Goal: Task Accomplishment & Management: Use online tool/utility

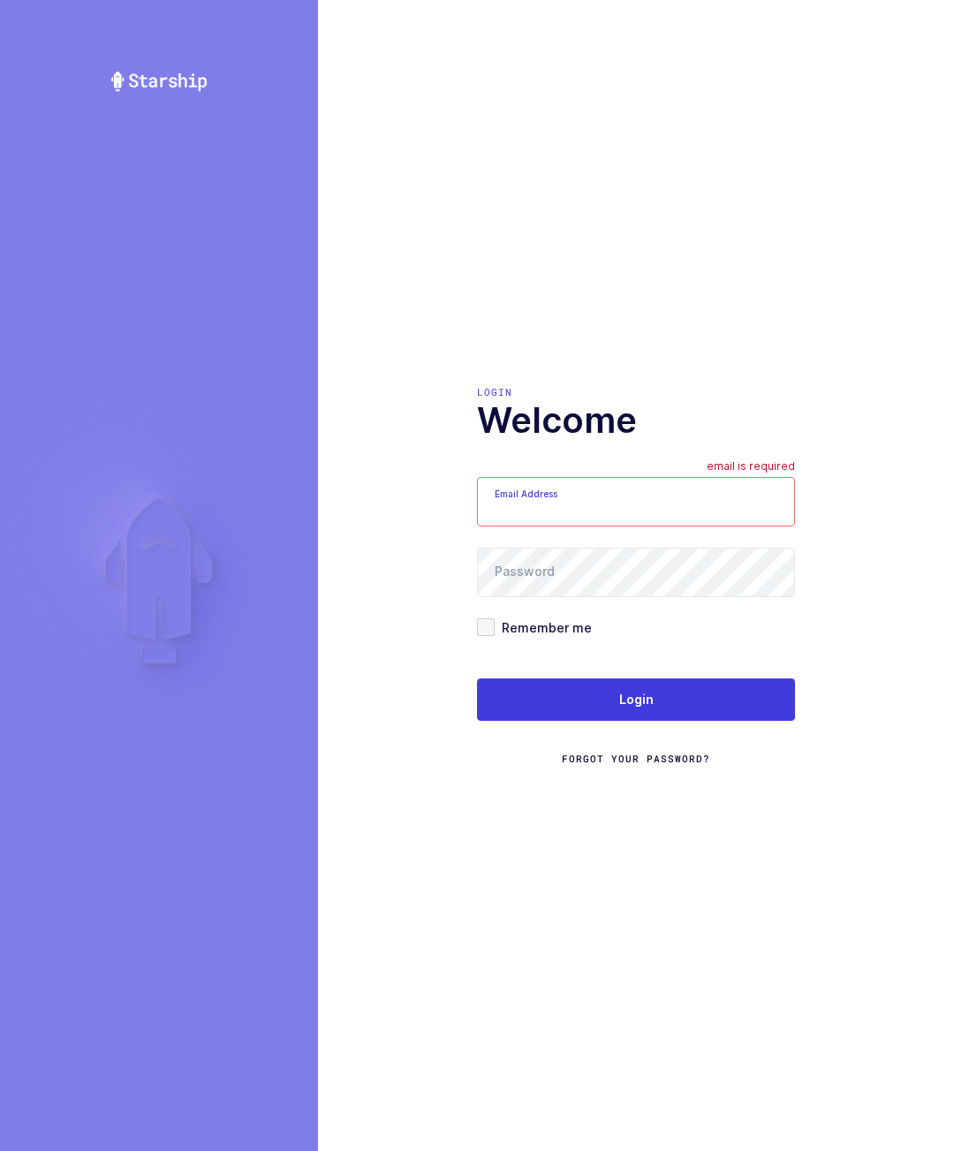
click at [695, 526] on input "Email Address" at bounding box center [636, 501] width 318 height 49
type input "glenn@janustrade.com"
click at [761, 721] on button "Login" at bounding box center [636, 699] width 318 height 42
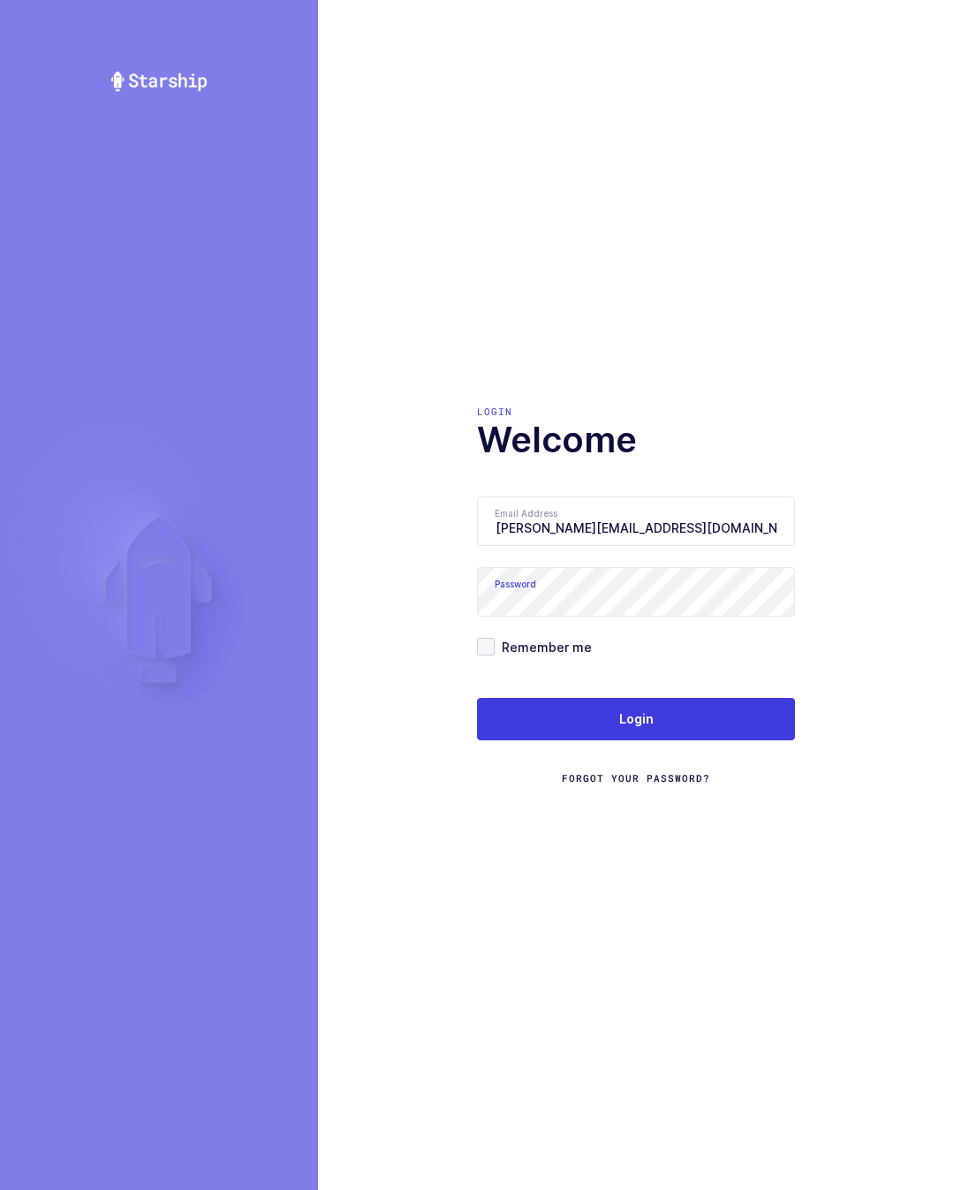
click at [731, 732] on button "Login" at bounding box center [636, 719] width 318 height 42
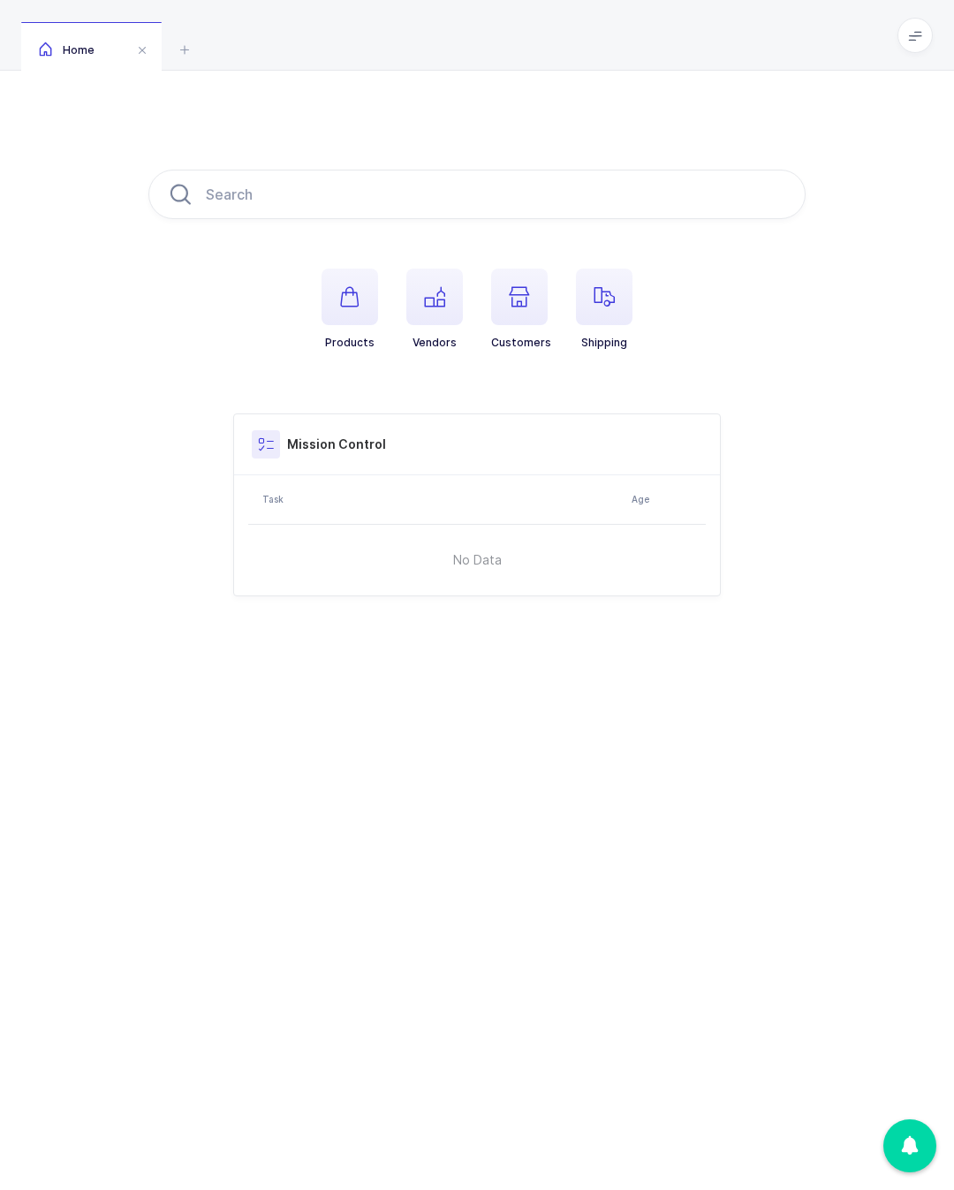
click at [924, 20] on span at bounding box center [914, 35] width 35 height 35
click at [825, 156] on li "Warehouse" at bounding box center [850, 153] width 132 height 14
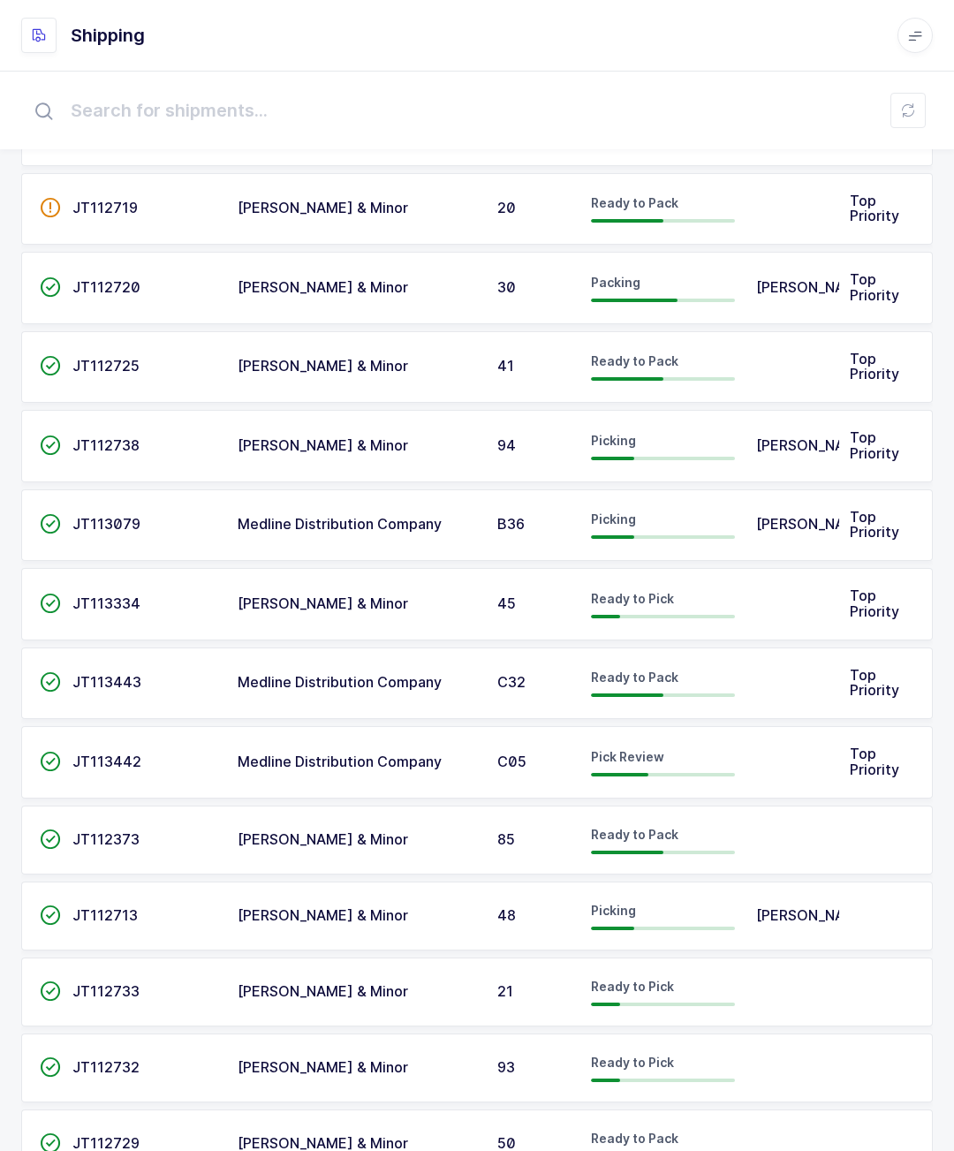
scroll to position [184, 0]
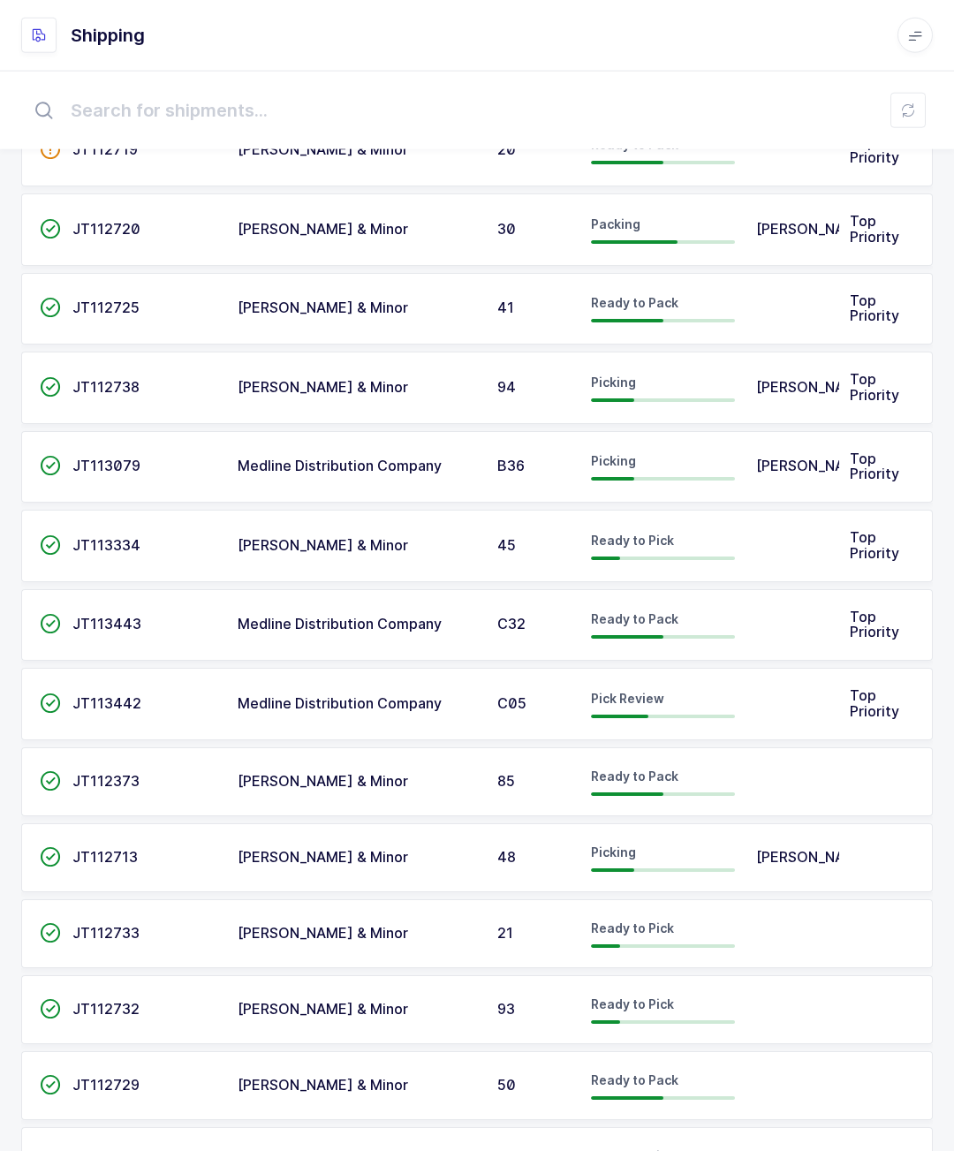
click at [829, 610] on td at bounding box center [793, 625] width 94 height 72
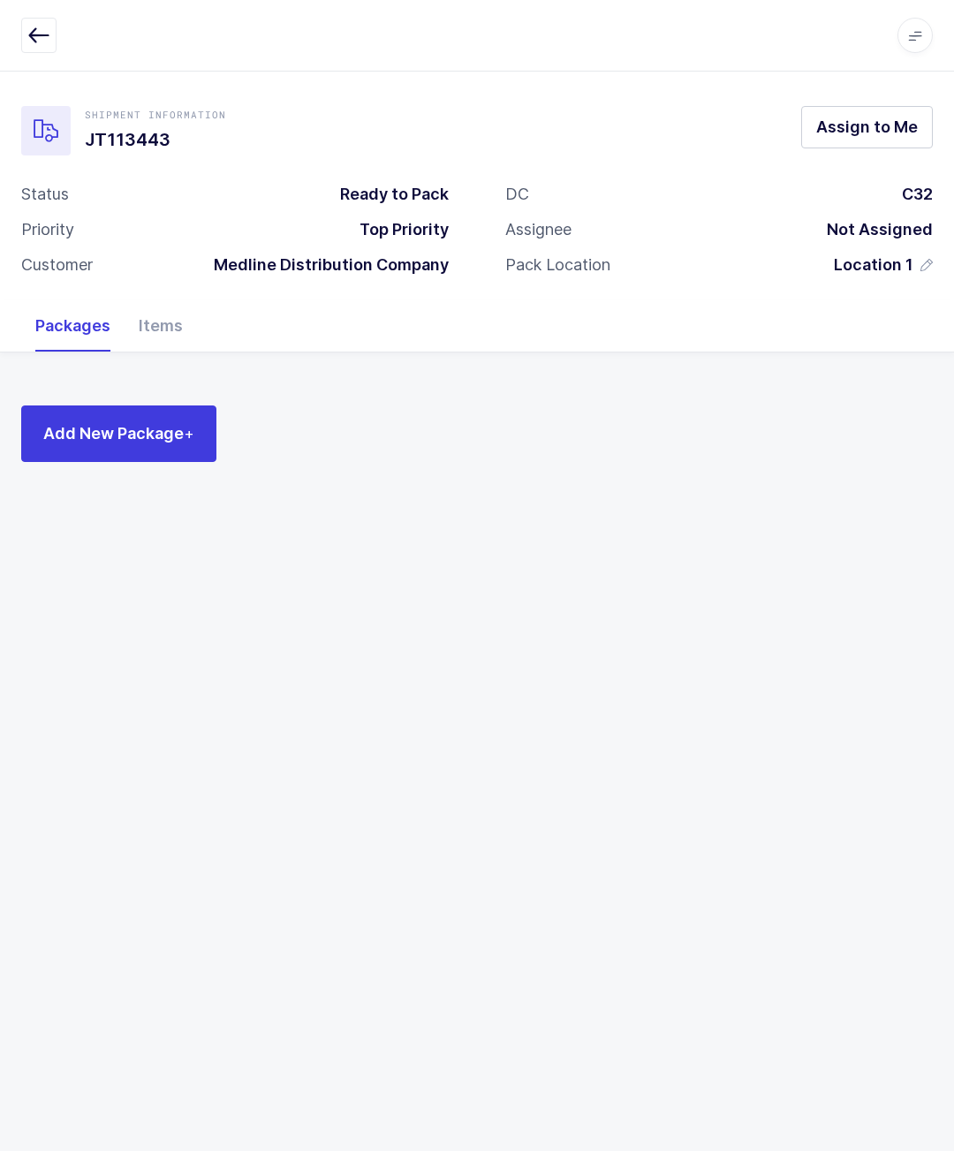
click at [898, 106] on button "Assign to Me" at bounding box center [867, 127] width 132 height 42
click at [144, 433] on span "Add New Package +" at bounding box center [118, 433] width 151 height 22
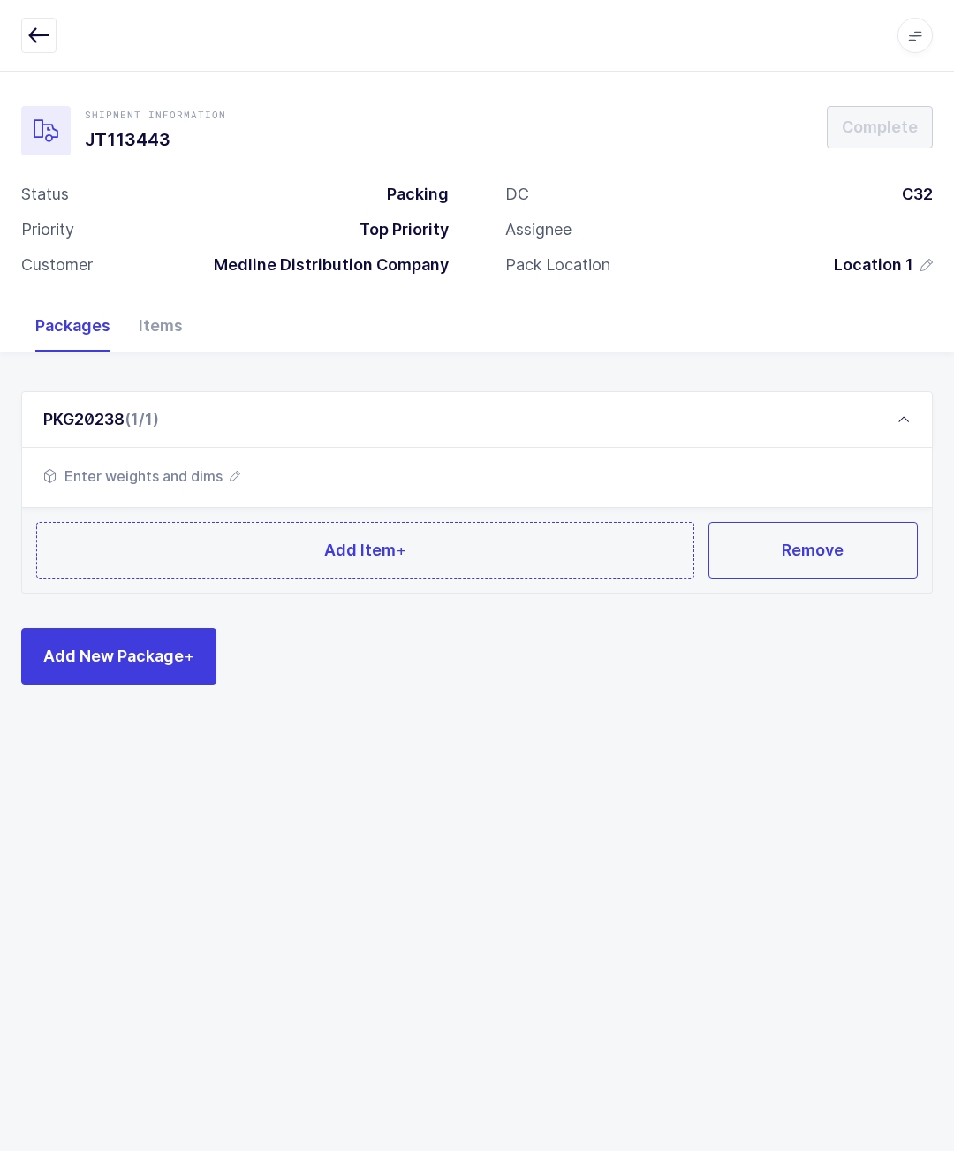
click at [188, 537] on button "Add Item +" at bounding box center [365, 550] width 658 height 57
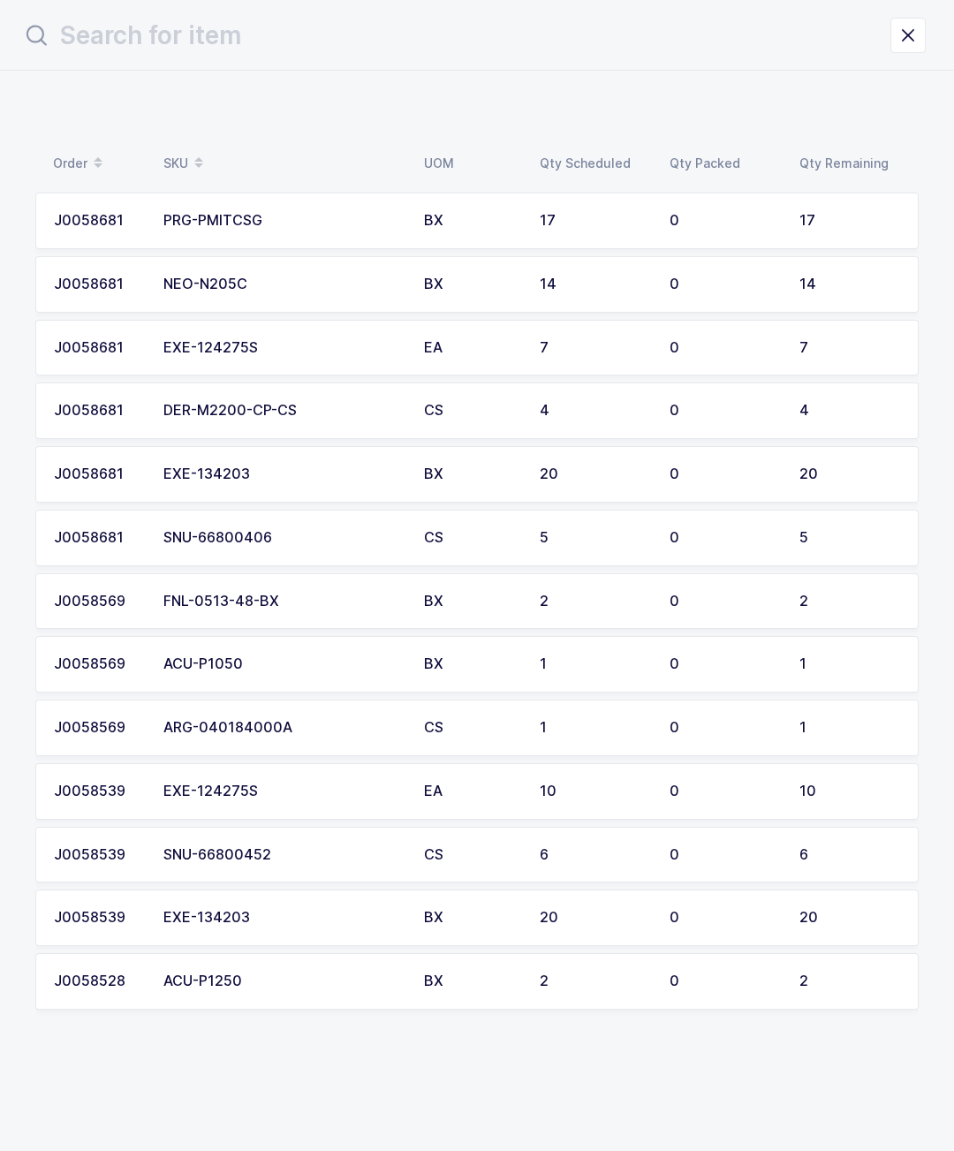
click at [791, 394] on td "4" at bounding box center [854, 410] width 130 height 57
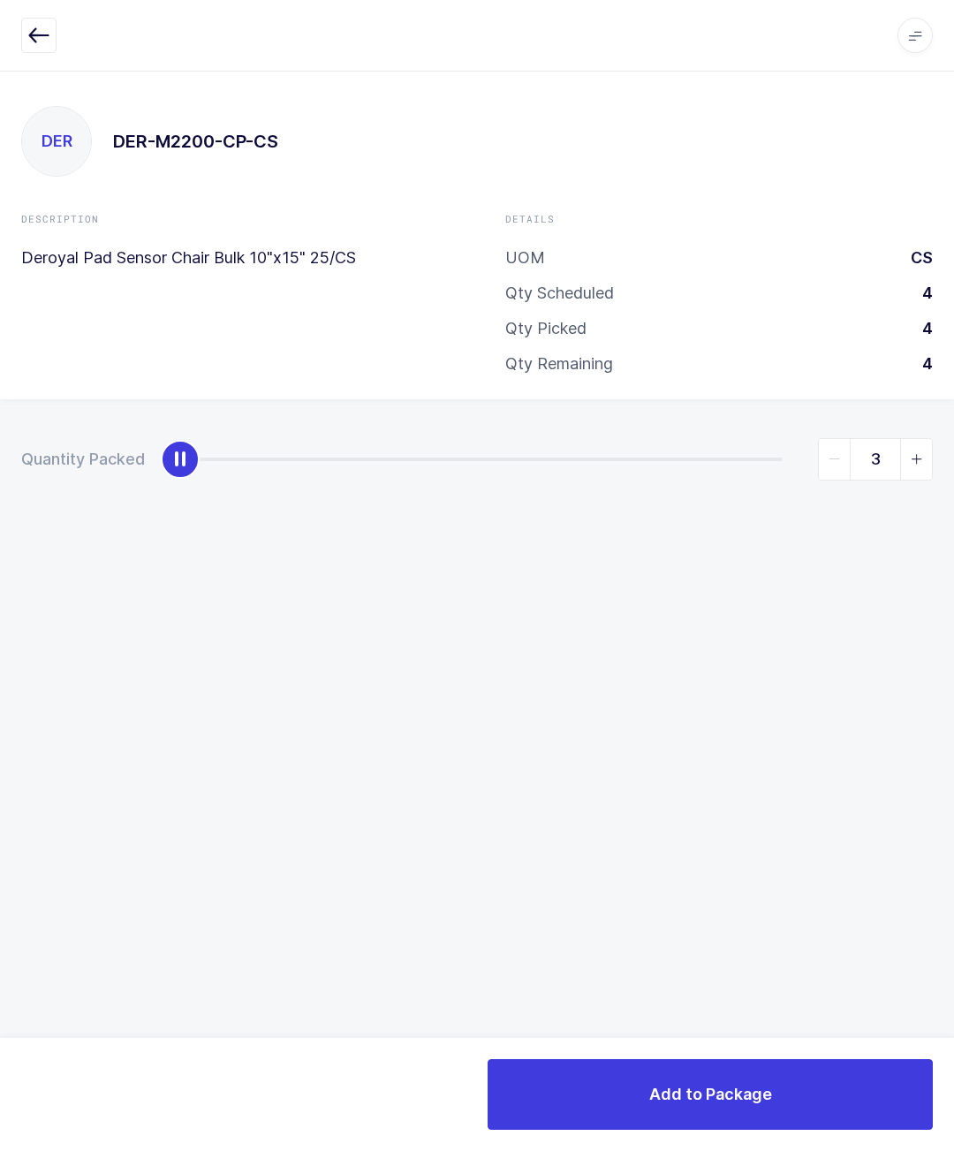
type input "4"
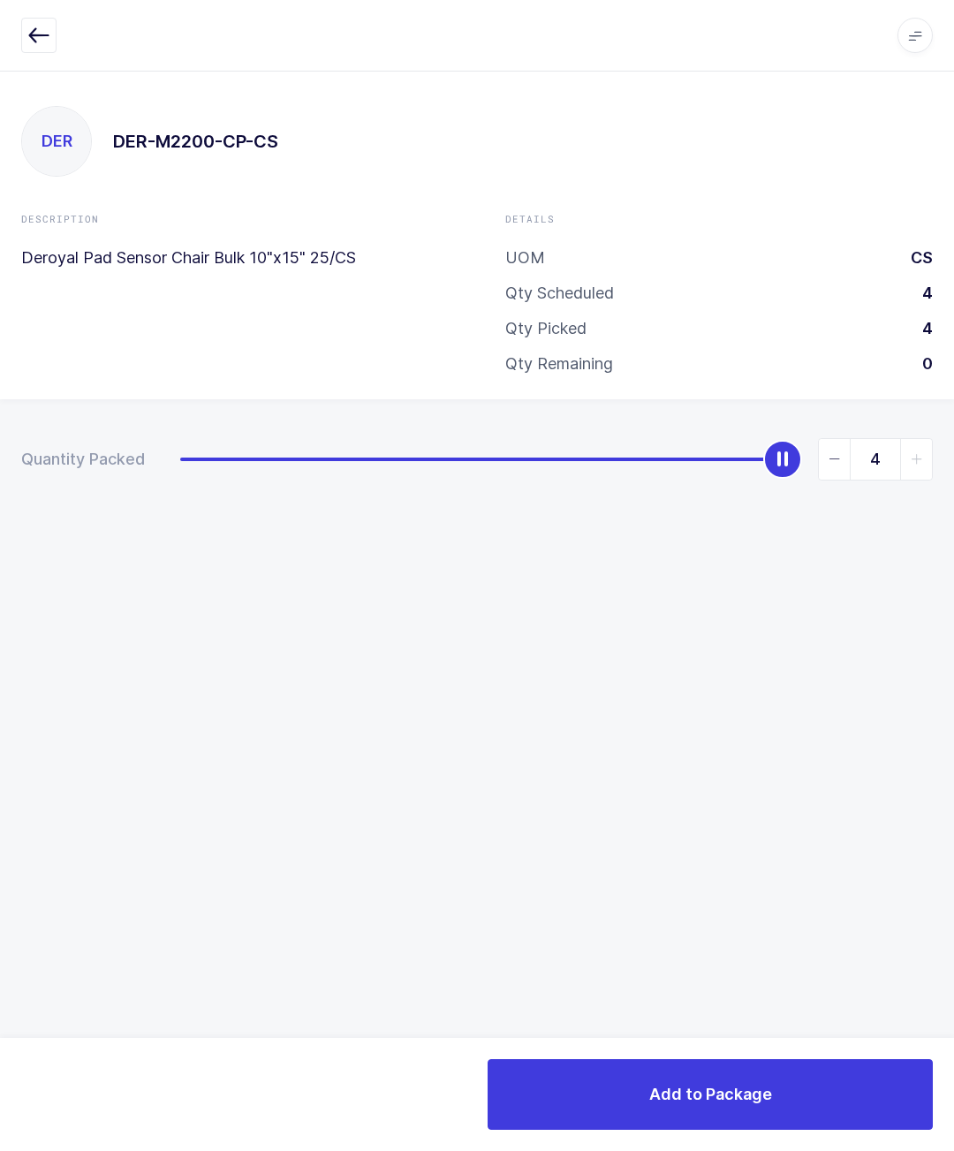
click at [756, 1084] on span "Add to Package" at bounding box center [710, 1094] width 123 height 22
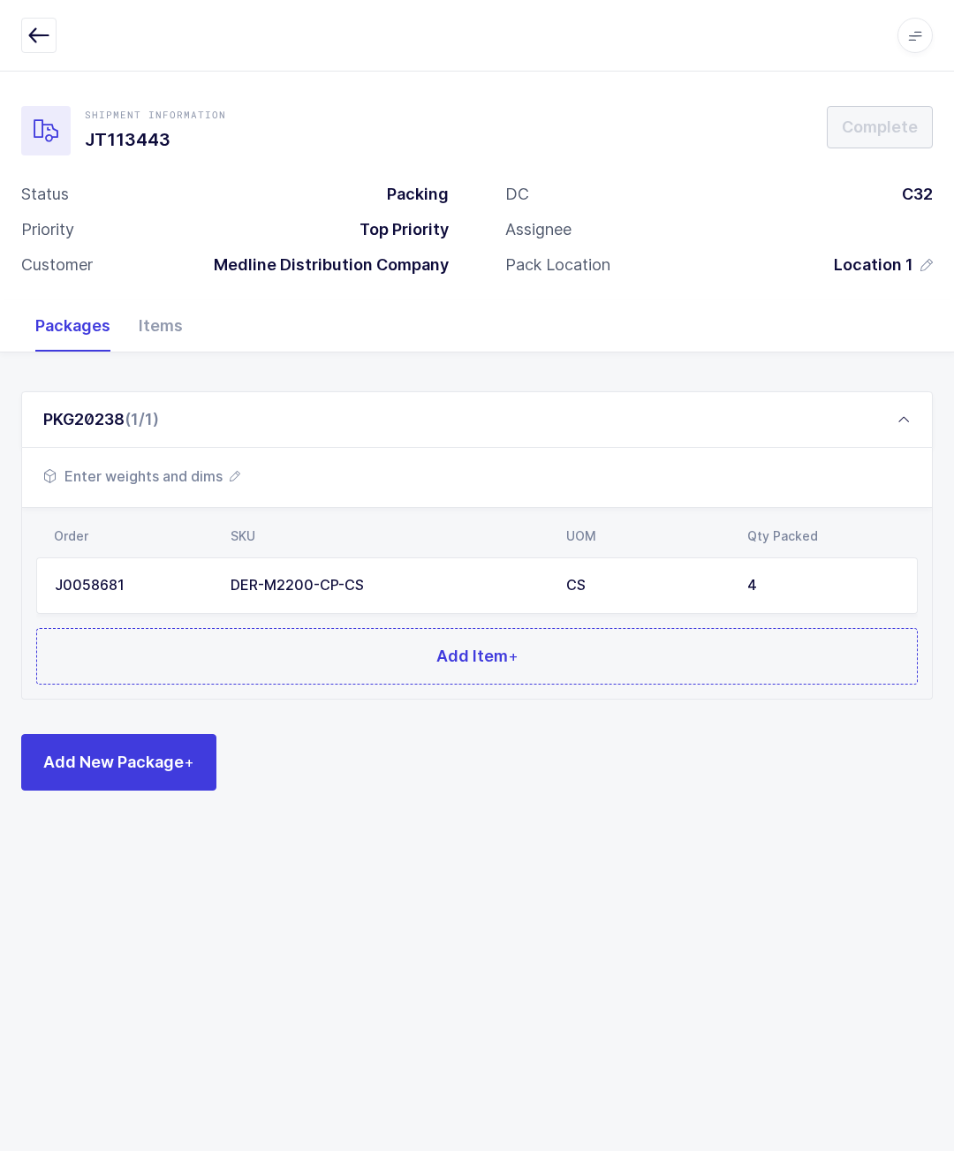
click at [653, 670] on button "Add Item +" at bounding box center [477, 656] width 882 height 57
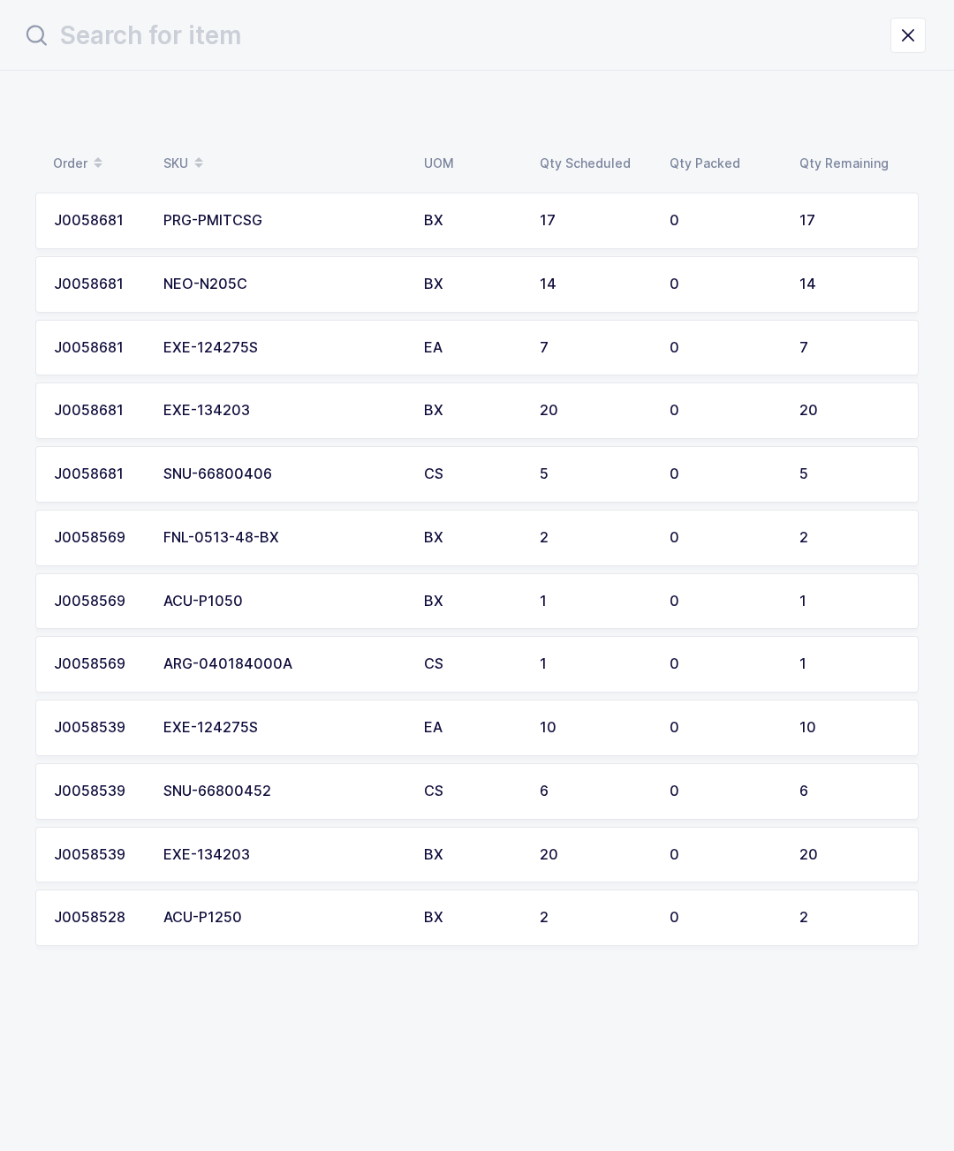
click at [105, 411] on div "J0058681" at bounding box center [98, 411] width 88 height 16
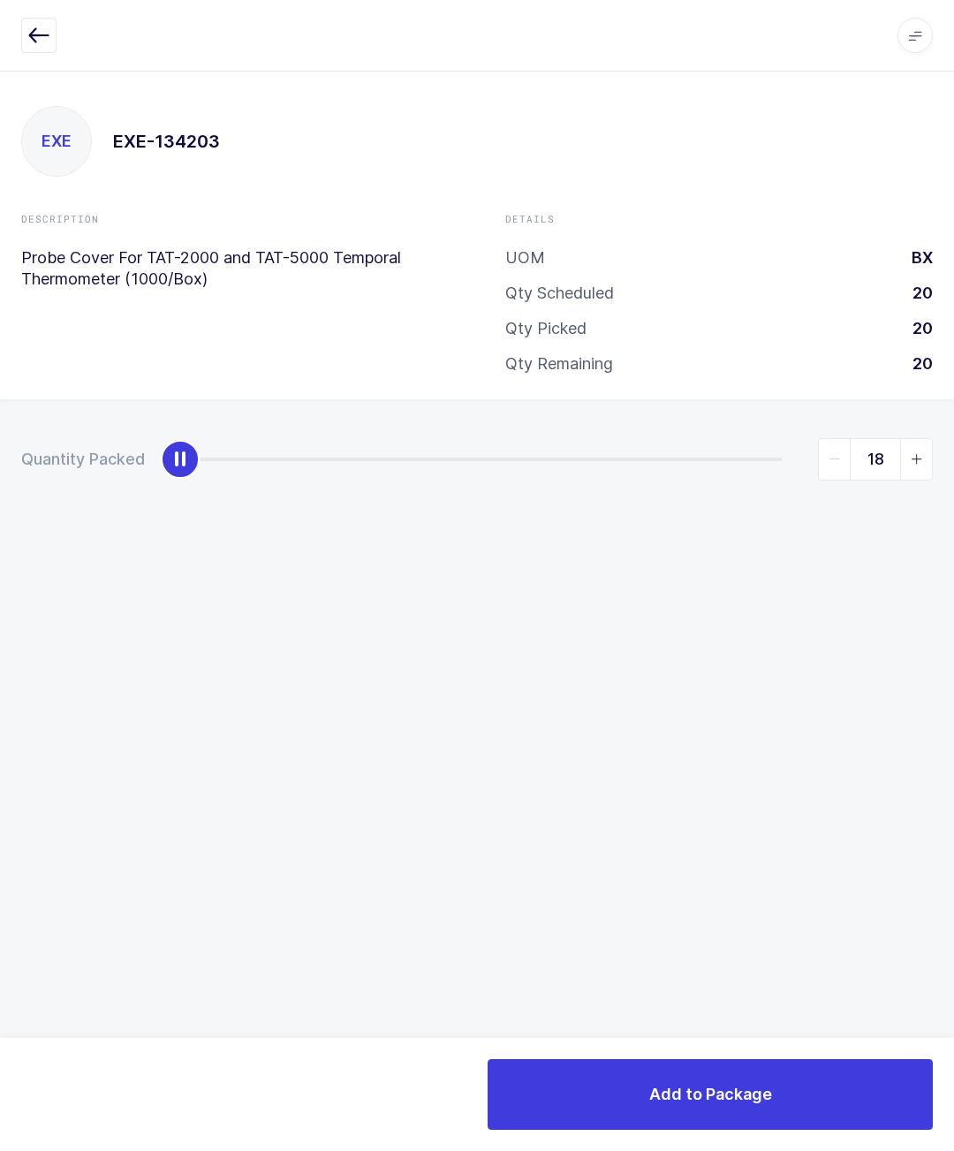
type input "20"
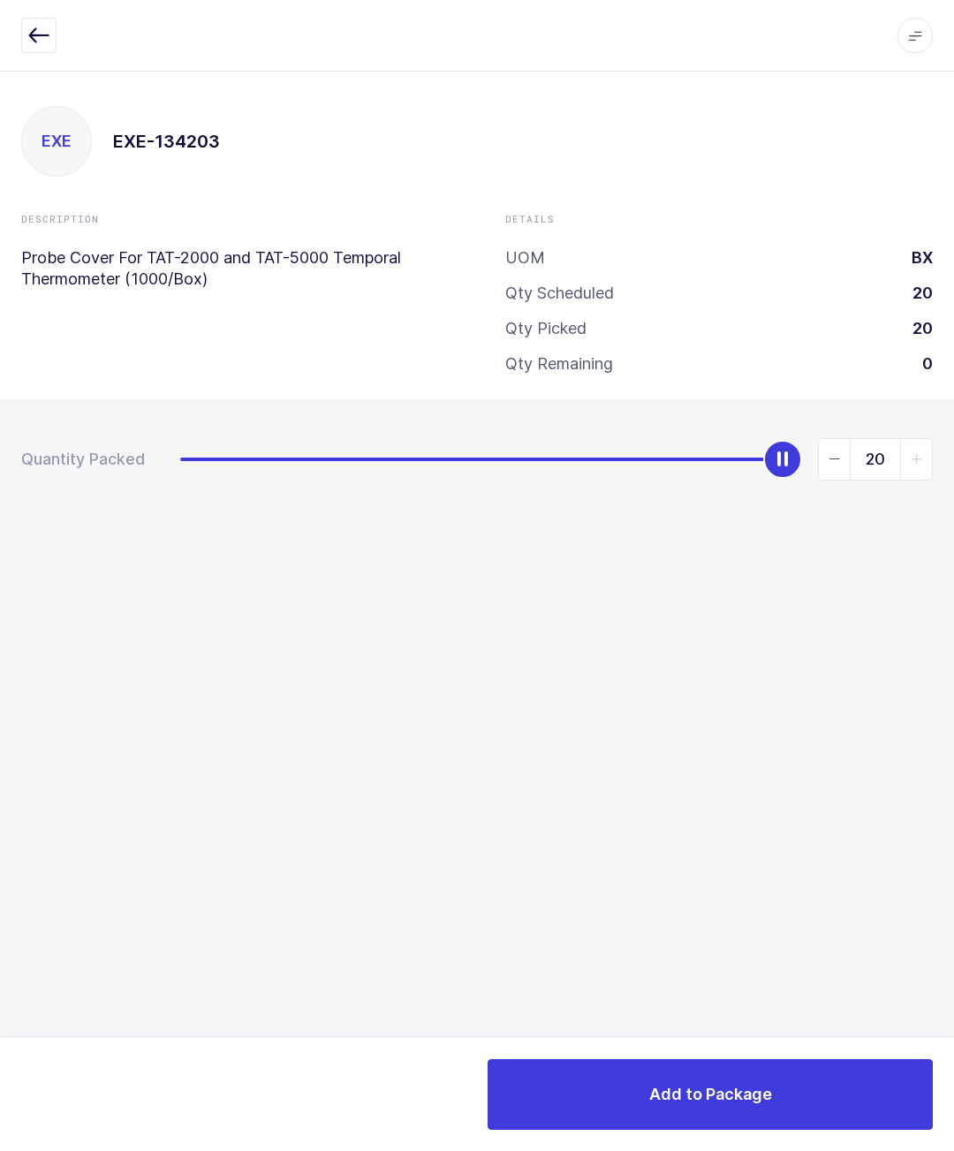
click at [829, 1034] on div "EXE EXE-134203 Description Probe Cover For TAT-2000 and TAT-5000 Temporal Therm…" at bounding box center [477, 611] width 954 height 1080
click at [803, 1090] on button "Add to Package" at bounding box center [710, 1094] width 445 height 71
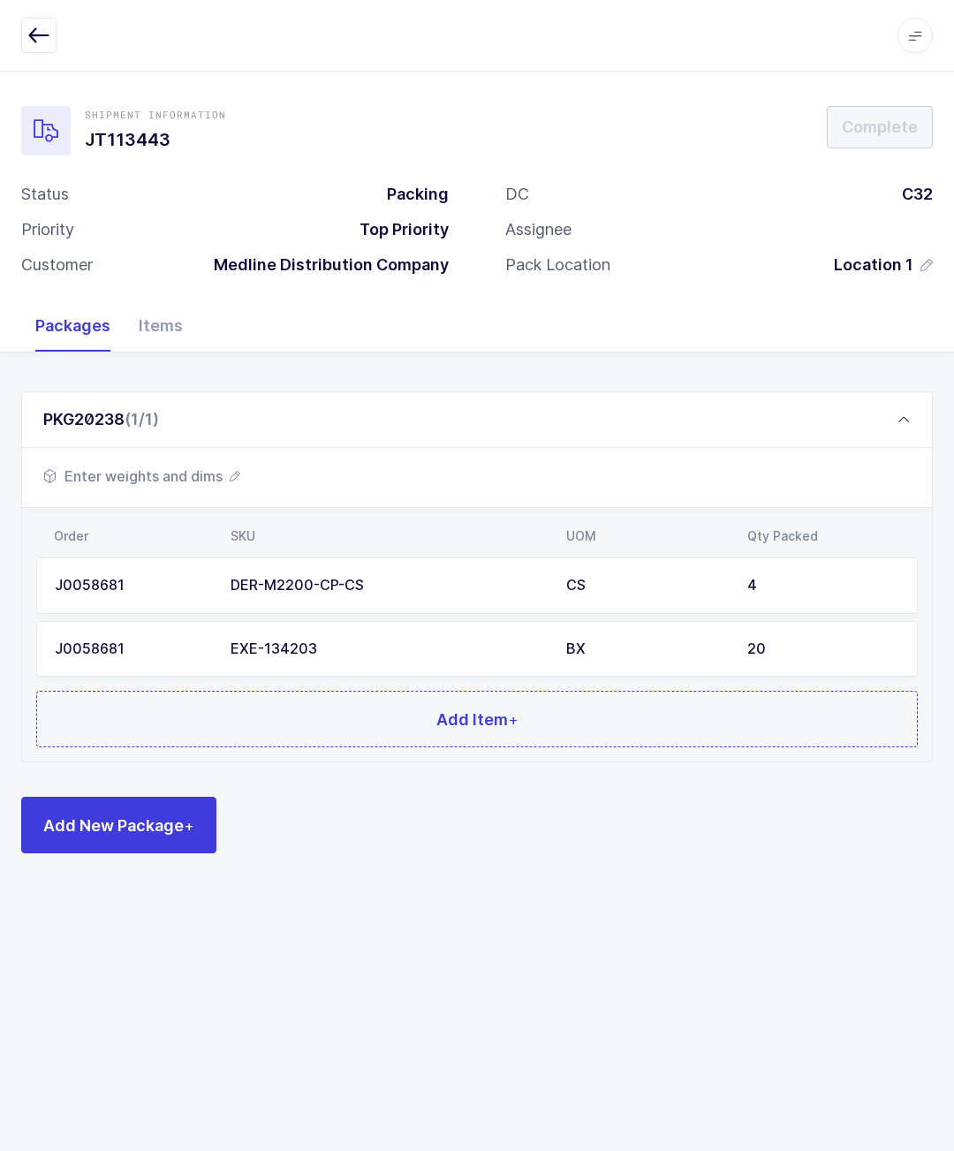
scroll to position [78, 0]
click at [222, 691] on button "Add Item +" at bounding box center [477, 719] width 882 height 57
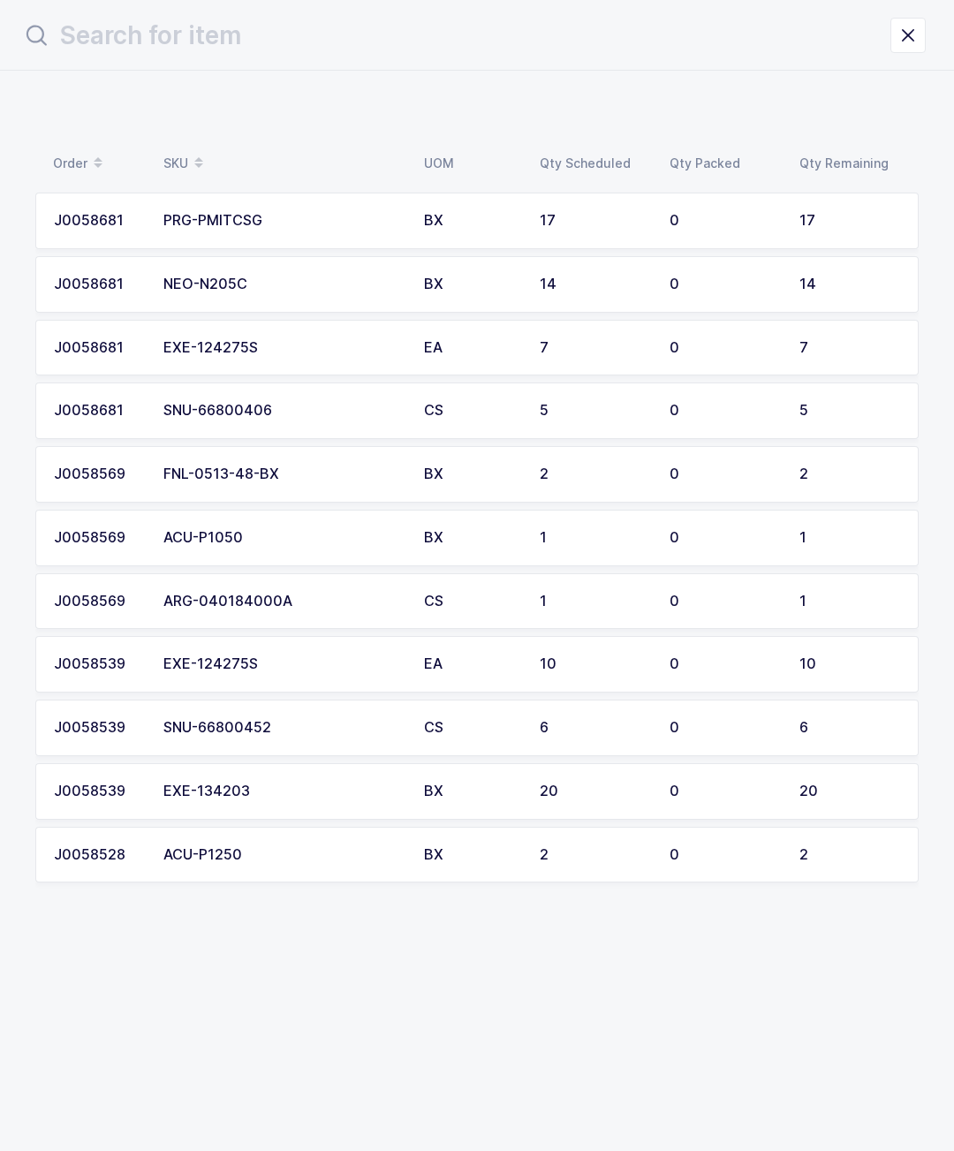
click at [337, 784] on div "EXE-134203" at bounding box center [282, 792] width 239 height 16
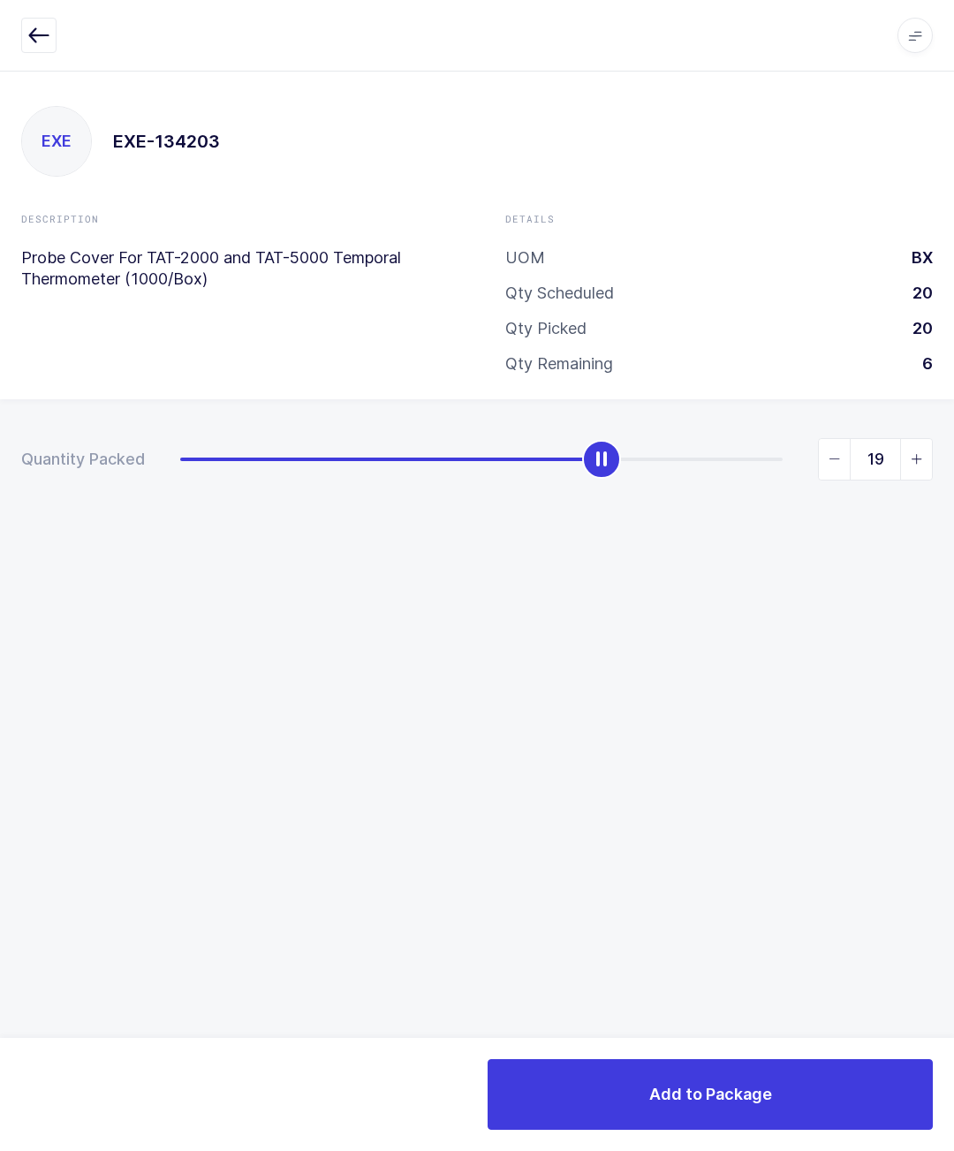
type input "20"
click at [808, 1101] on button "Add to Package" at bounding box center [710, 1094] width 445 height 71
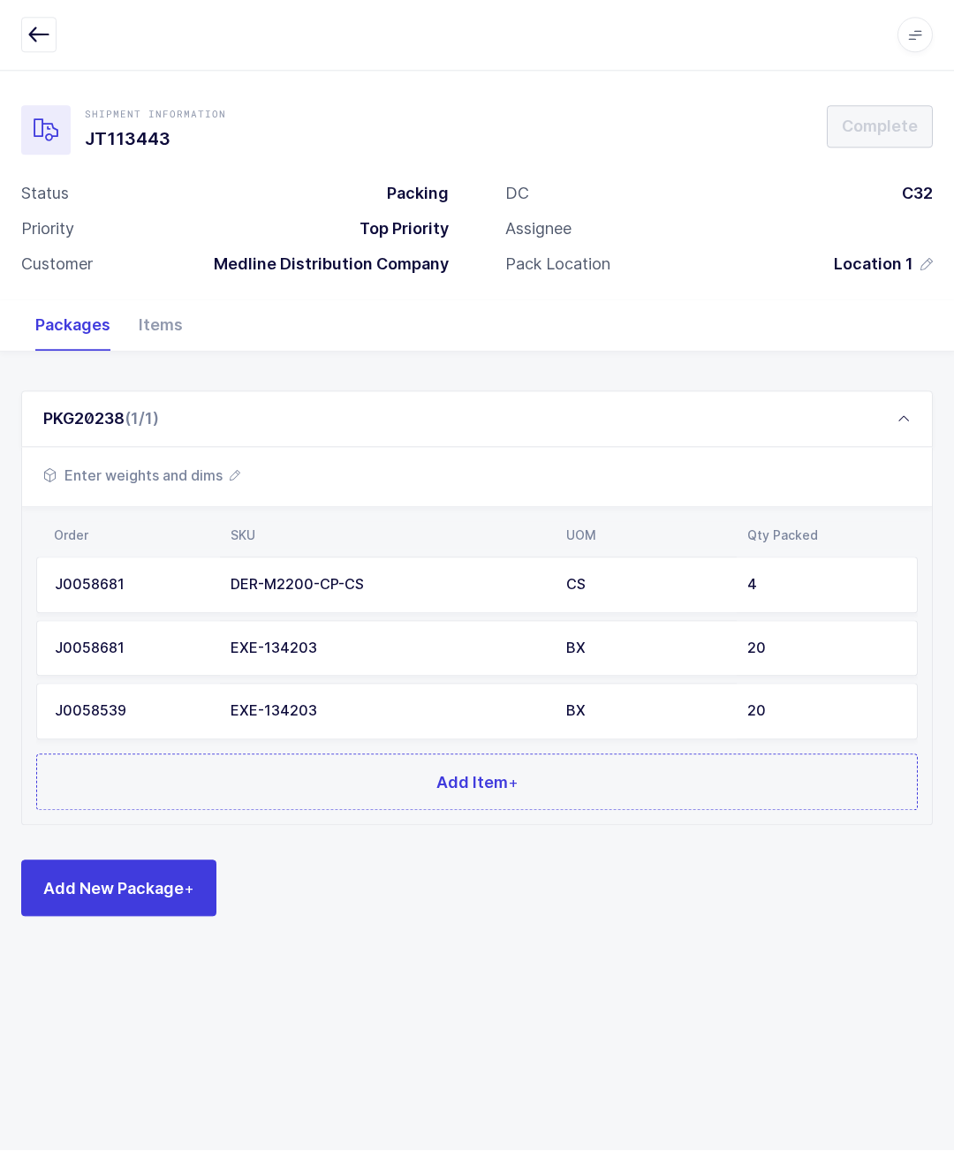
scroll to position [78, 0]
click at [243, 754] on button "Add Item +" at bounding box center [477, 782] width 882 height 57
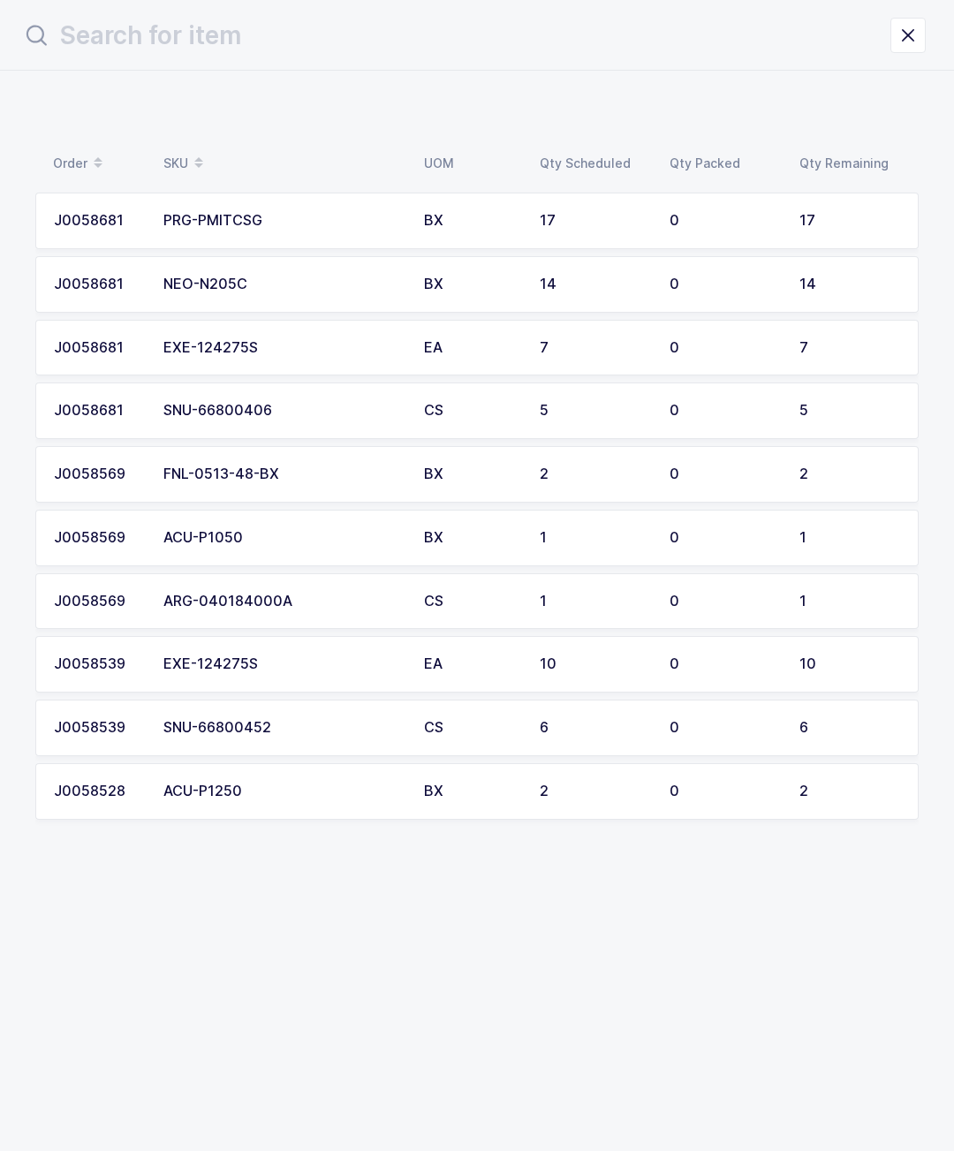
click at [807, 215] on div "17" at bounding box center [849, 221] width 101 height 16
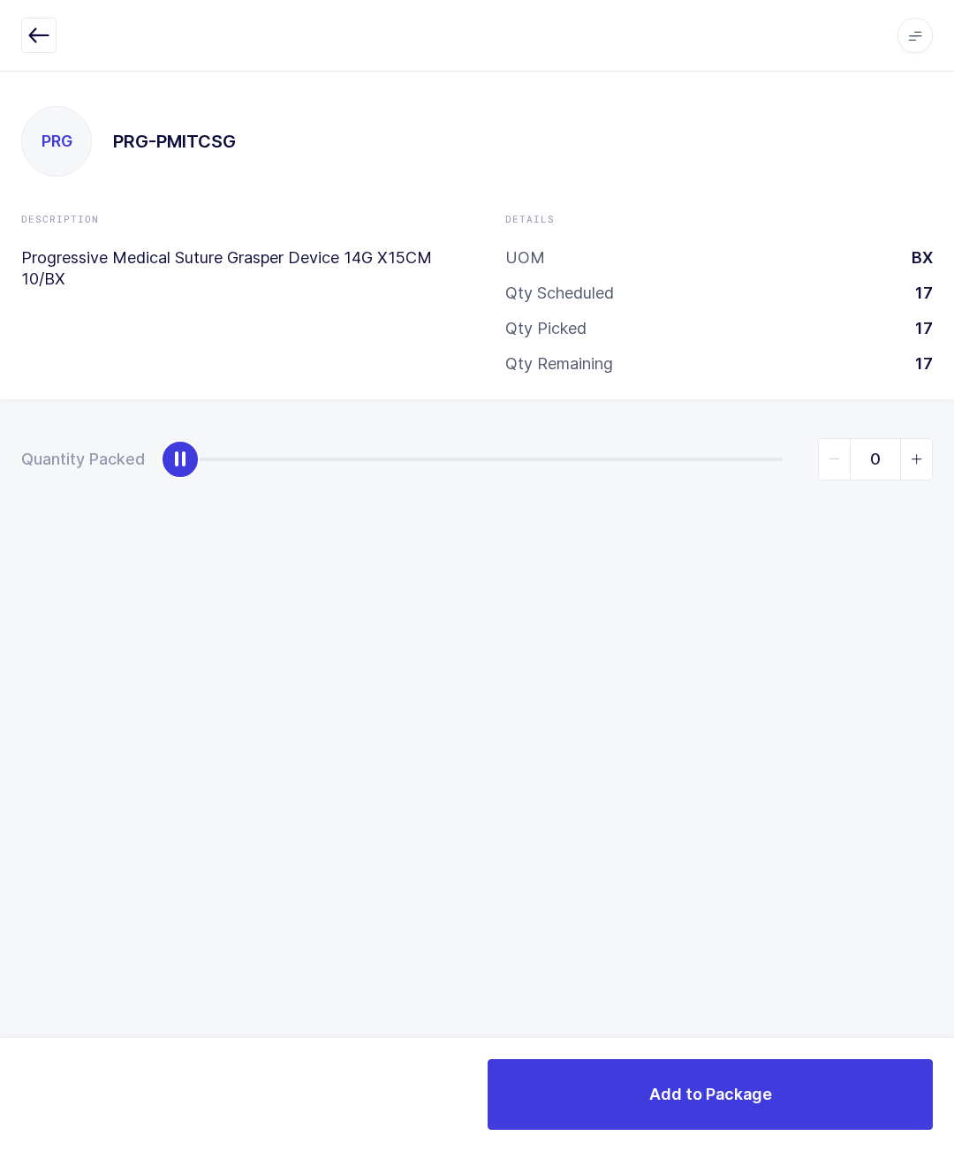
click at [910, 448] on span "slider between 0 and 17" at bounding box center [916, 459] width 32 height 41
click at [914, 476] on span "slider between 0 and 17" at bounding box center [916, 459] width 32 height 41
click at [918, 466] on span "slider between 0 and 17" at bounding box center [916, 459] width 32 height 41
click at [908, 474] on span "slider between 0 and 17" at bounding box center [916, 459] width 32 height 41
click at [920, 464] on span "slider between 0 and 17" at bounding box center [916, 459] width 32 height 41
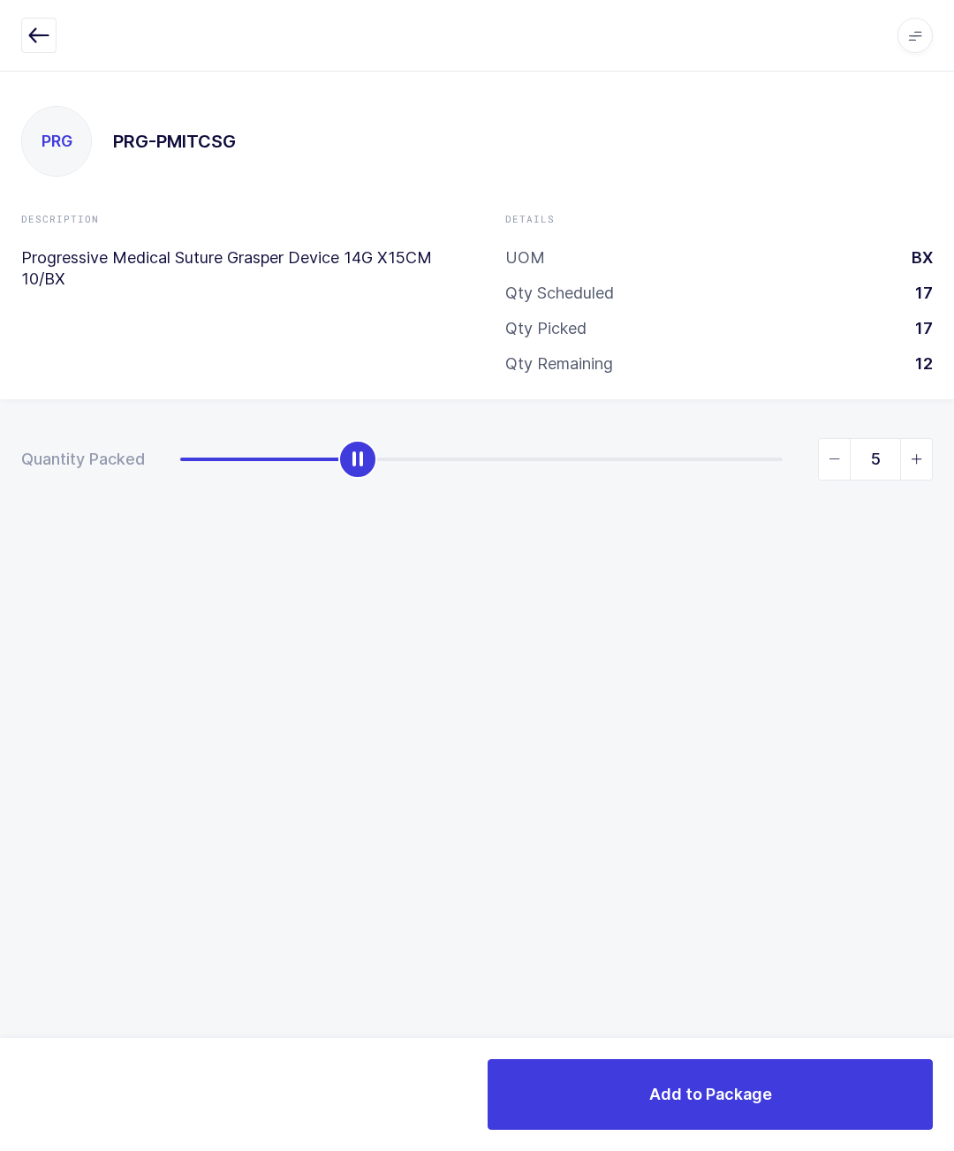
click at [928, 464] on span "slider between 0 and 17" at bounding box center [916, 459] width 32 height 41
click at [920, 457] on icon "slider between 0 and 17" at bounding box center [917, 459] width 12 height 12
type input "7"
click at [844, 1095] on button "Add to Package" at bounding box center [710, 1094] width 445 height 71
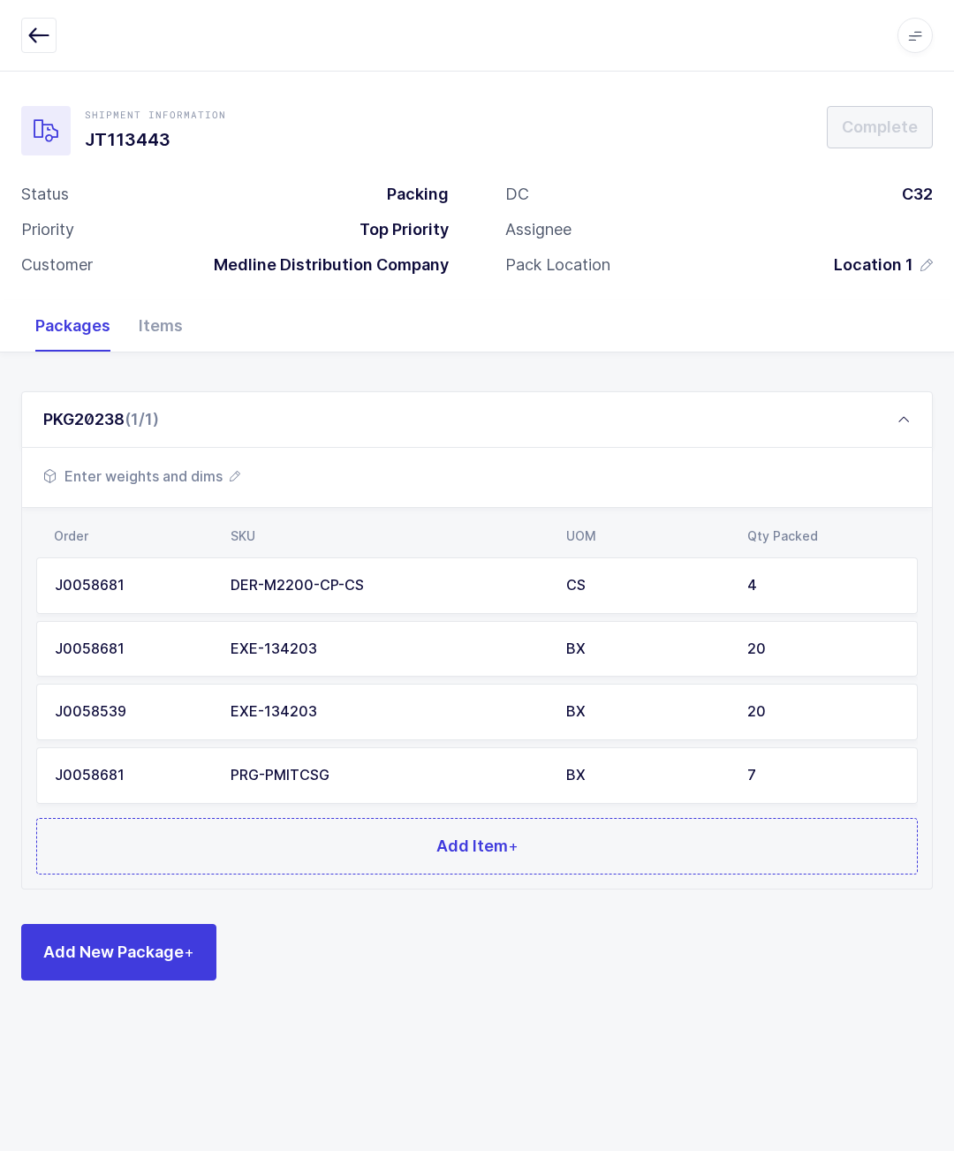
click at [246, 833] on button "Add Item +" at bounding box center [477, 846] width 882 height 57
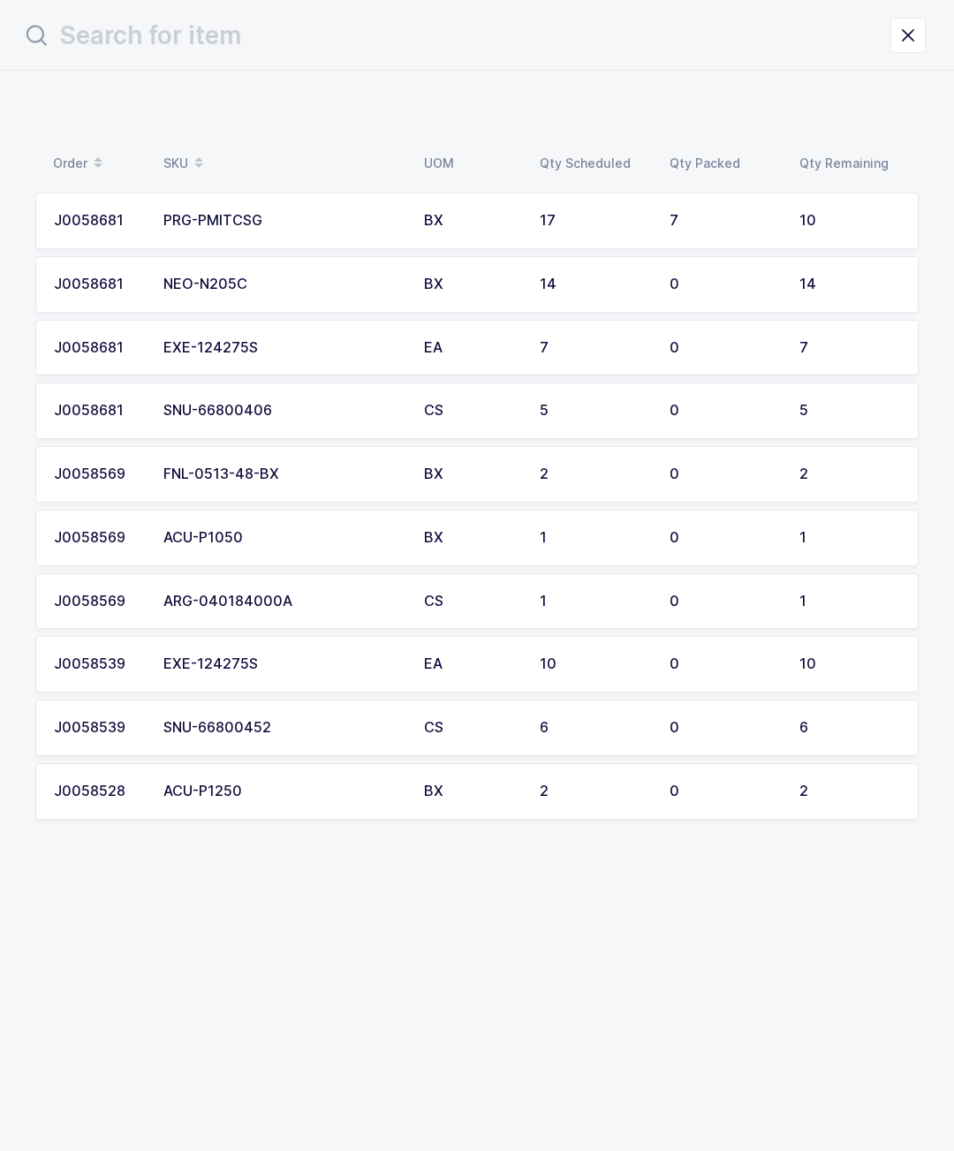
click at [145, 421] on td "J0058681" at bounding box center [93, 410] width 117 height 57
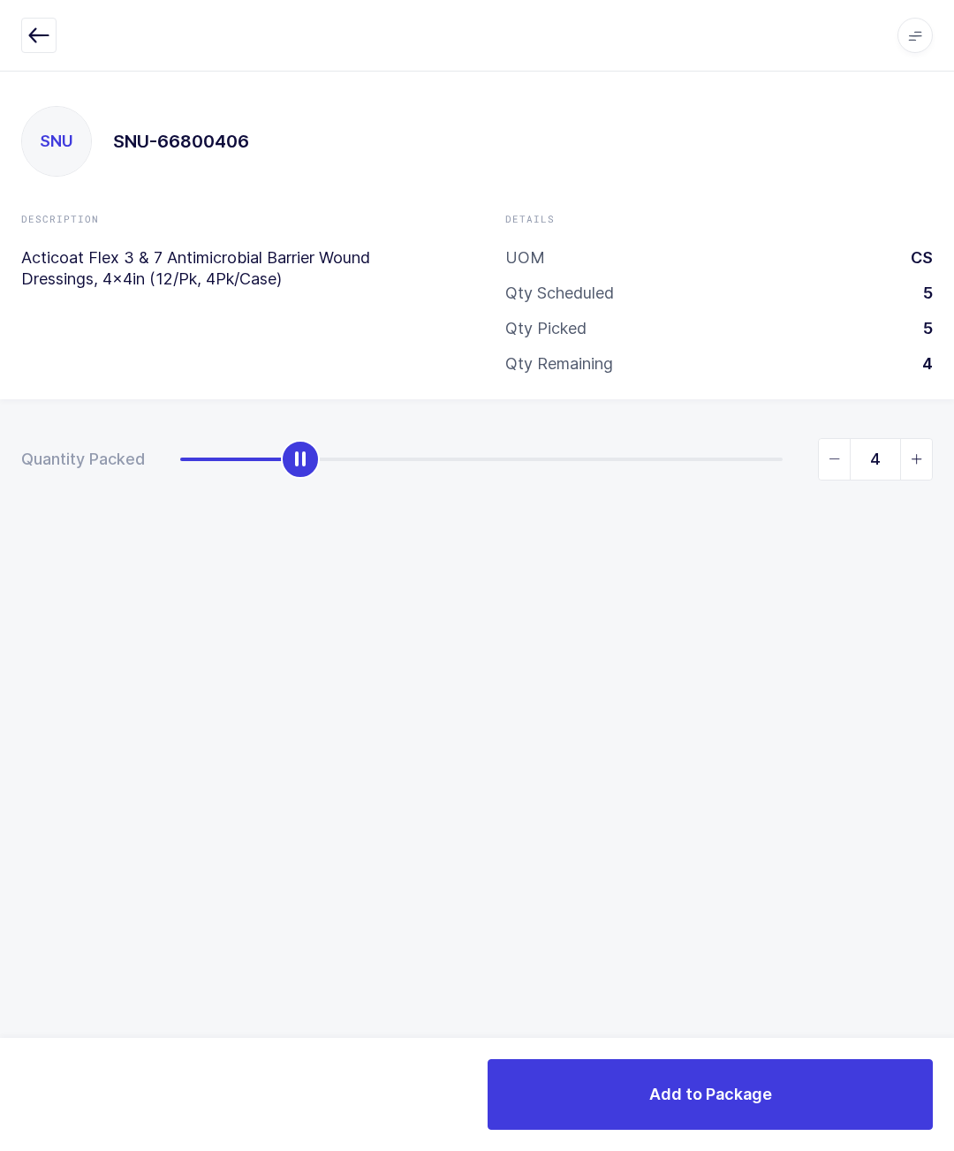
type input "5"
click at [828, 1074] on button "Add to Package" at bounding box center [710, 1094] width 445 height 71
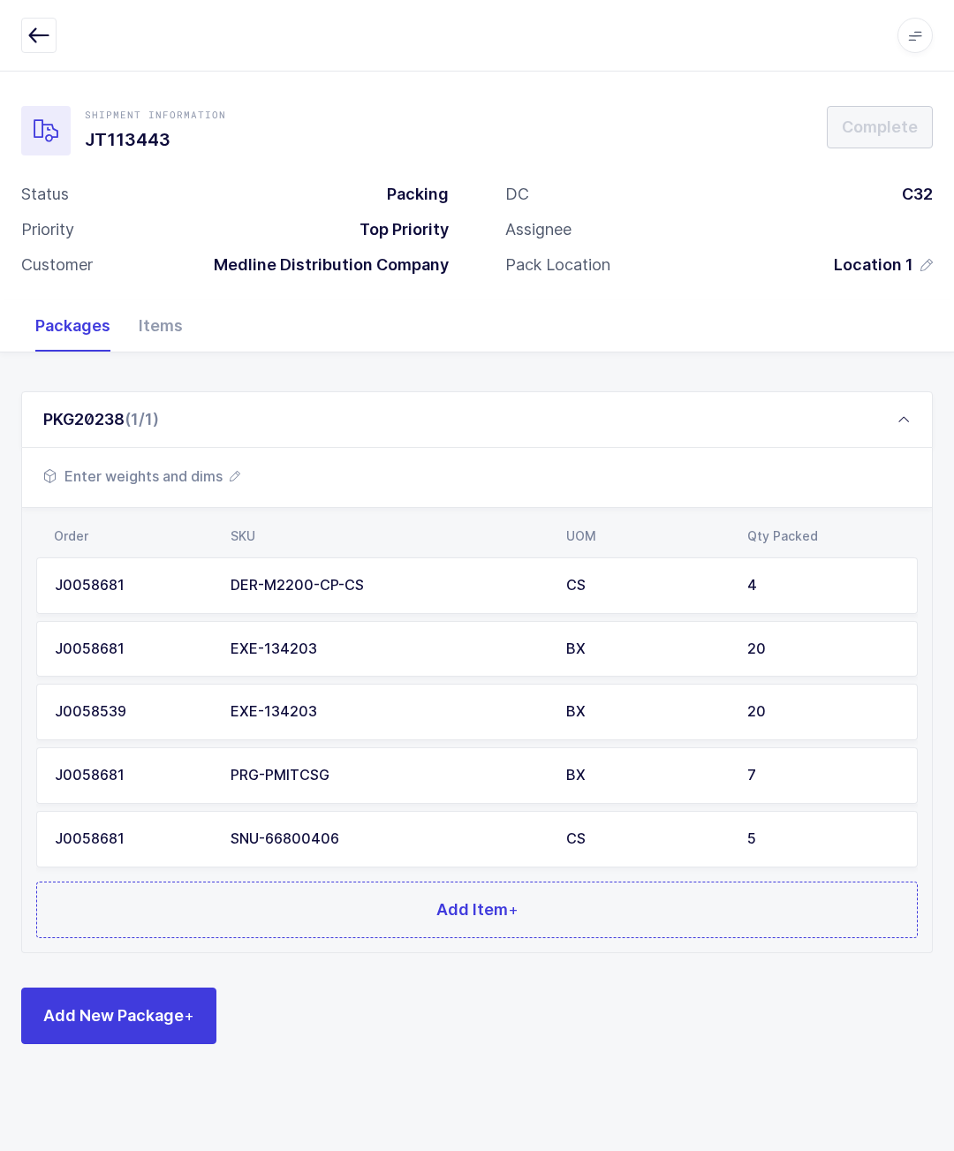
scroll to position [78, 0]
click at [612, 882] on button "Add Item +" at bounding box center [477, 910] width 882 height 57
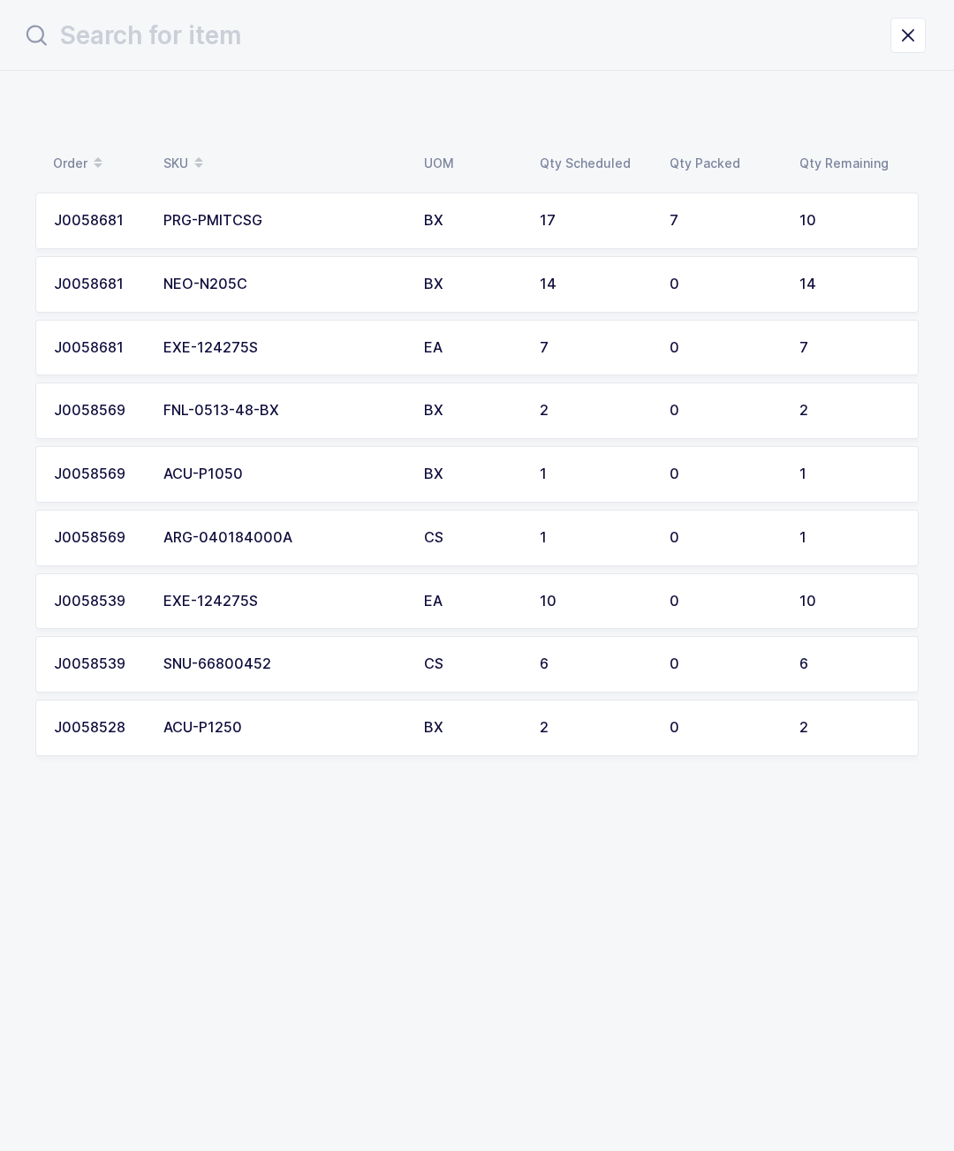
scroll to position [0, 0]
click at [199, 636] on td "SNU-66800452" at bounding box center [283, 664] width 261 height 57
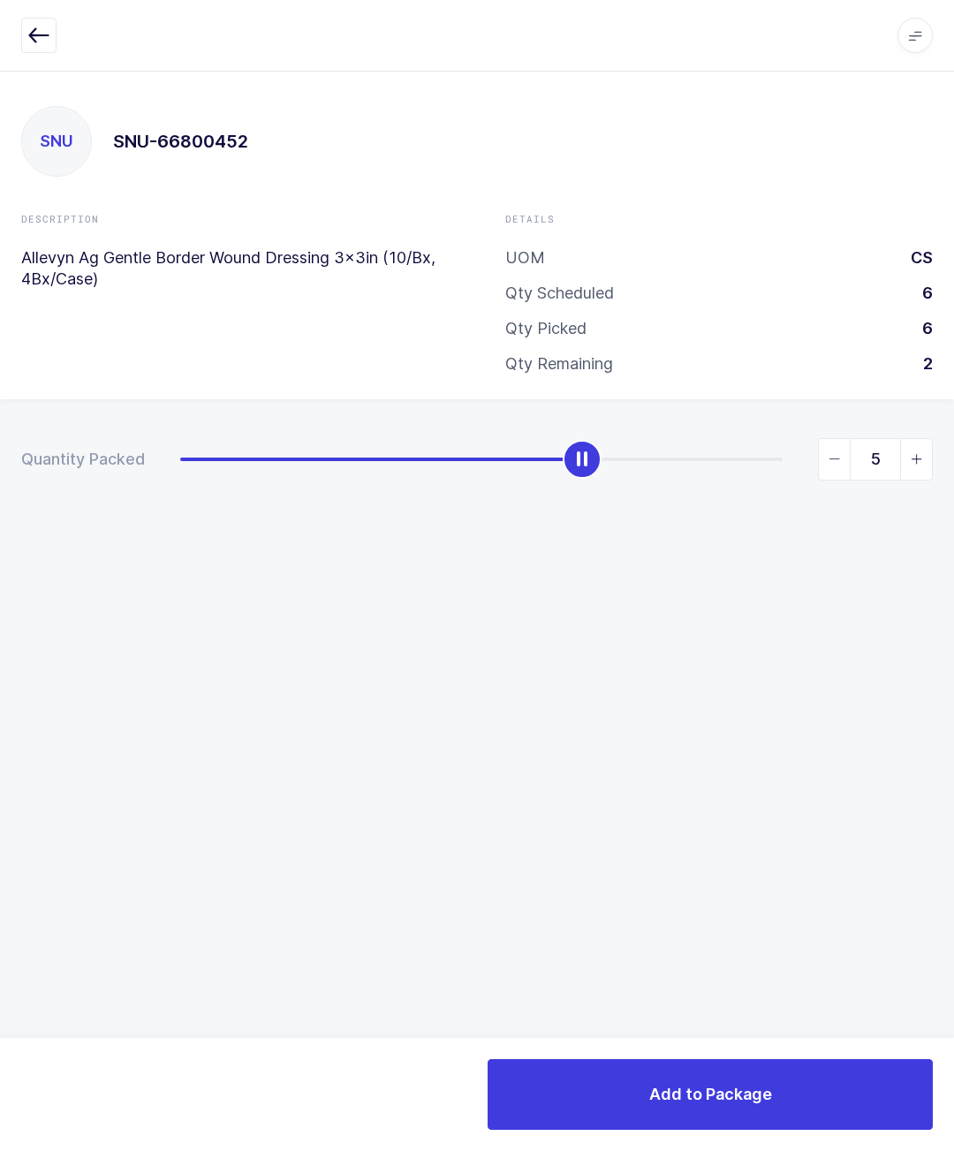
type input "6"
click at [831, 1100] on button "Add to Package" at bounding box center [710, 1094] width 445 height 71
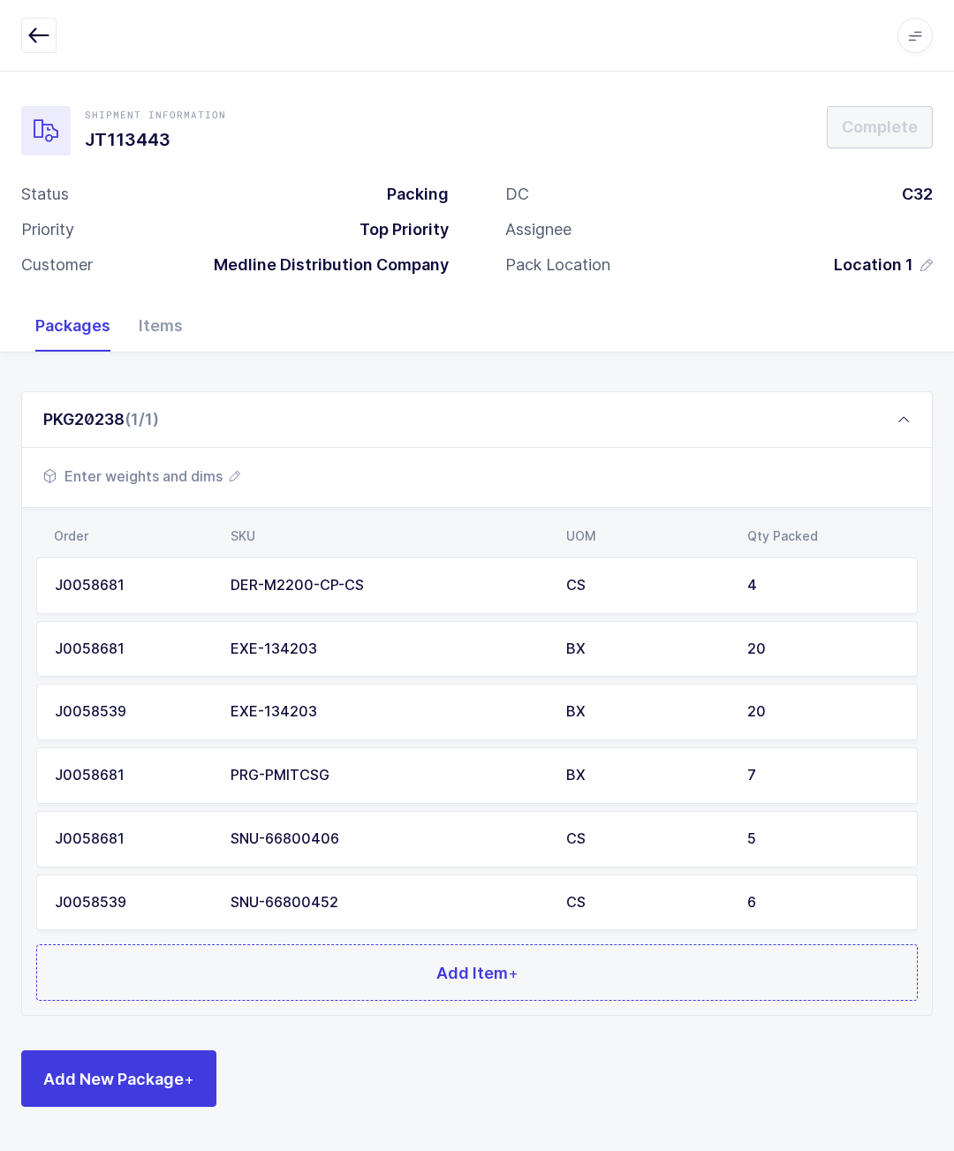
scroll to position [78, 0]
click at [626, 944] on button "Add Item +" at bounding box center [477, 972] width 882 height 57
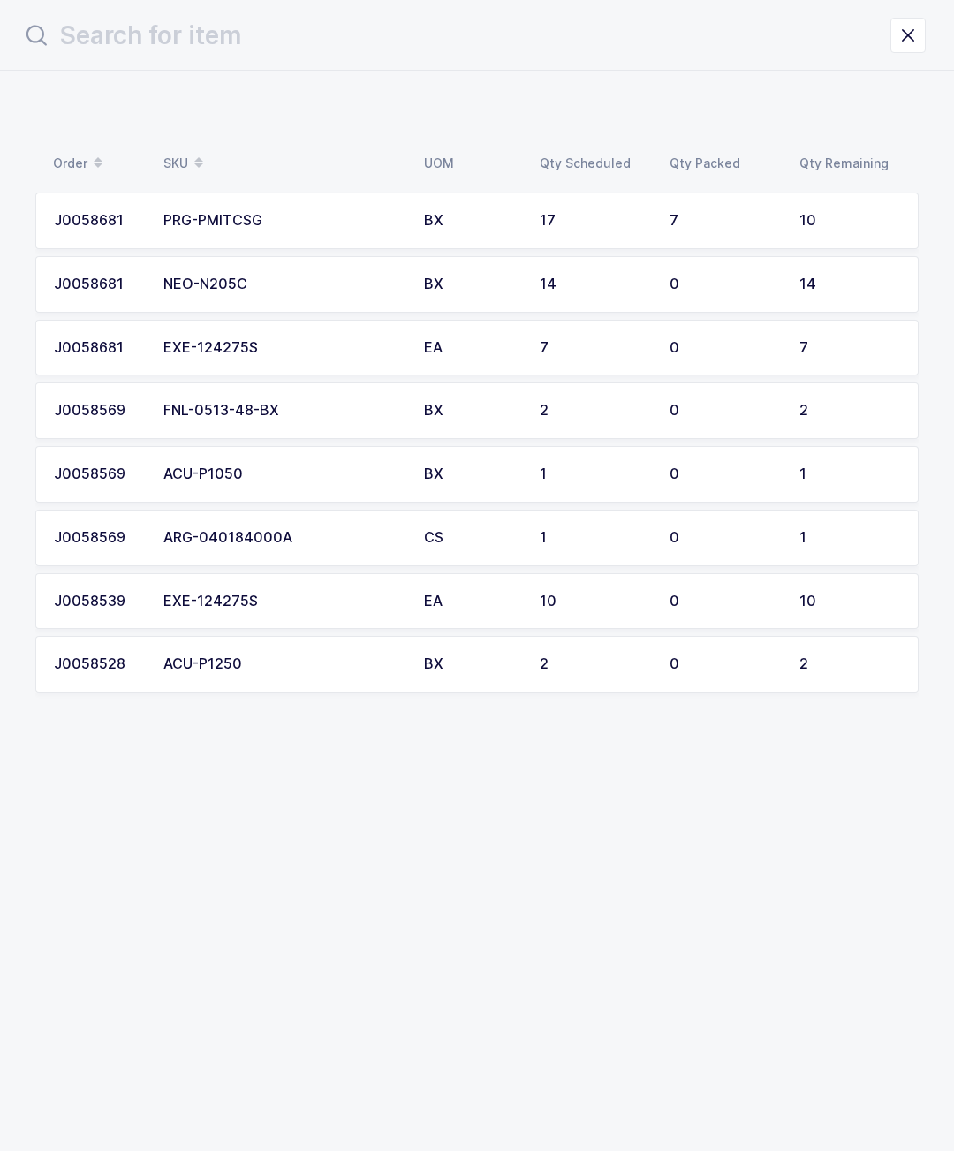
click at [122, 340] on div "J0058681" at bounding box center [98, 348] width 88 height 16
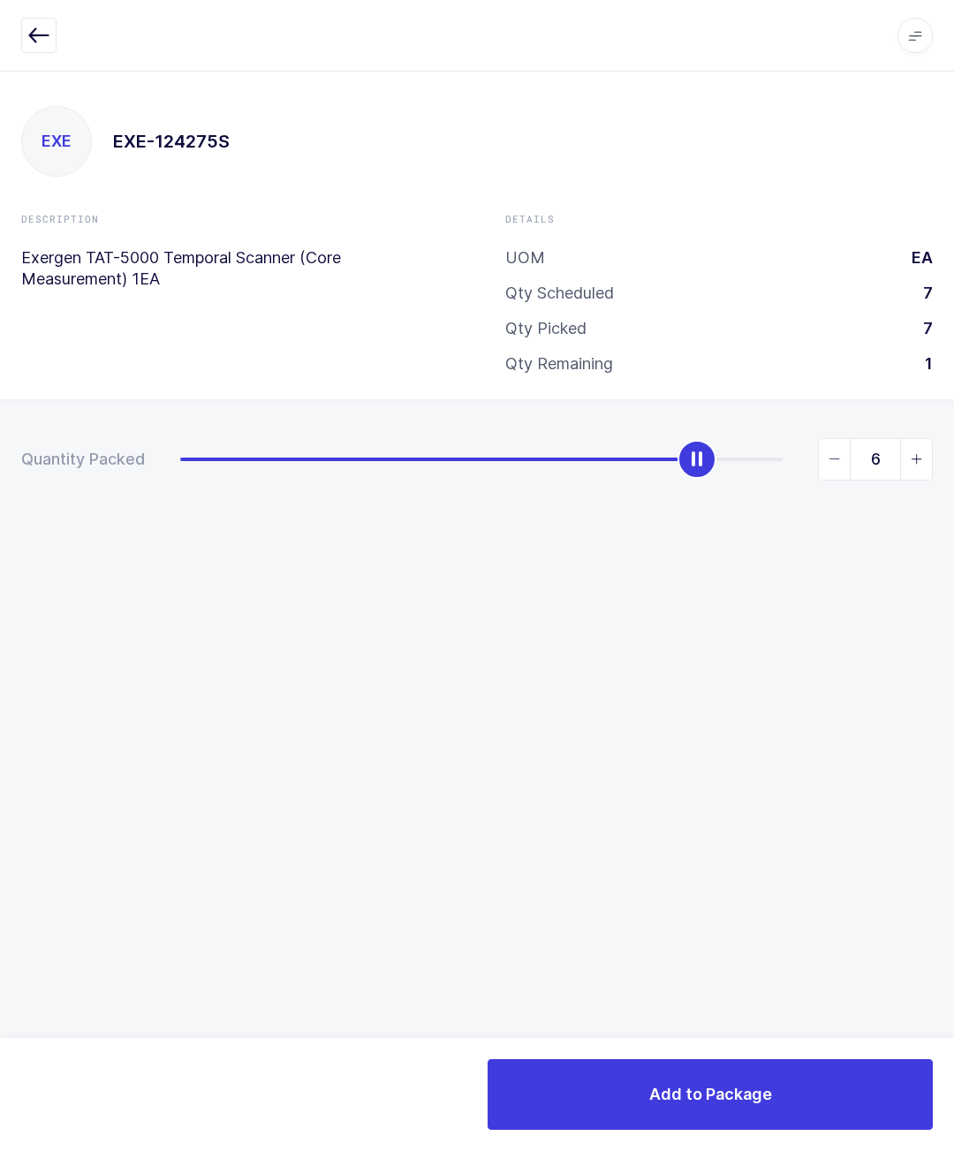
type input "7"
click at [792, 1088] on button "Add to Package" at bounding box center [710, 1094] width 445 height 71
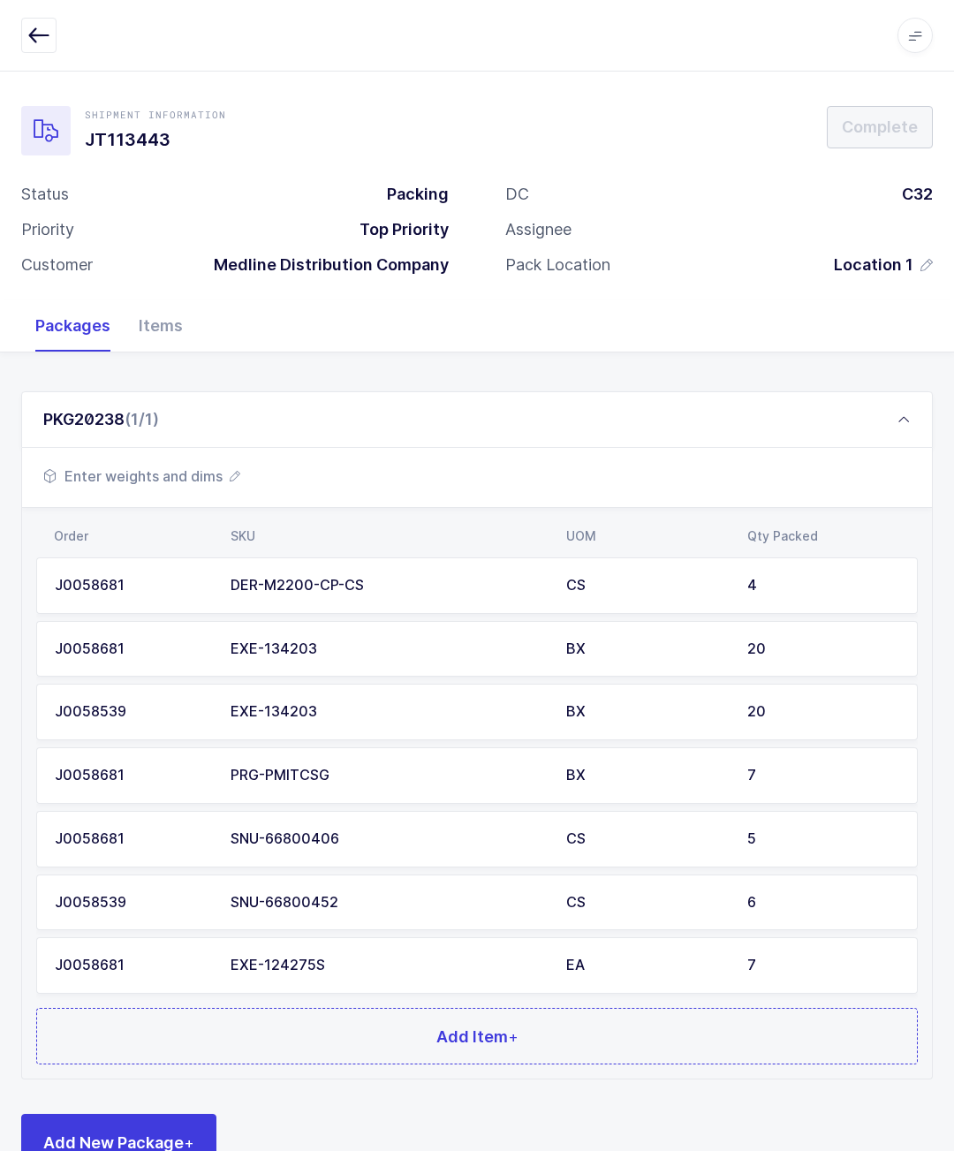
scroll to position [78, 0]
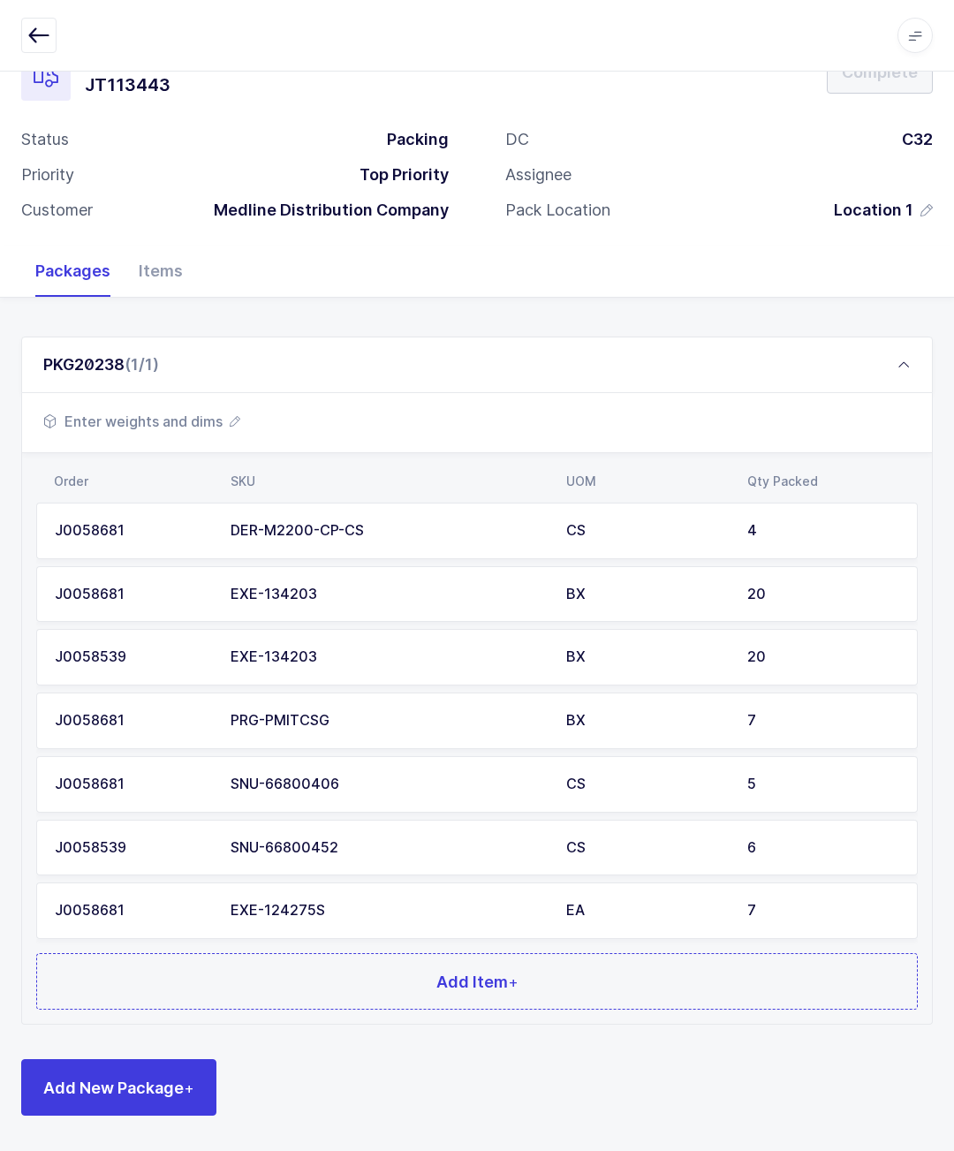
click at [196, 953] on button "Add Item +" at bounding box center [477, 981] width 882 height 57
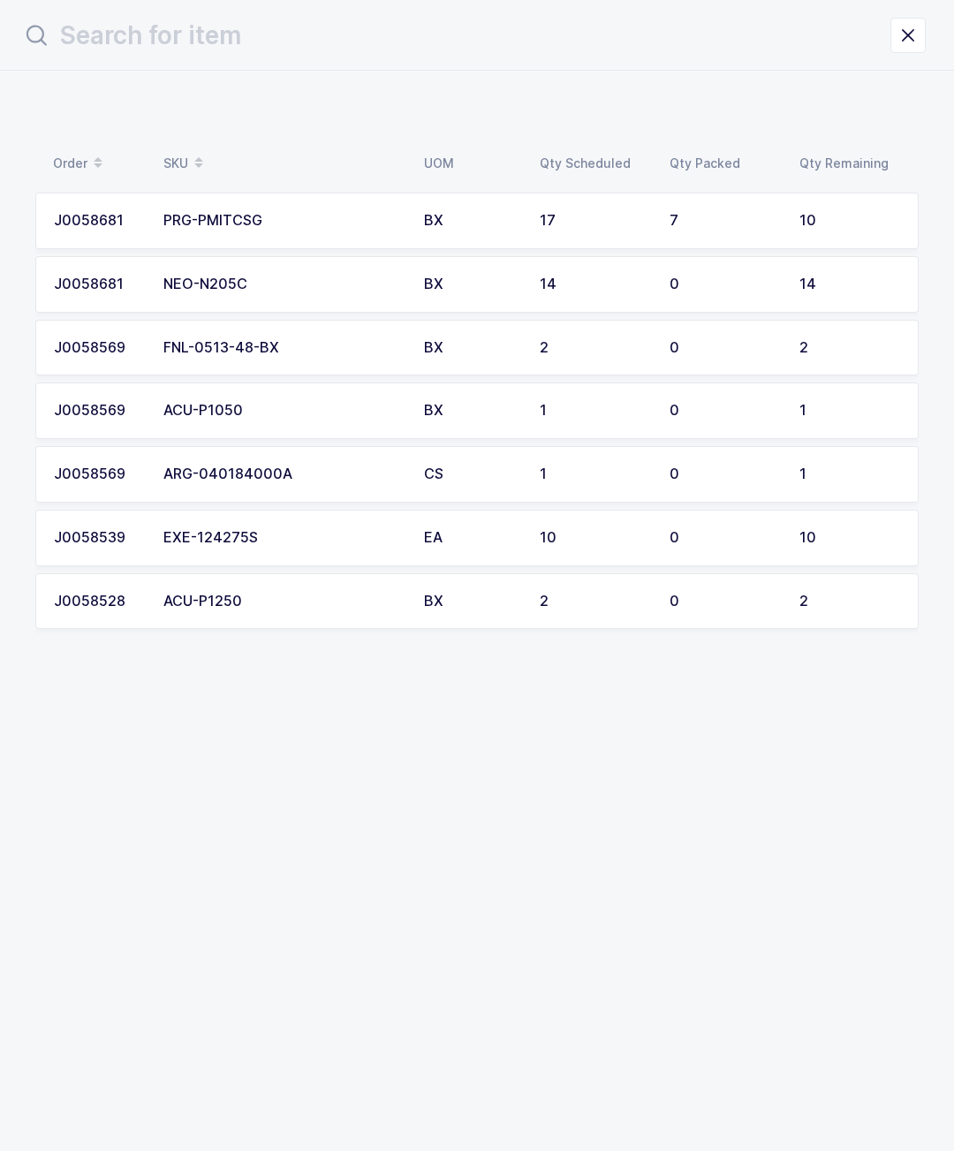
click at [817, 537] on div "10" at bounding box center [849, 538] width 101 height 16
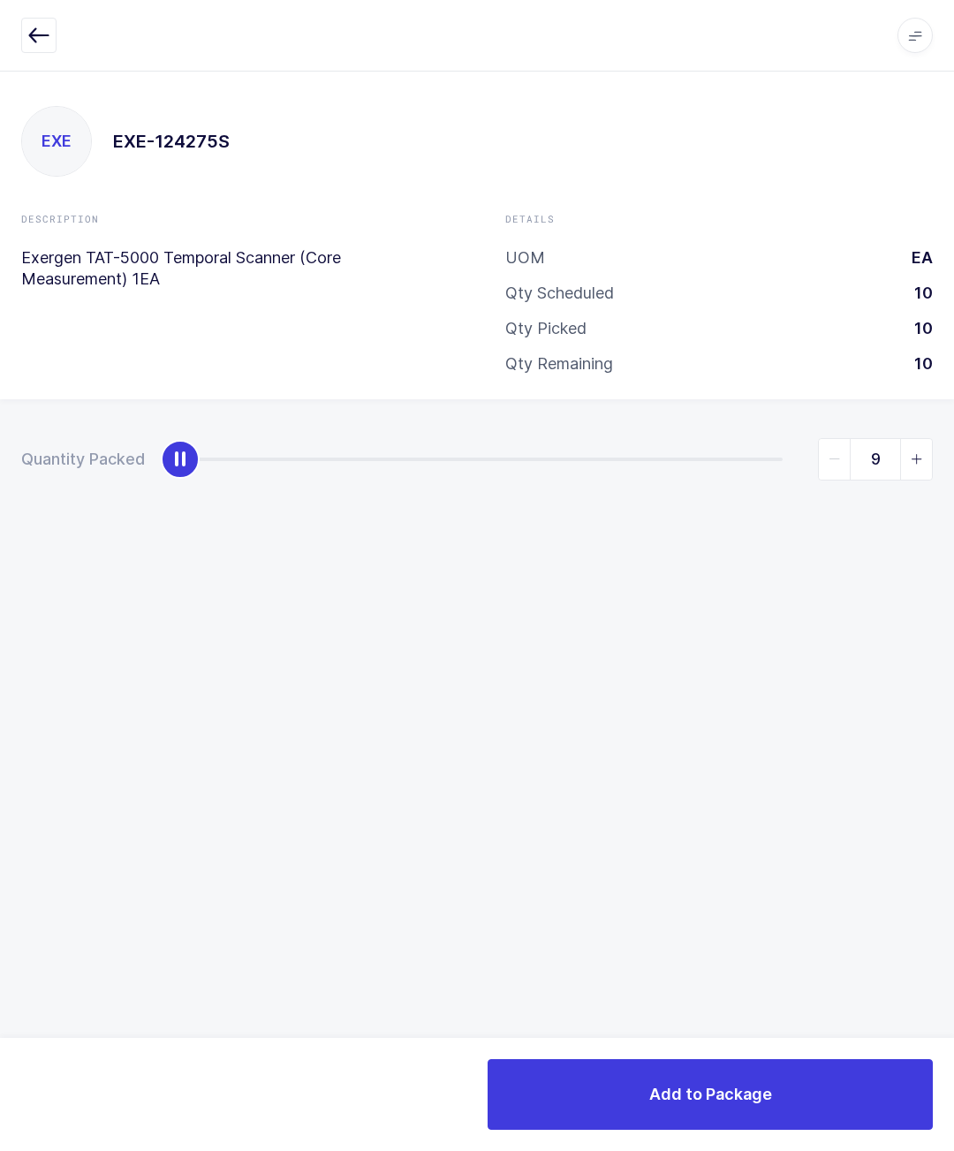
type input "10"
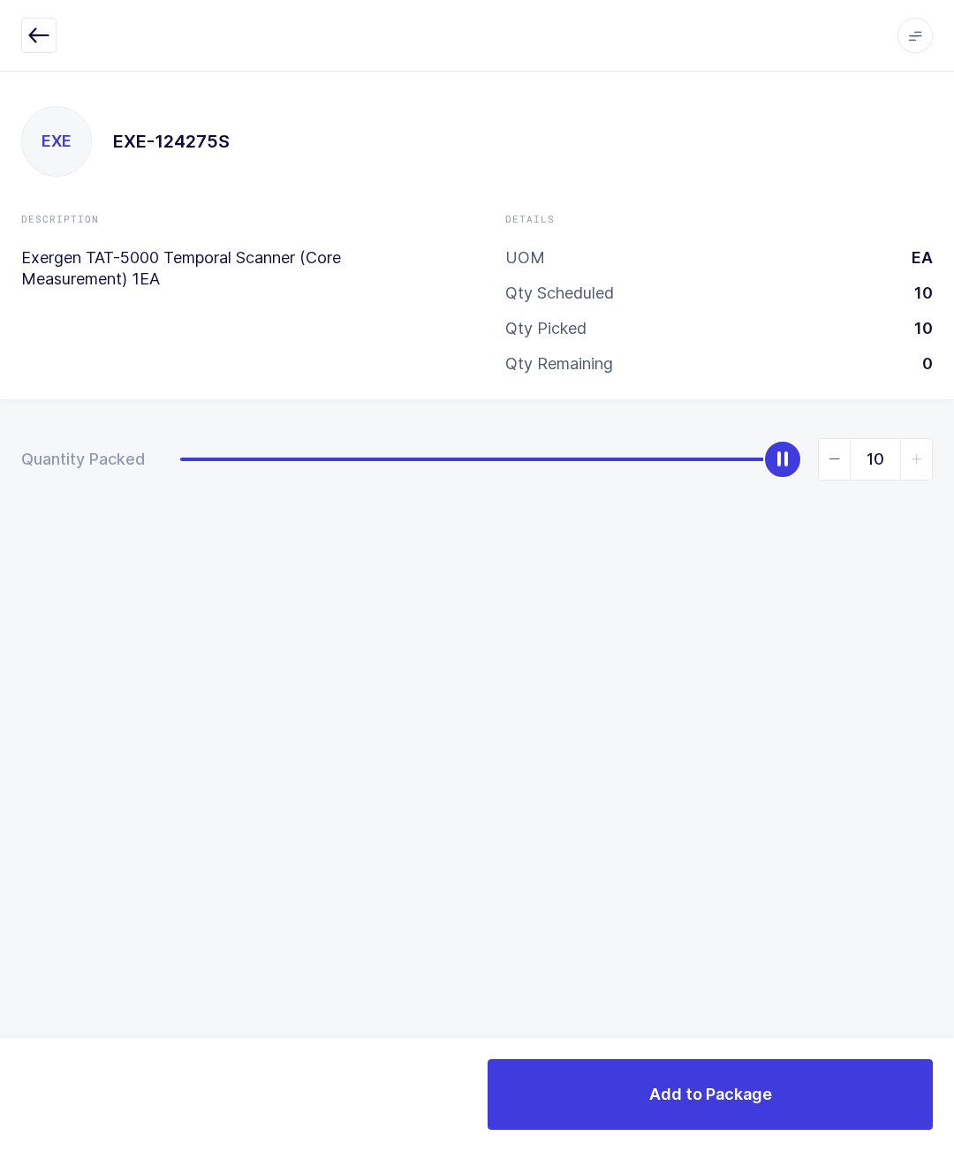
click at [743, 1045] on div "Add to Package" at bounding box center [477, 1094] width 954 height 113
click at [746, 1071] on button "Add to Package" at bounding box center [710, 1094] width 445 height 71
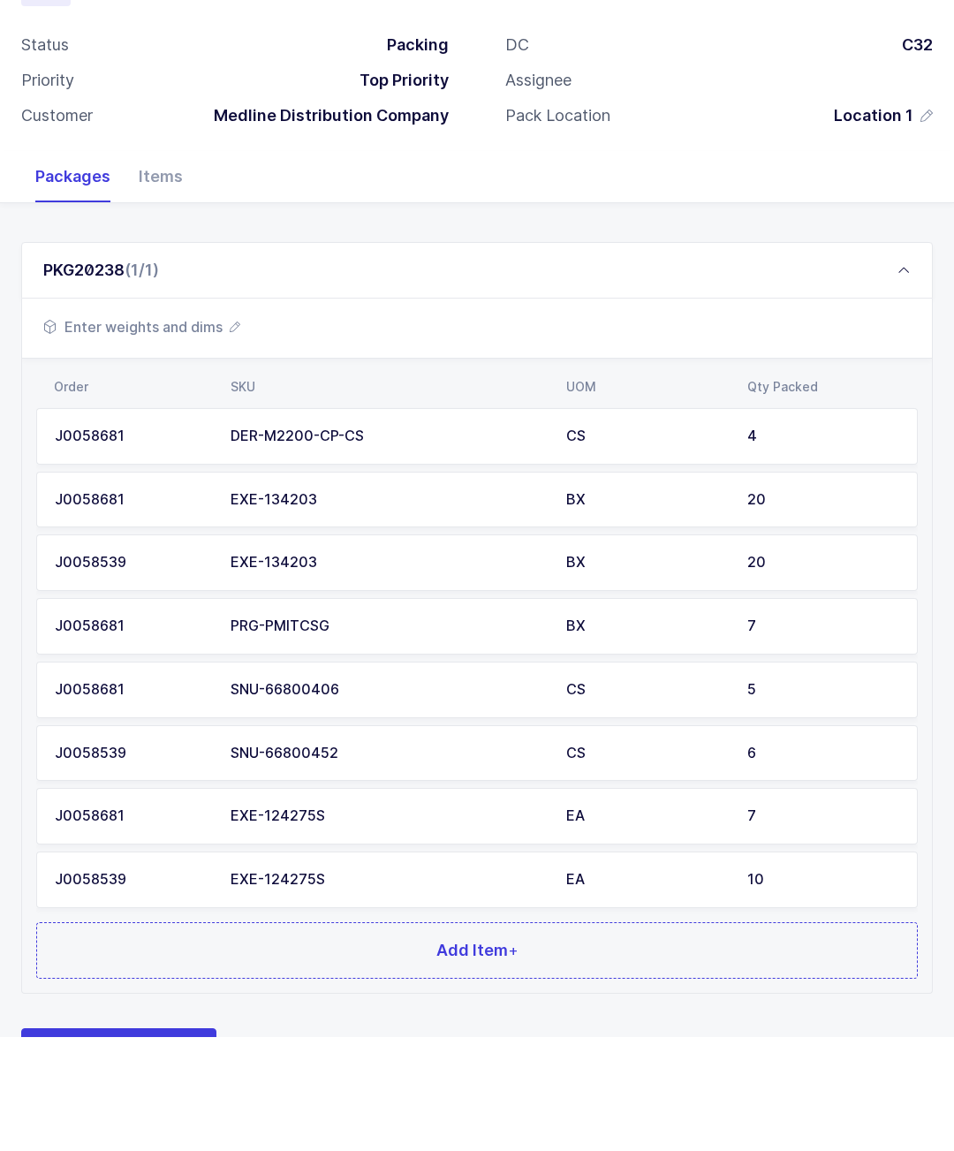
scroll to position [34, 0]
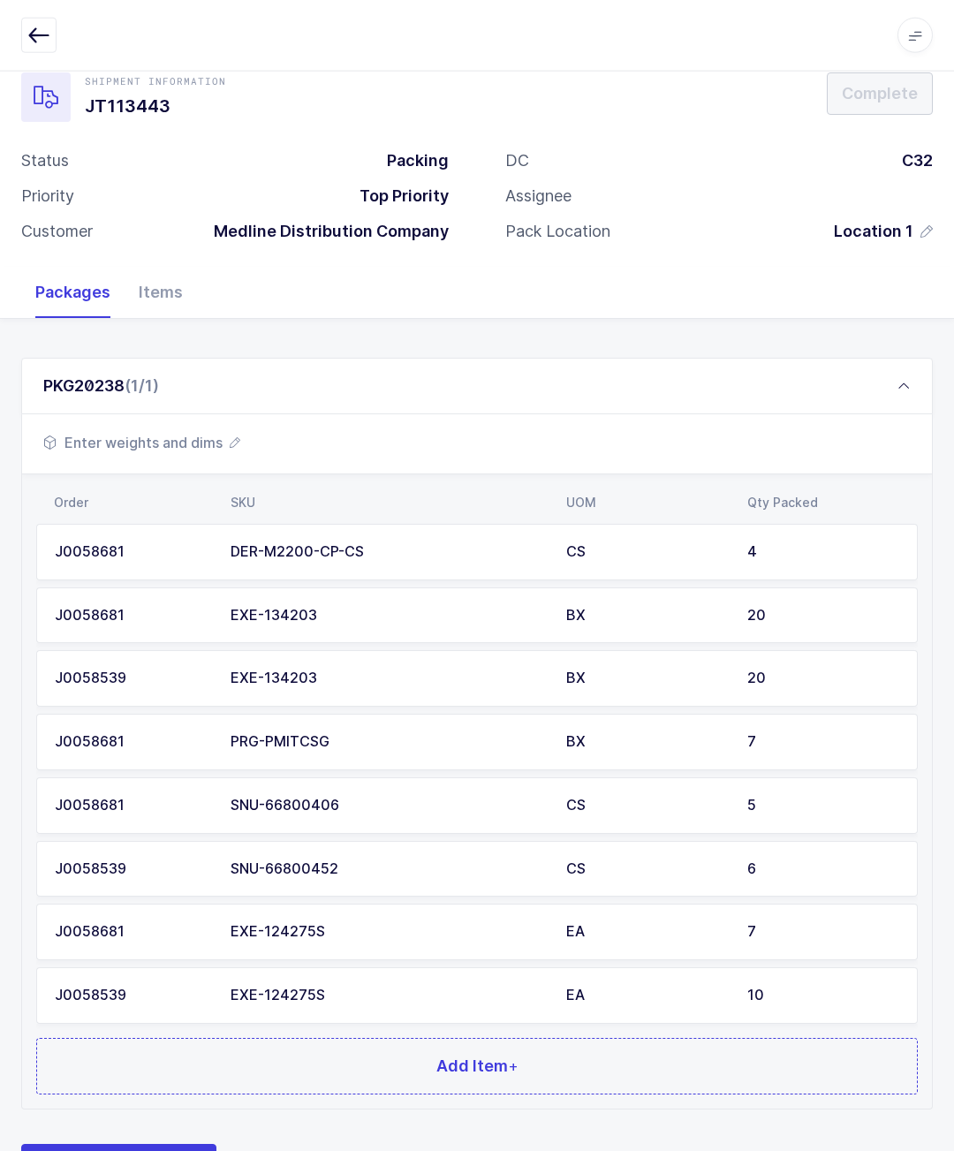
click at [691, 1084] on button "Add Item +" at bounding box center [477, 1066] width 882 height 57
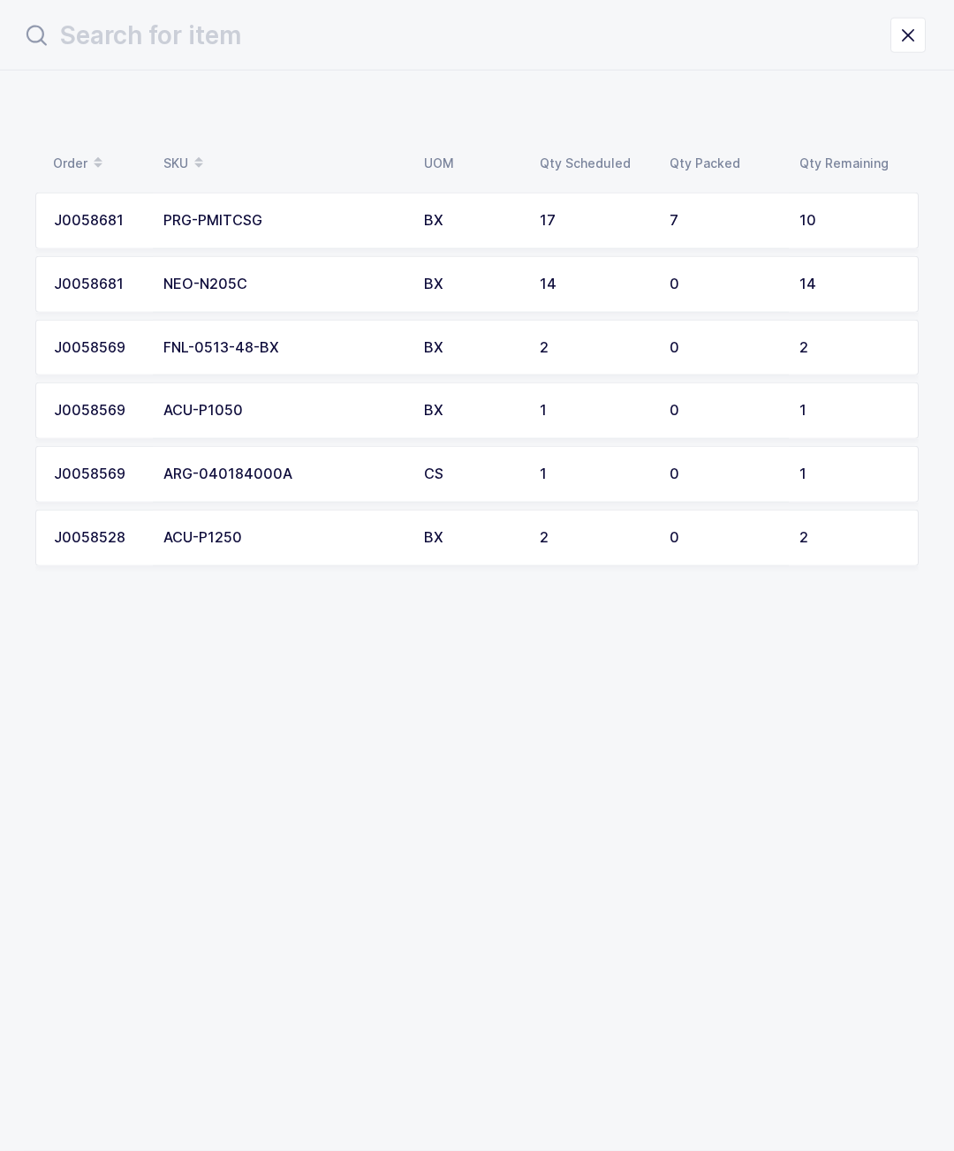
scroll to position [0, 0]
click at [128, 455] on td "J0058569" at bounding box center [93, 474] width 117 height 57
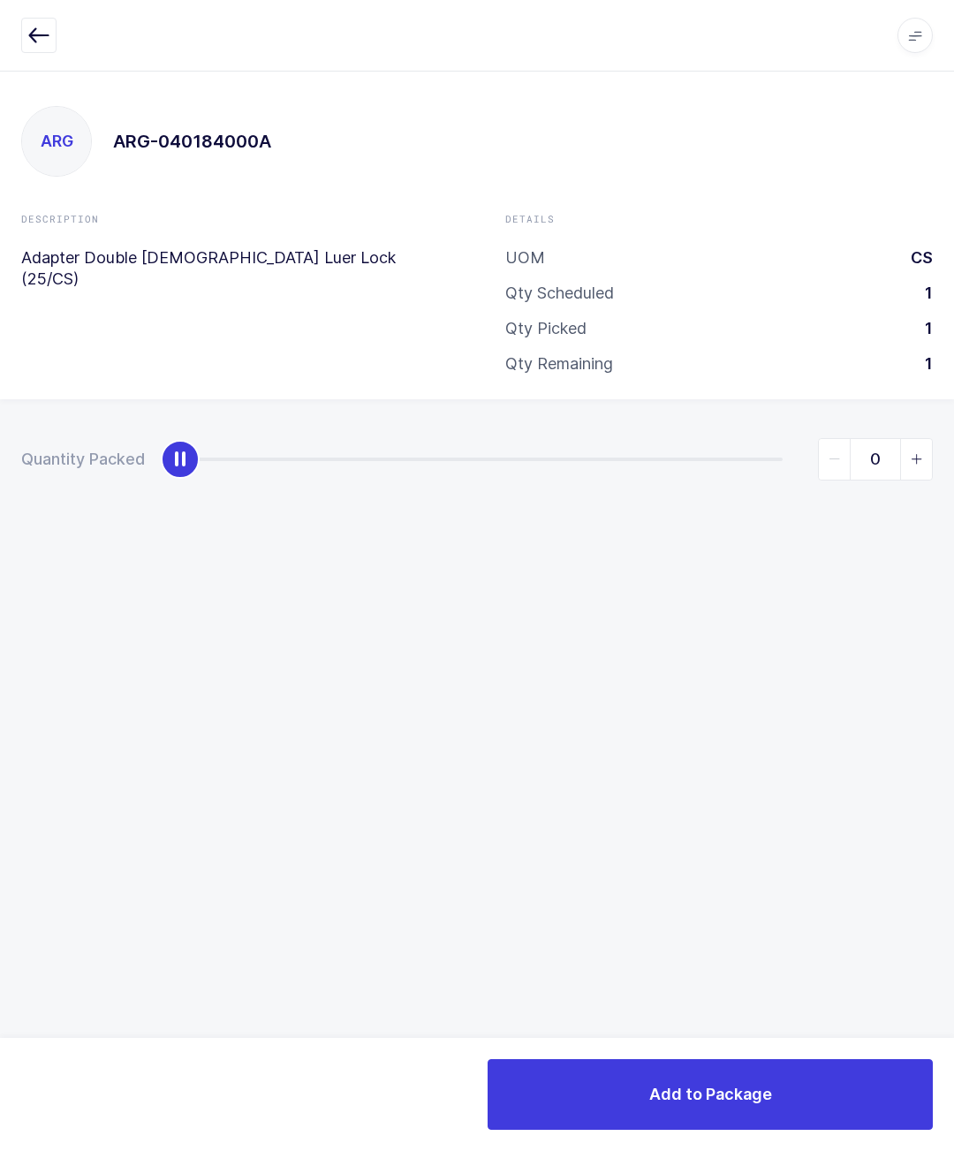
type input "1"
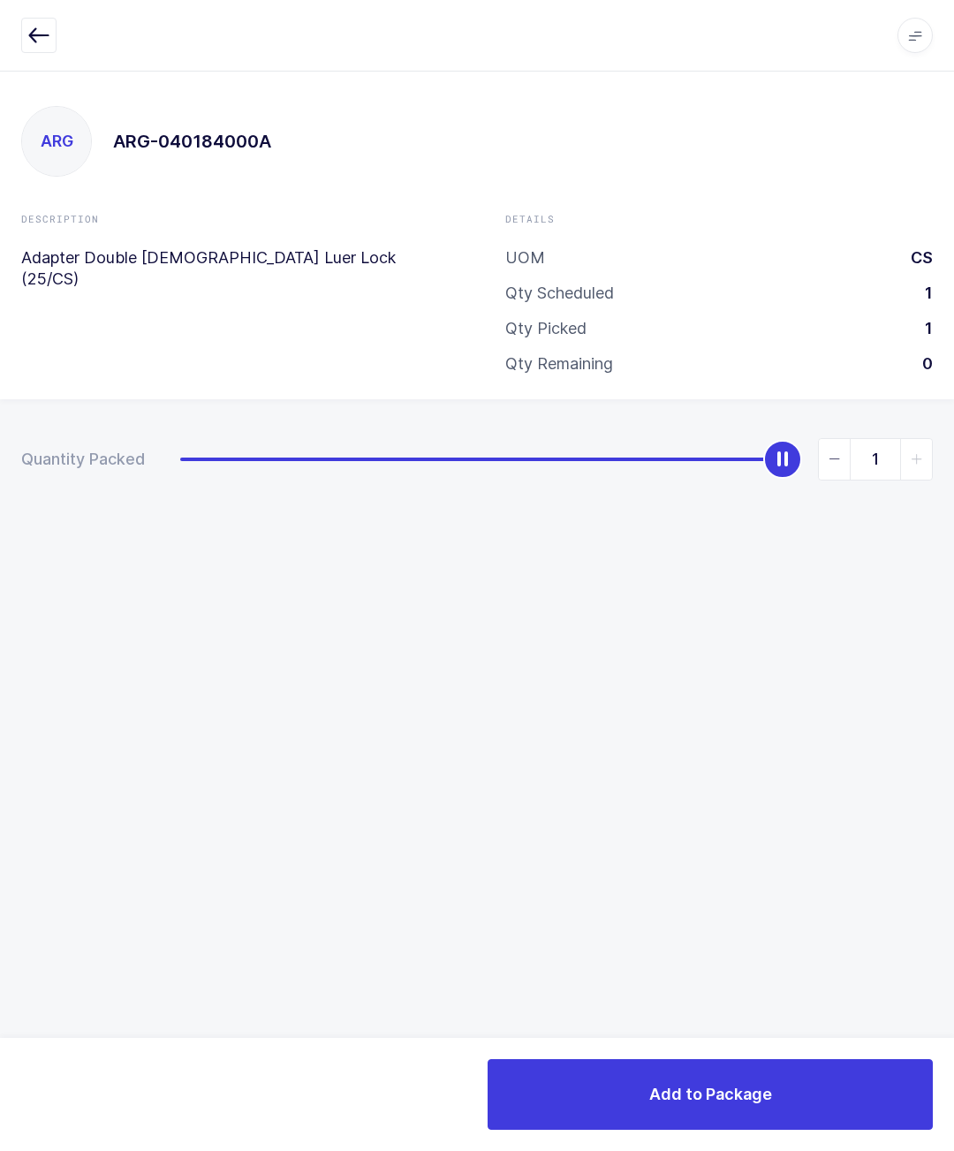
click at [768, 1098] on span "Add to Package" at bounding box center [710, 1094] width 123 height 22
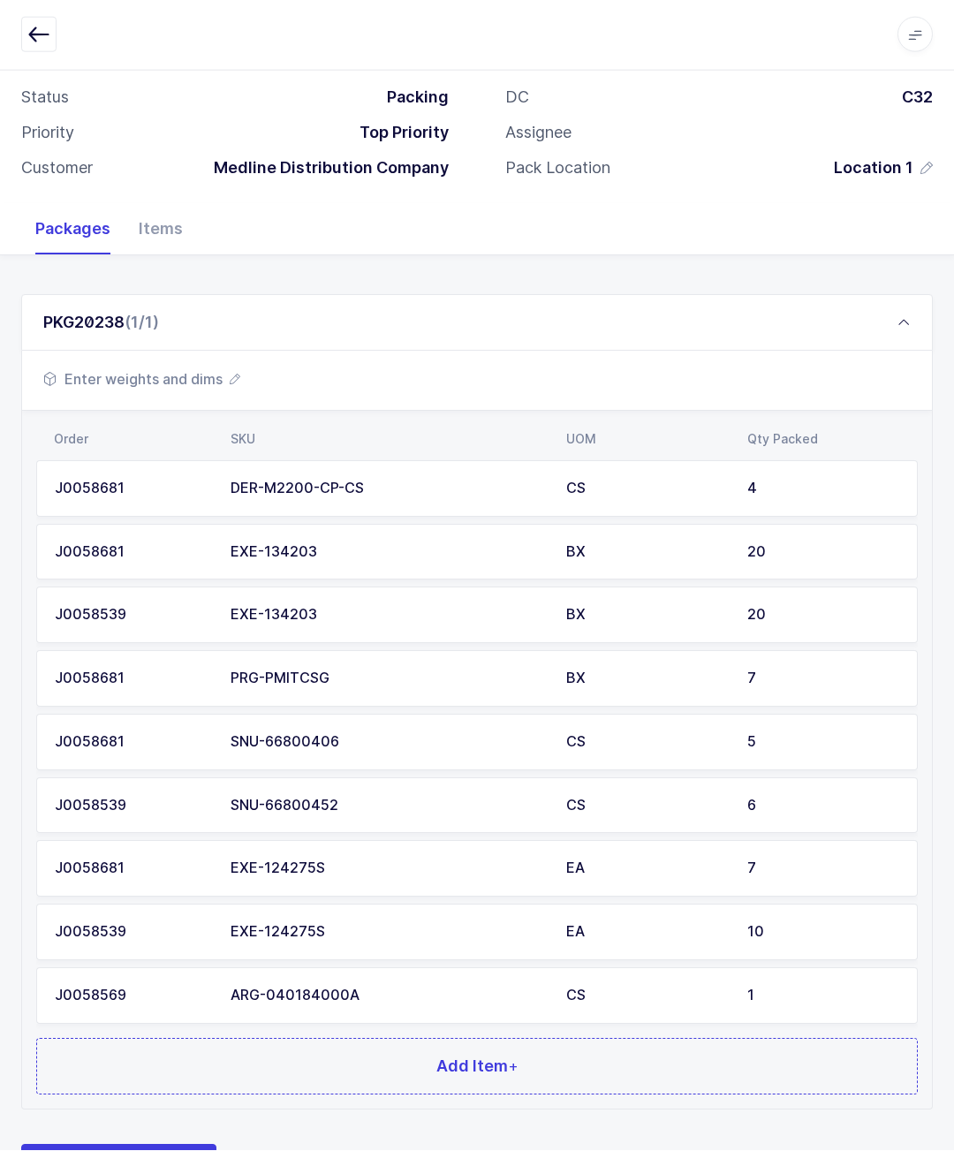
scroll to position [96, 0]
click at [450, 1080] on button "Add Item +" at bounding box center [477, 1067] width 882 height 57
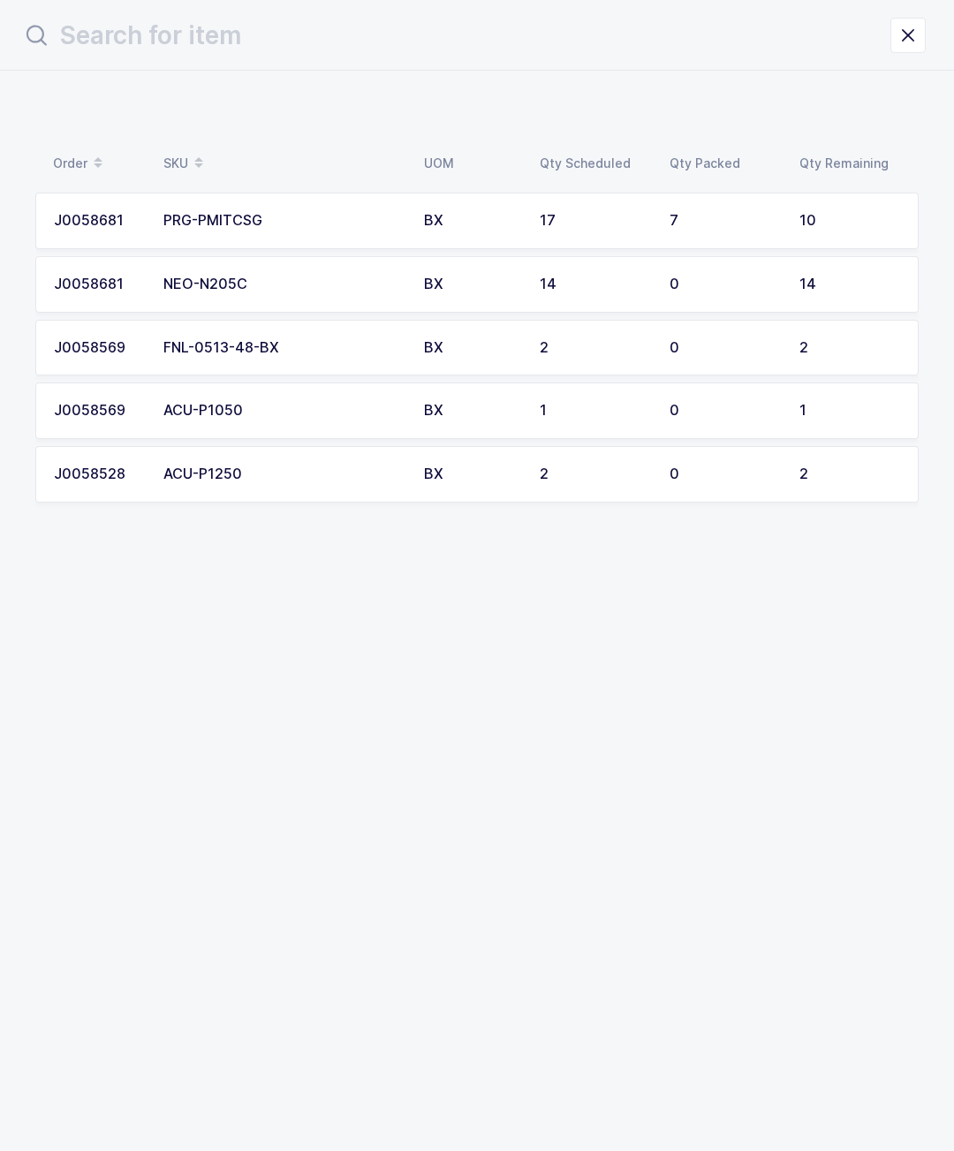
click at [526, 333] on td "BX" at bounding box center [471, 348] width 116 height 57
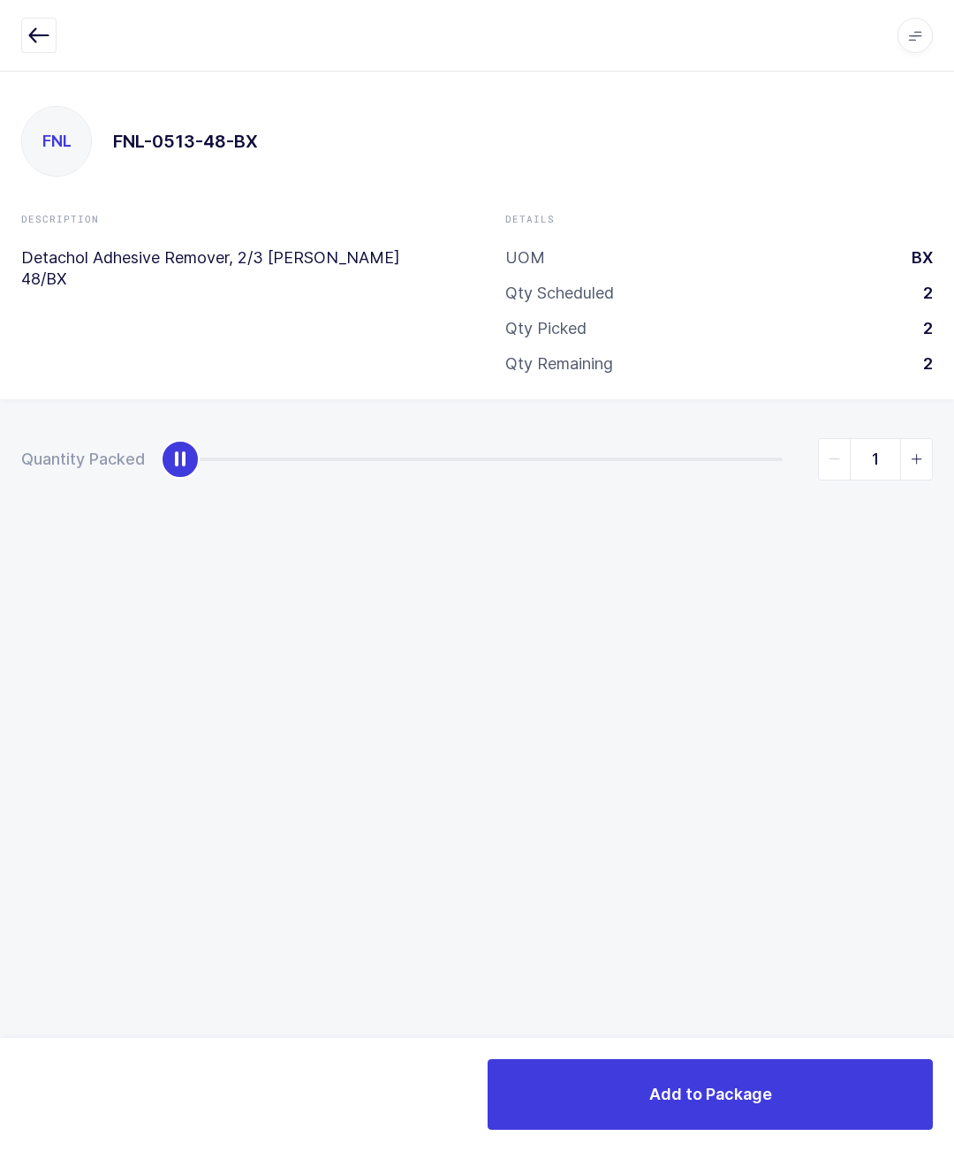
type input "2"
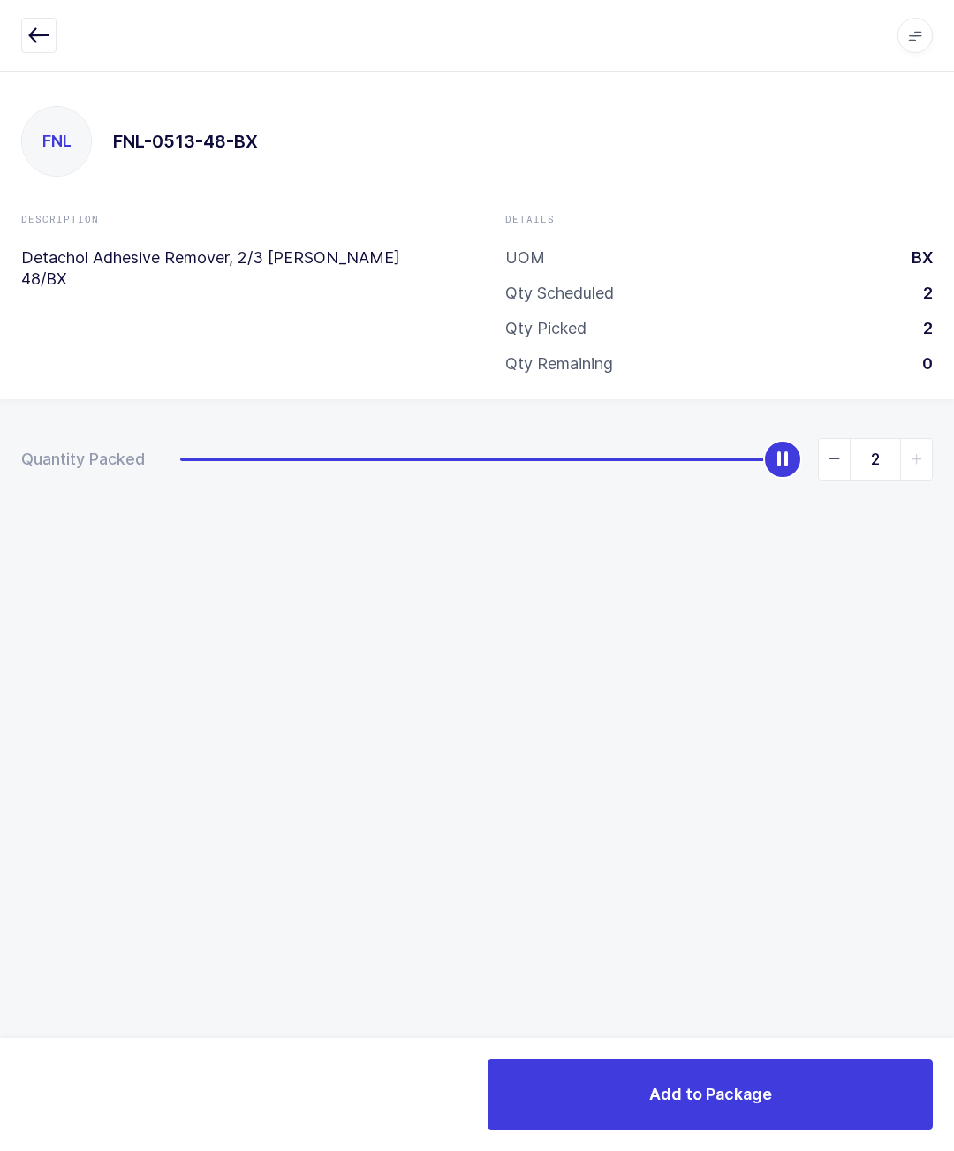
click at [755, 1061] on button "Add to Package" at bounding box center [710, 1094] width 445 height 71
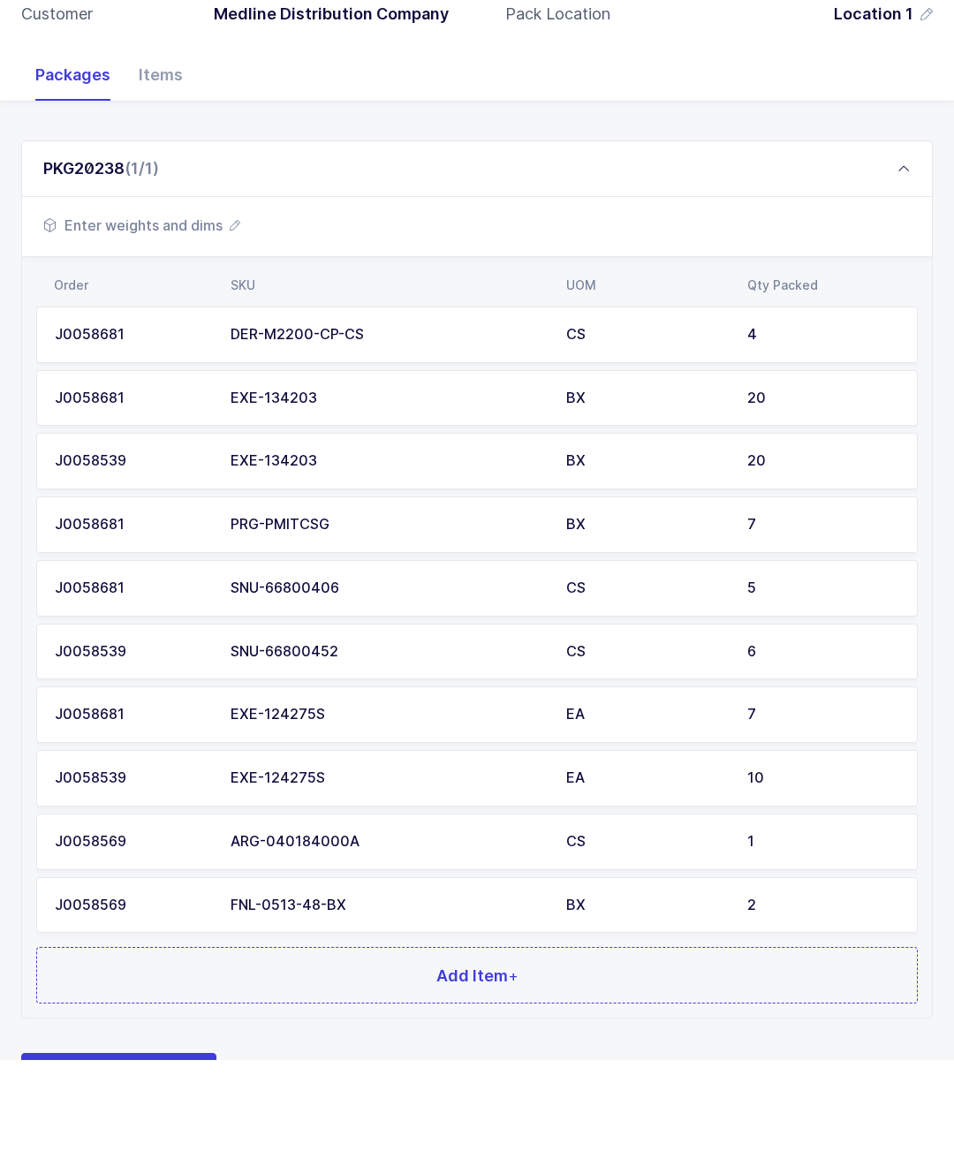
scroll to position [159, 0]
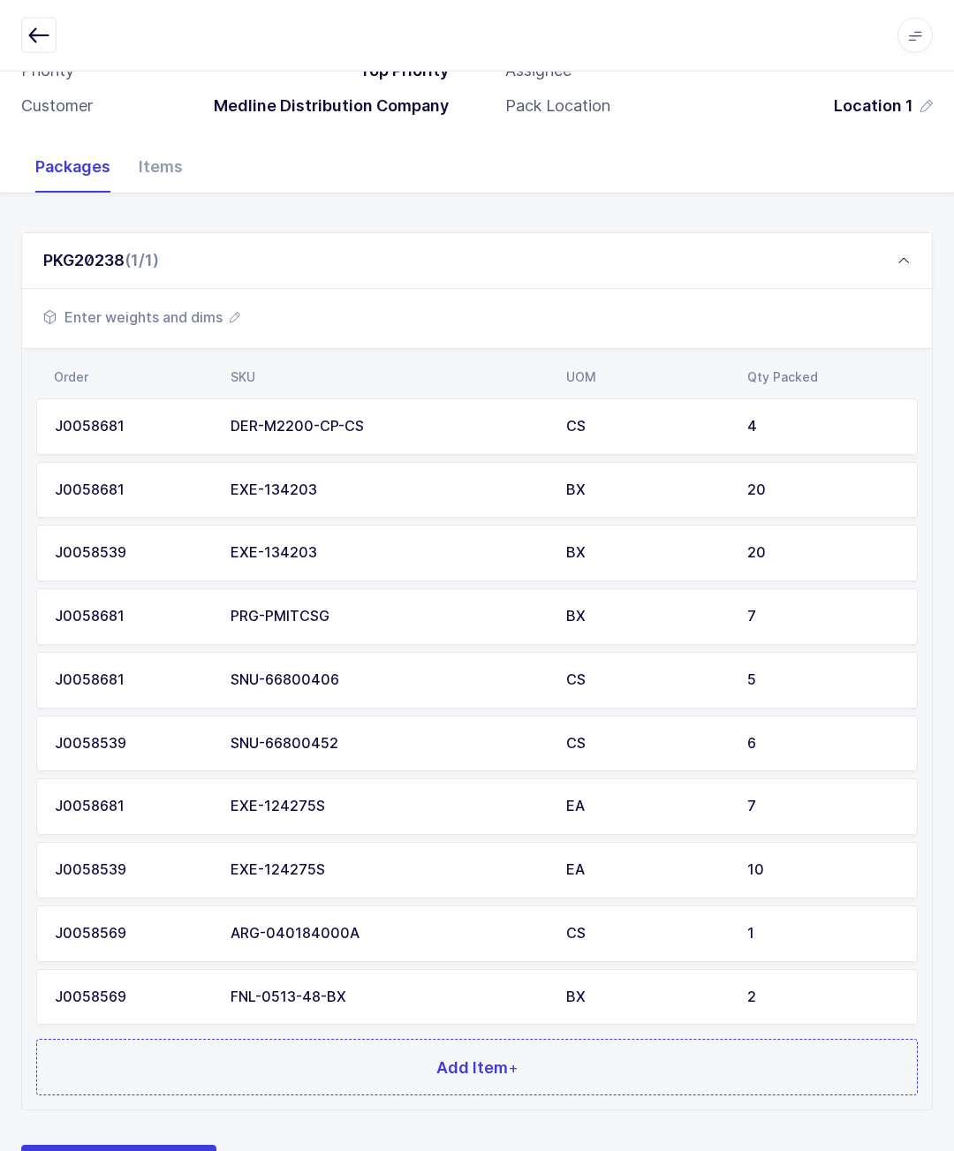
click at [695, 1060] on button "Add Item +" at bounding box center [477, 1067] width 882 height 57
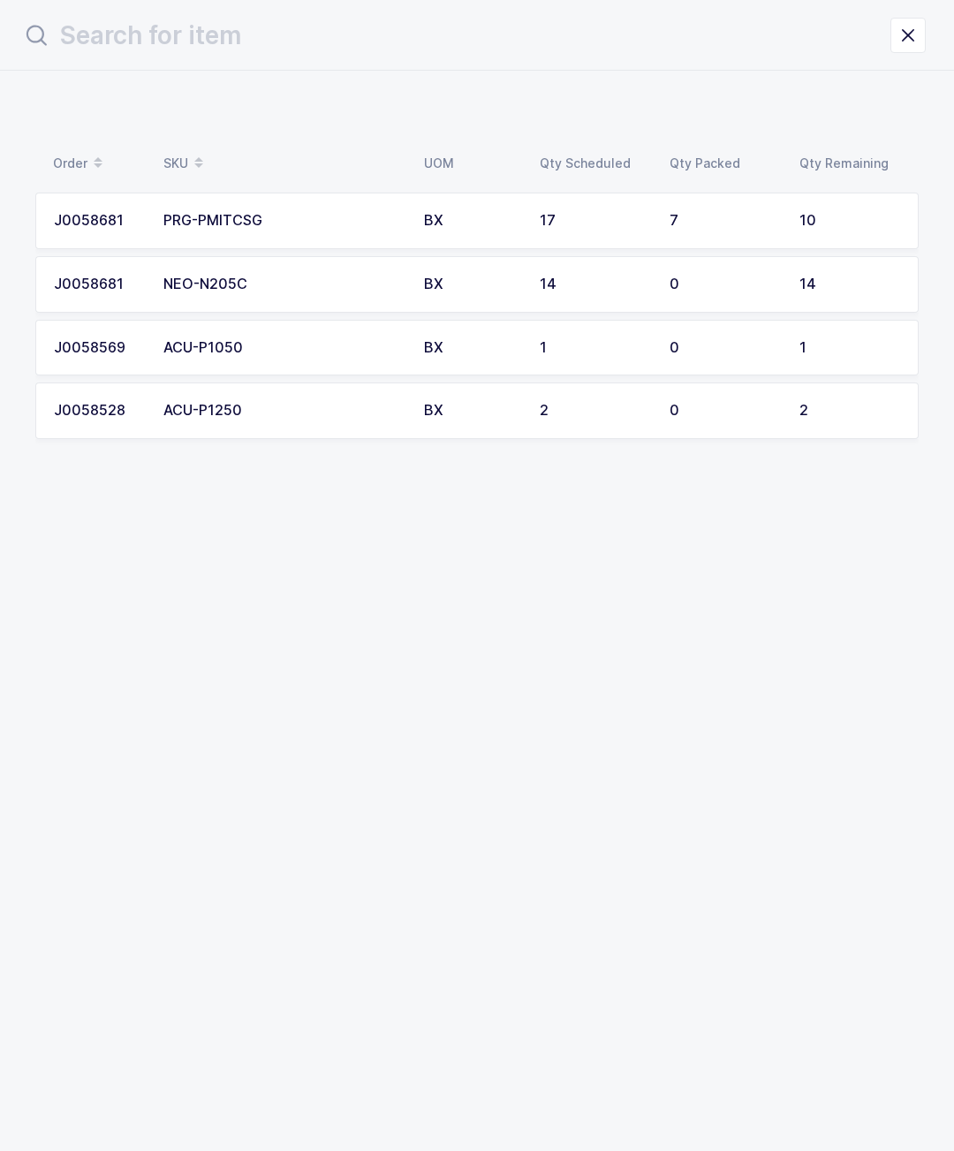
click at [843, 282] on div "14" at bounding box center [849, 284] width 101 height 16
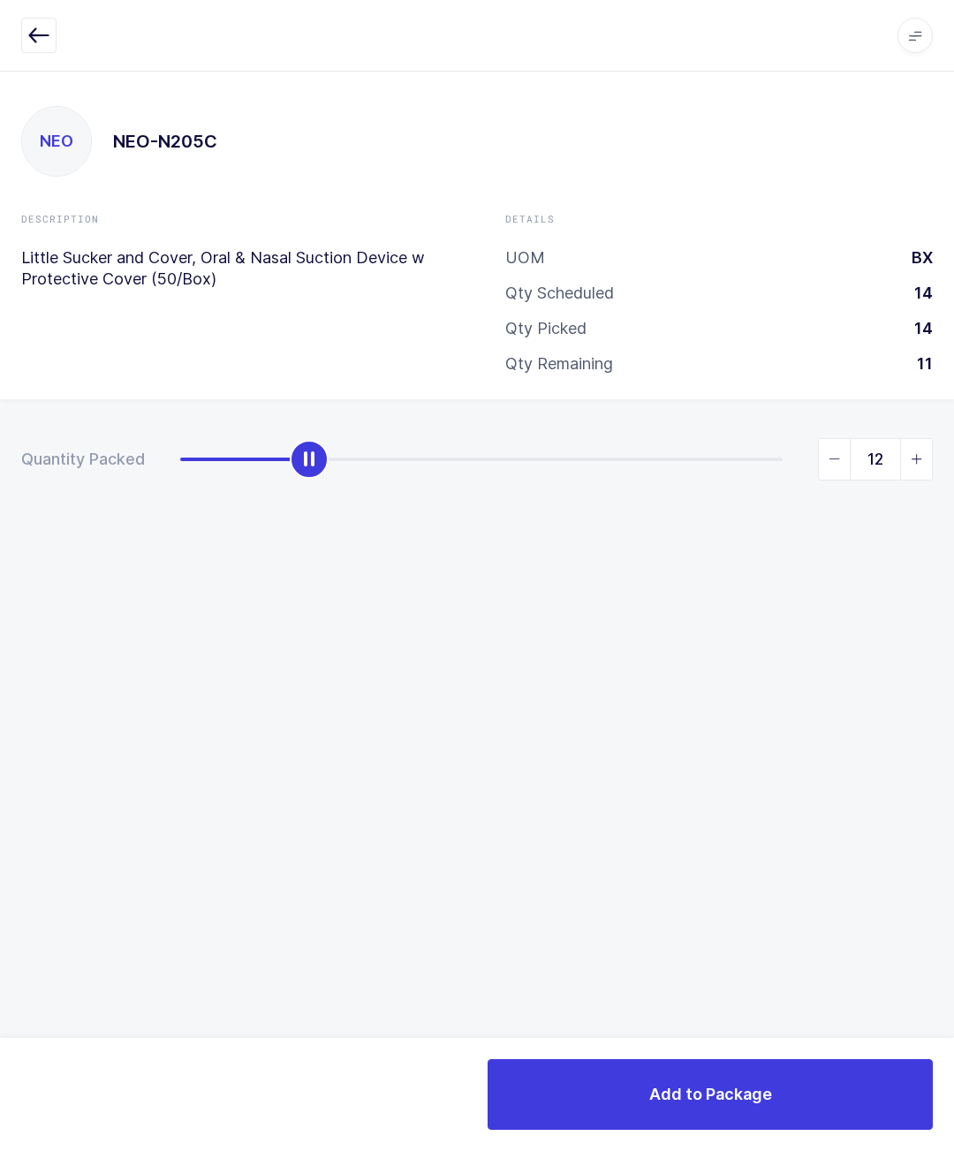
type input "14"
click at [703, 1107] on button "Add to Package" at bounding box center [710, 1094] width 445 height 71
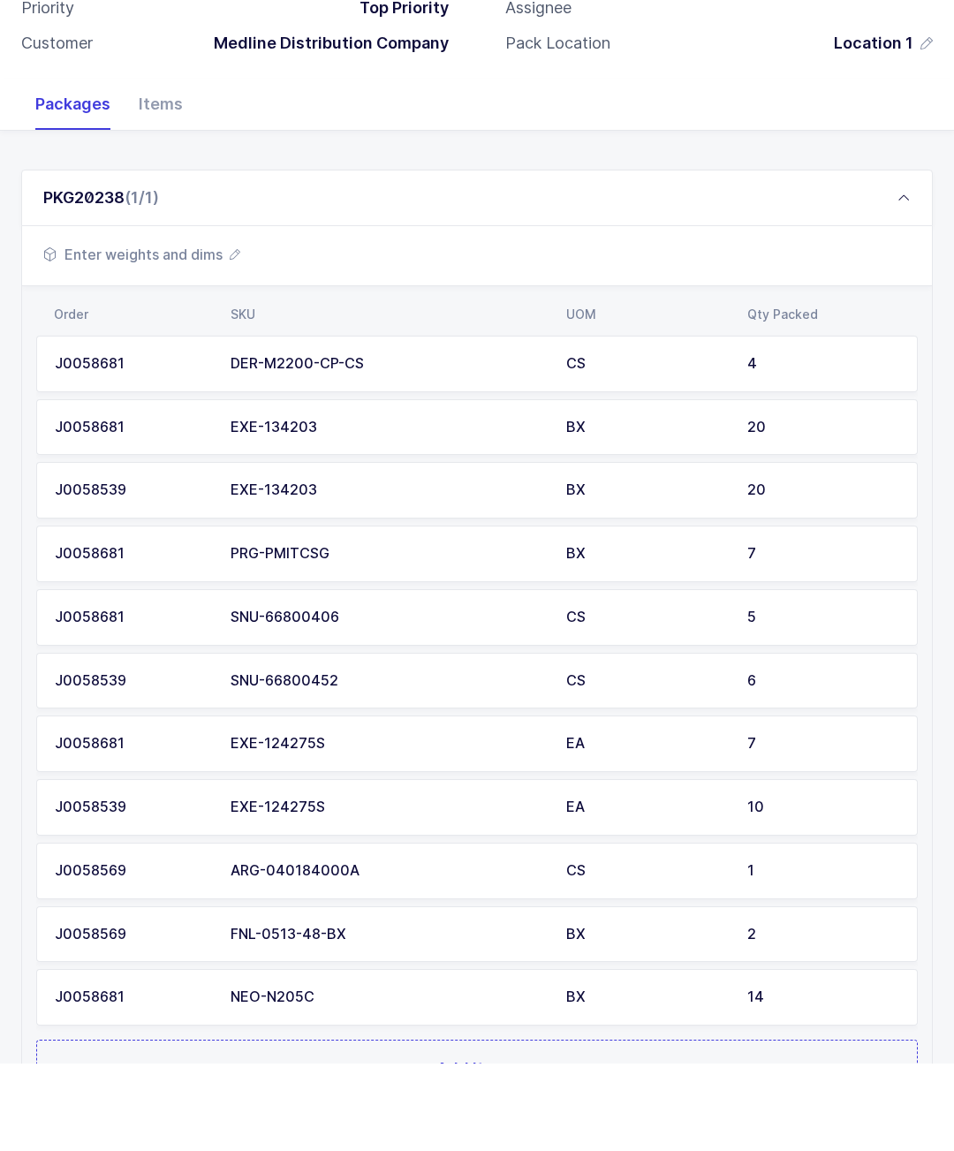
click at [709, 1128] on button "Add Item +" at bounding box center [477, 1156] width 882 height 57
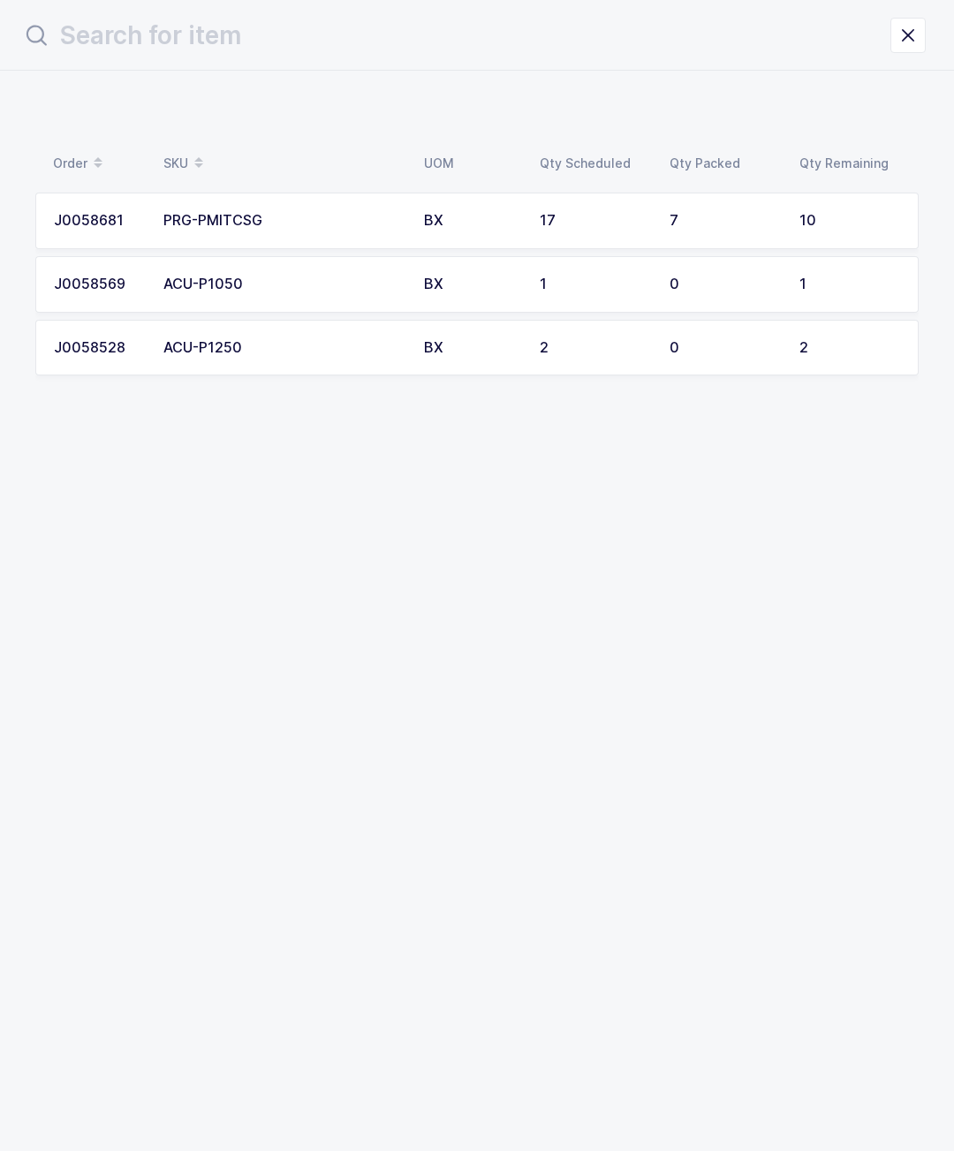
click at [825, 236] on td "10" at bounding box center [854, 221] width 130 height 57
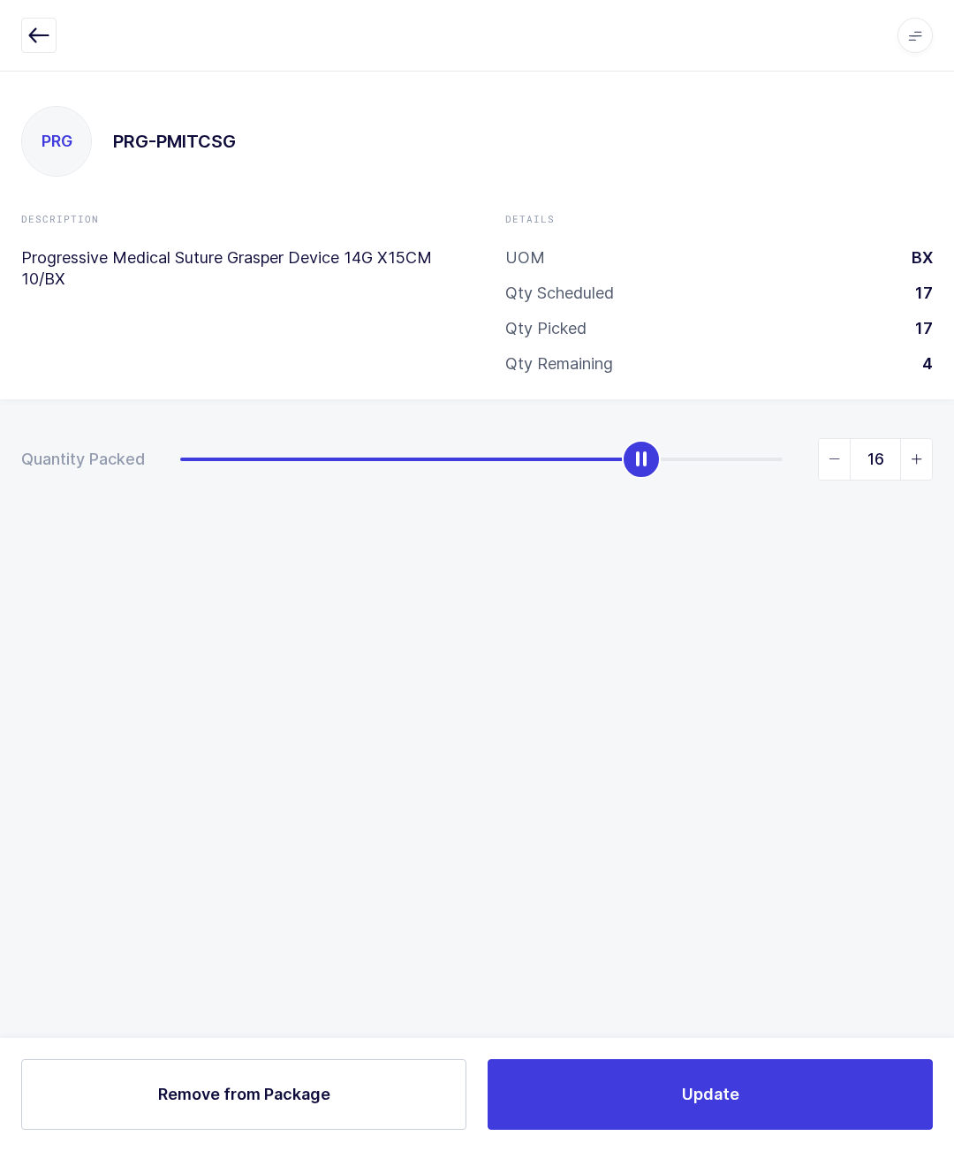
type input "17"
click at [867, 1118] on button "Update" at bounding box center [710, 1094] width 445 height 71
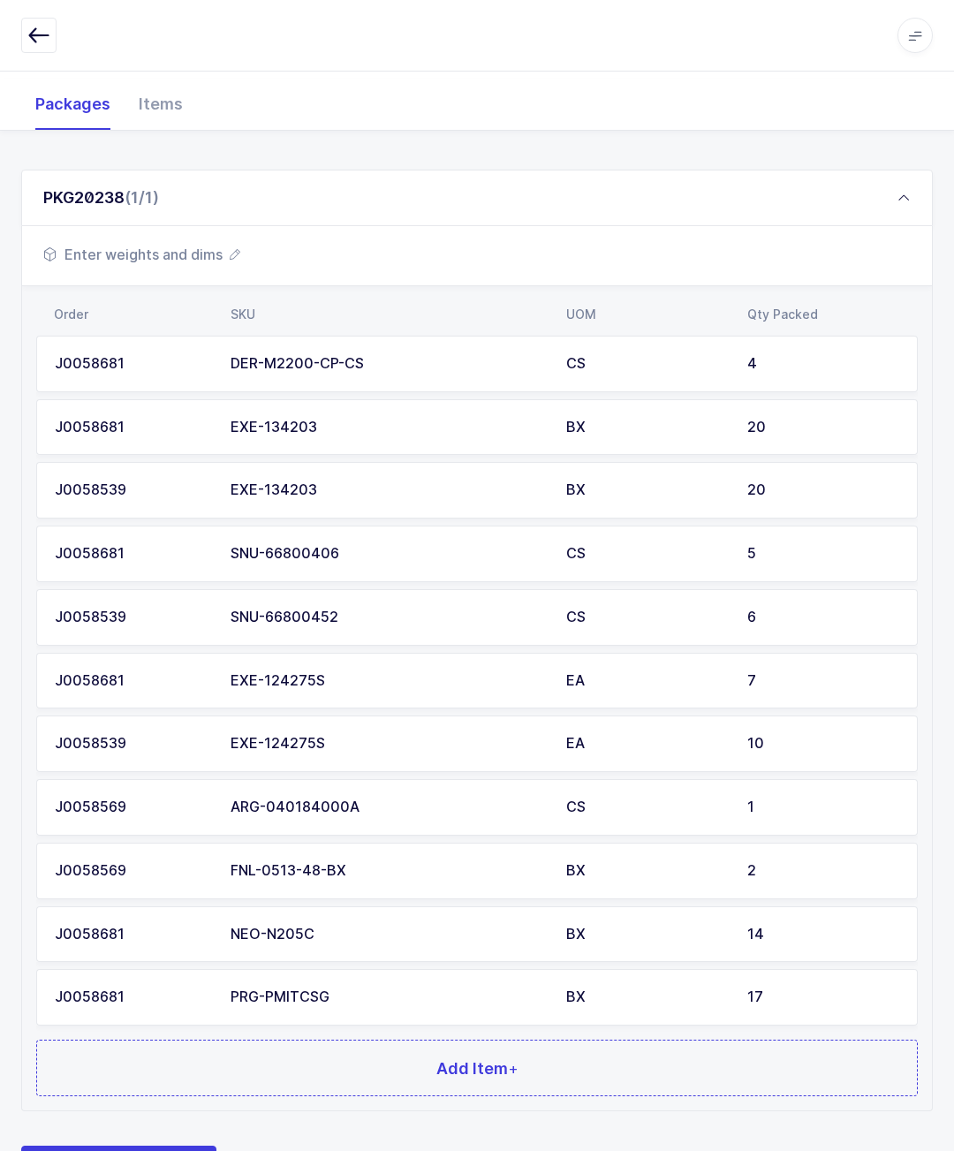
scroll to position [222, 0]
click at [715, 1075] on button "Add Item +" at bounding box center [477, 1068] width 882 height 57
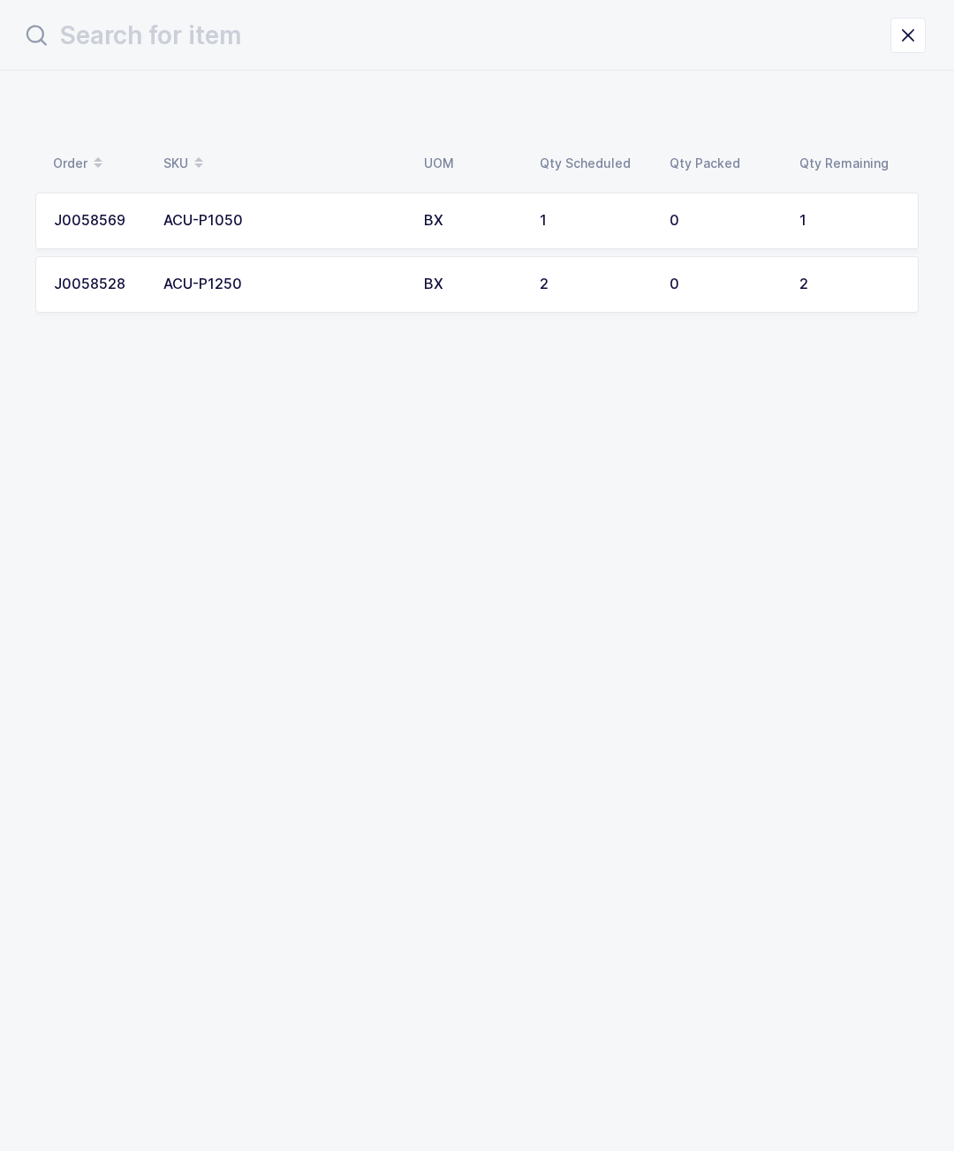
click at [831, 231] on td "1" at bounding box center [854, 221] width 130 height 57
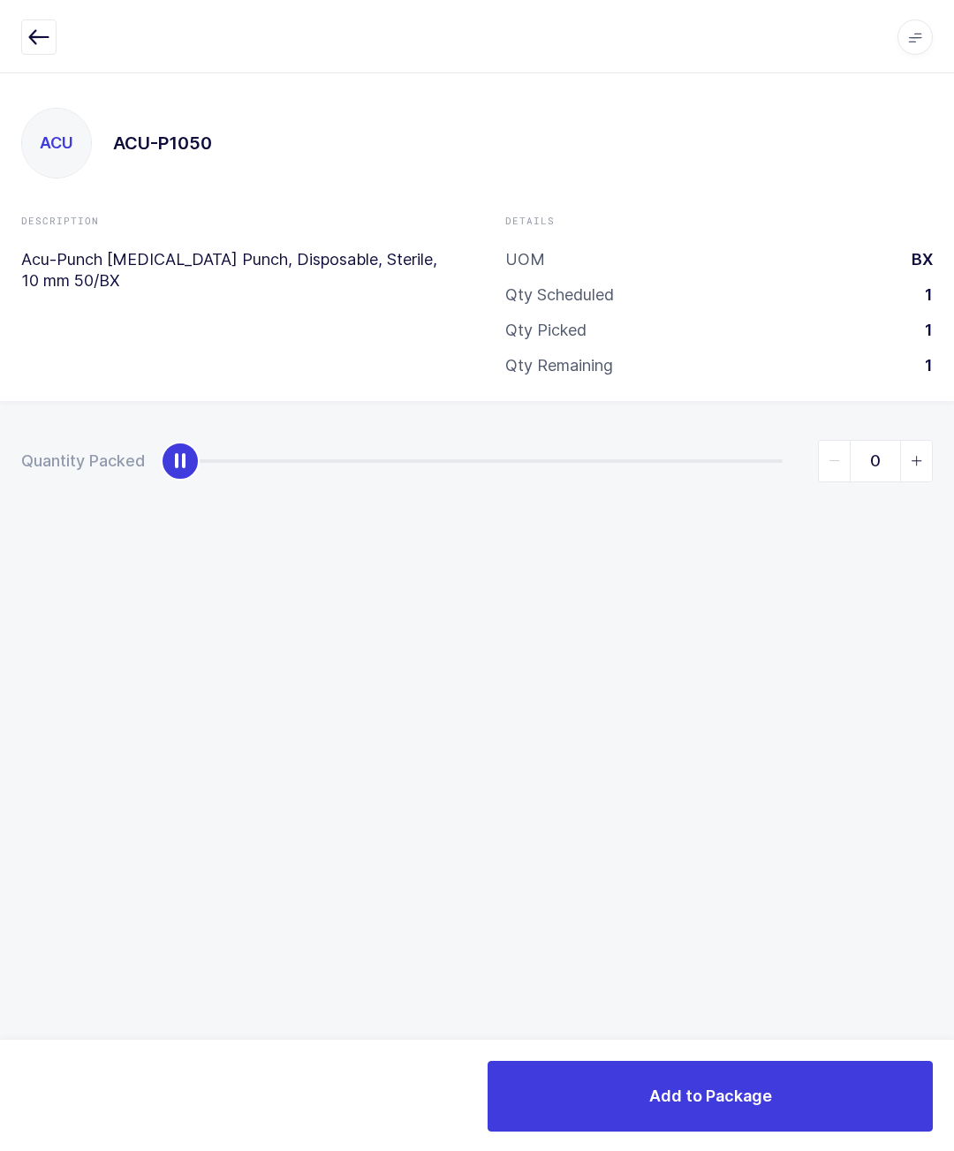
scroll to position [3, 0]
type input "1"
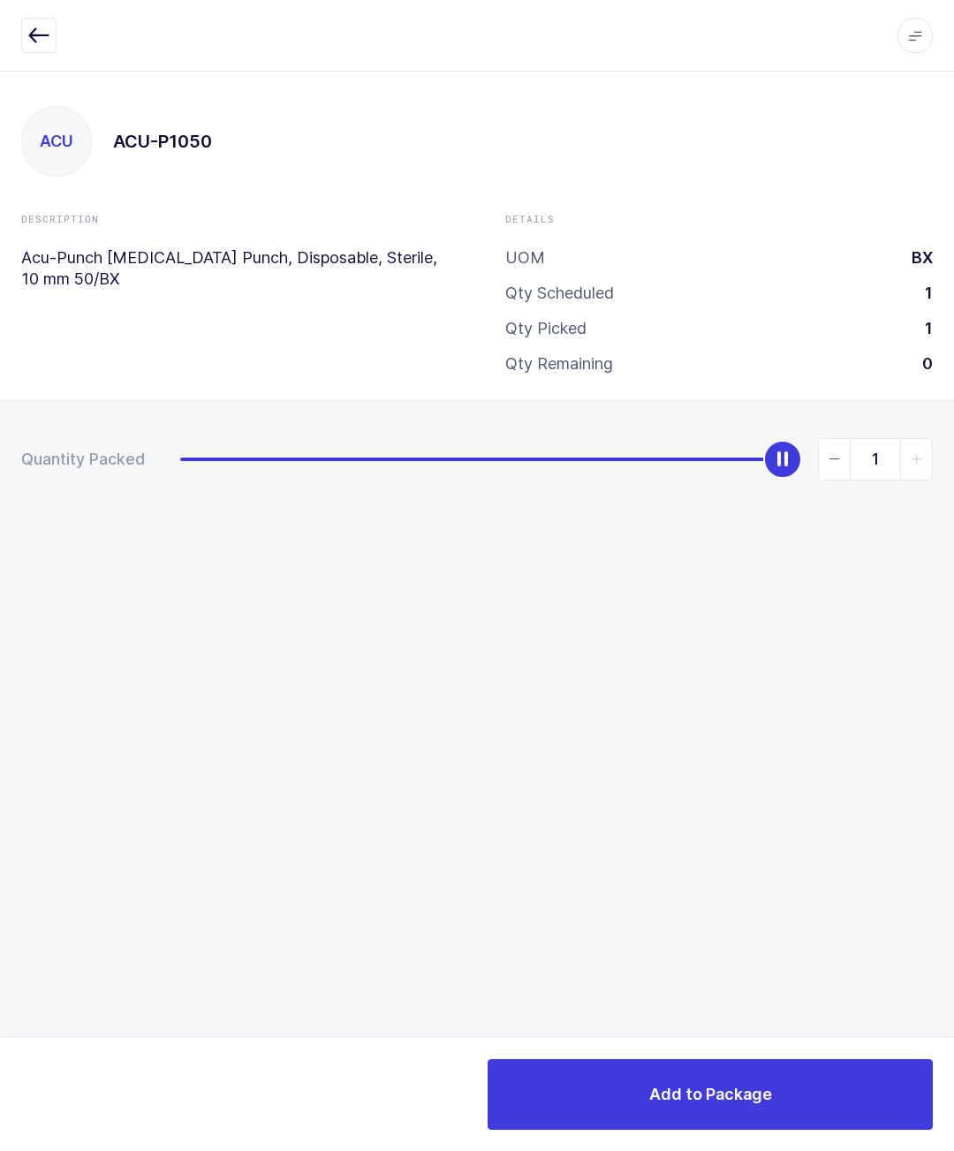
click at [846, 1071] on button "Add to Package" at bounding box center [710, 1094] width 445 height 71
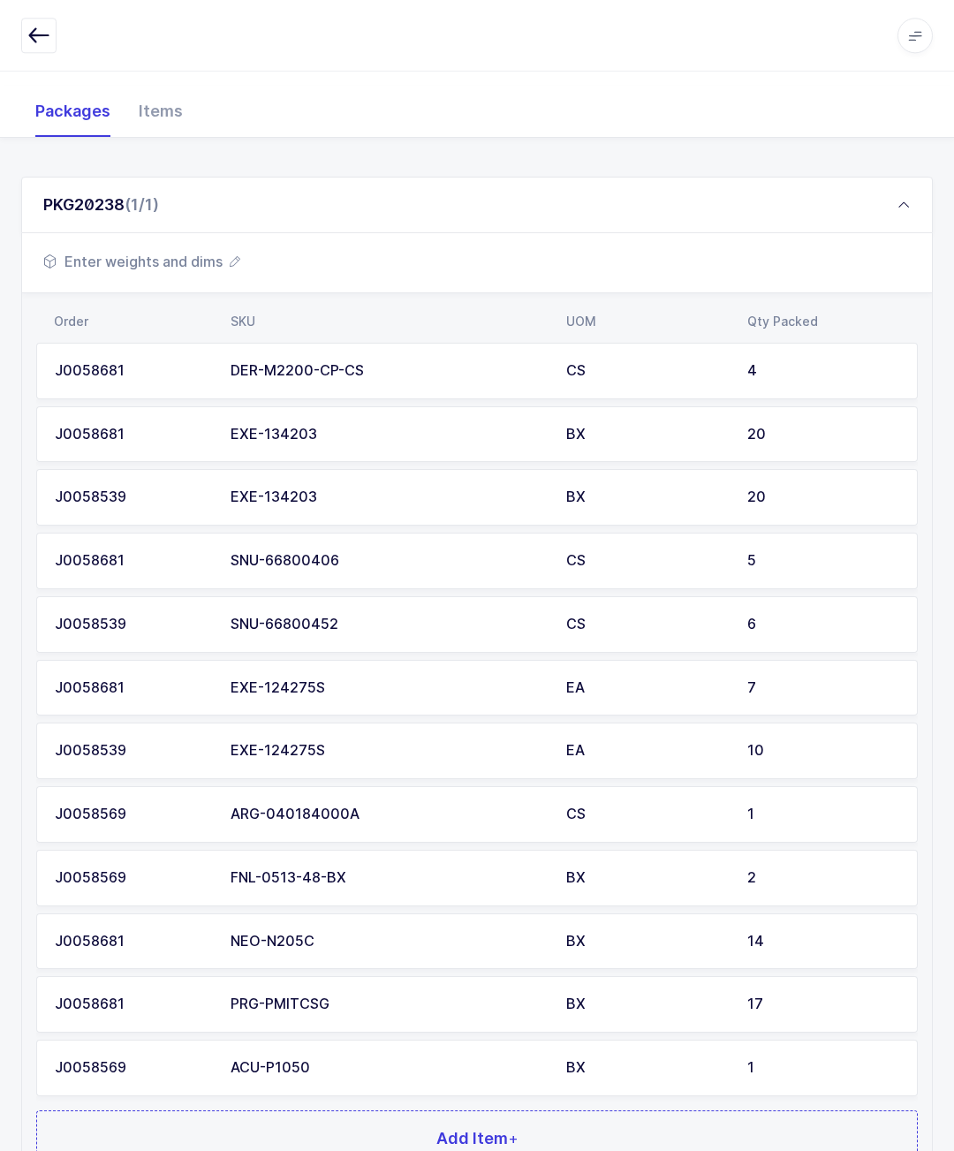
scroll to position [284, 0]
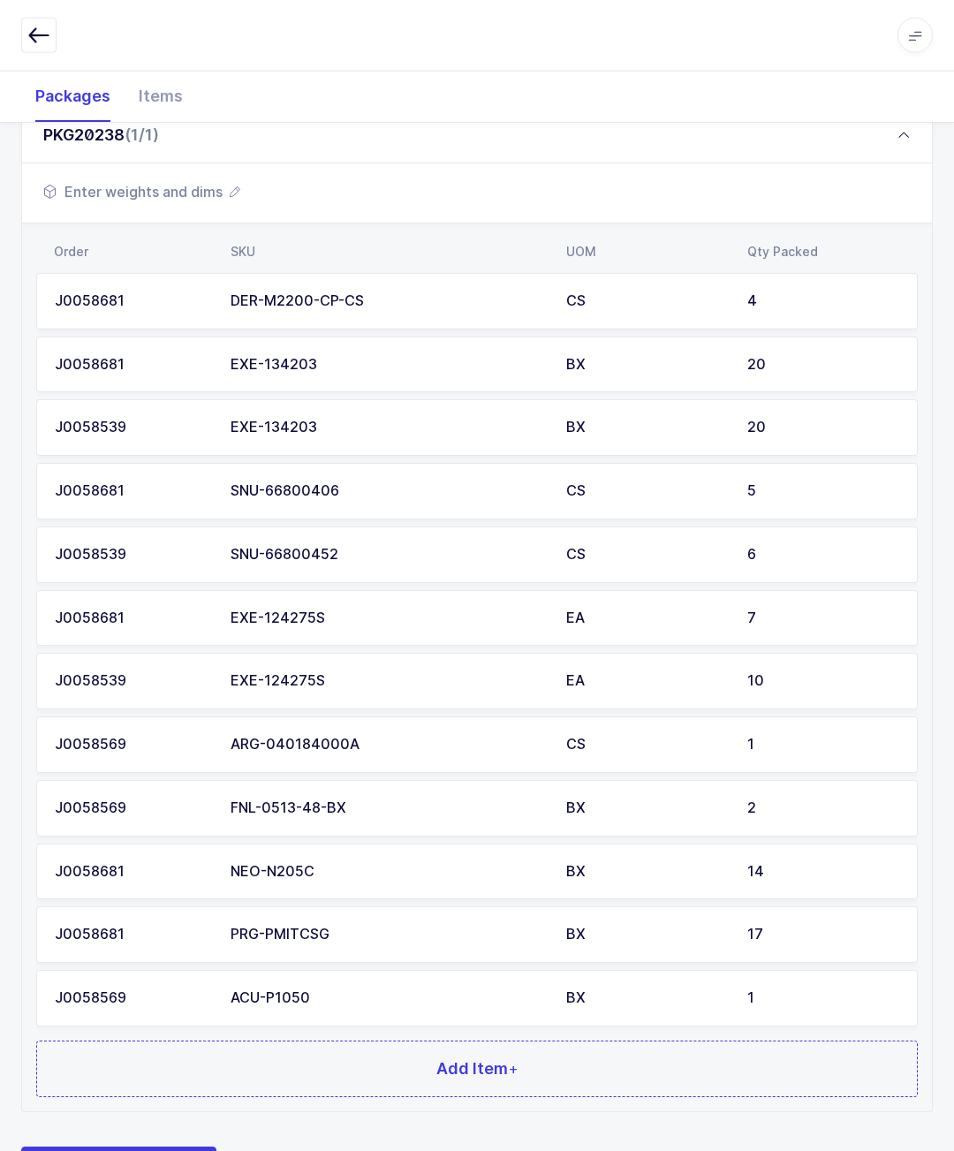
click at [674, 1044] on button "Add Item +" at bounding box center [477, 1069] width 882 height 57
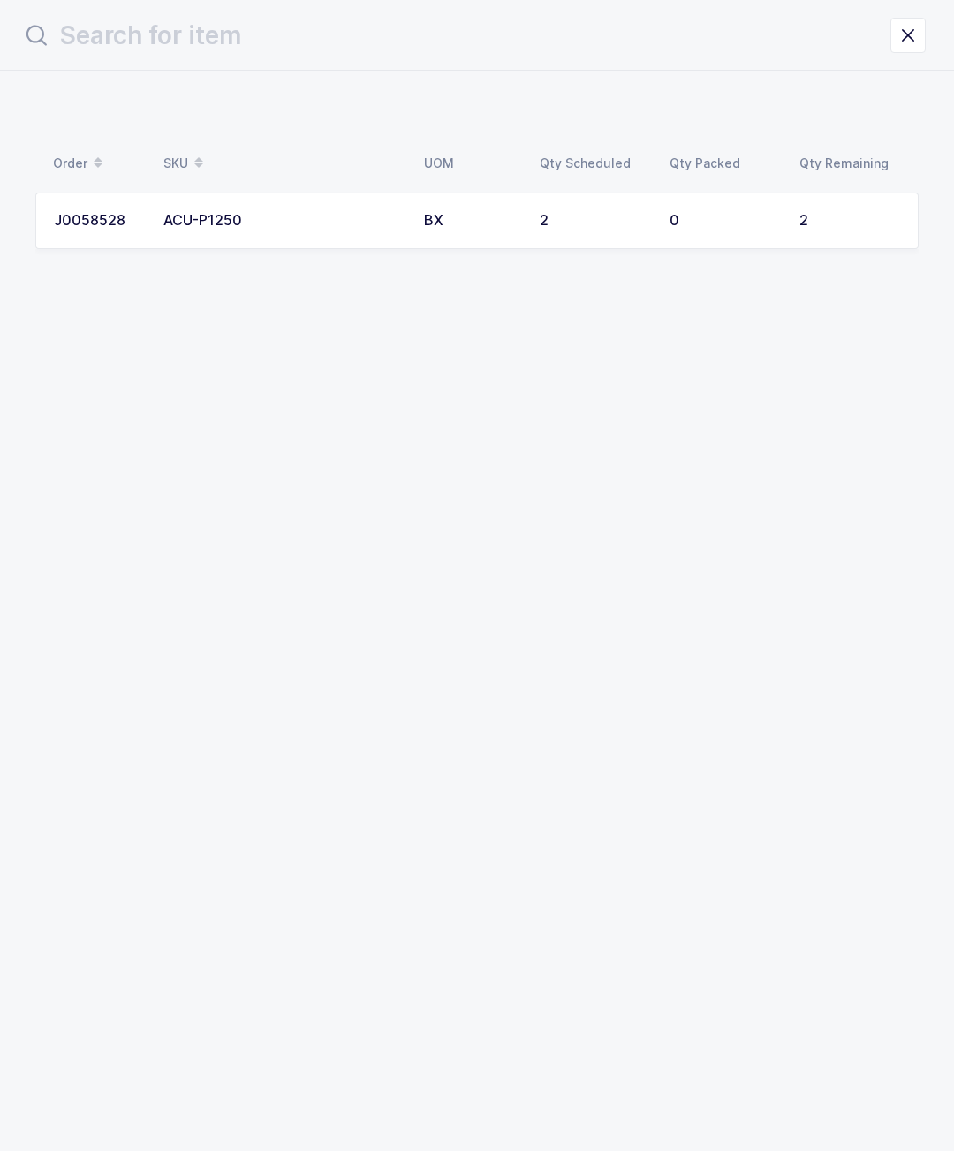
click at [321, 216] on div "ACU-P1250" at bounding box center [282, 221] width 239 height 16
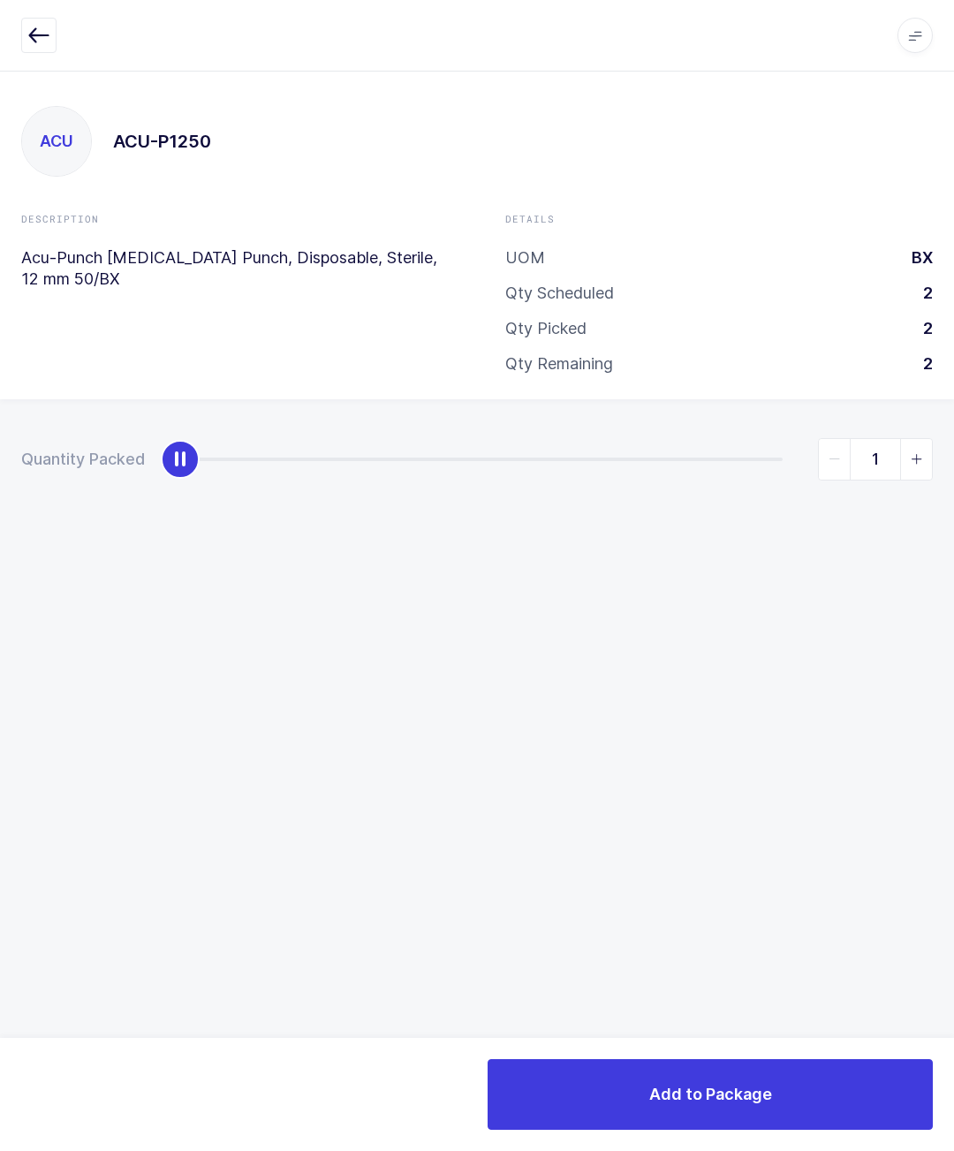
type input "2"
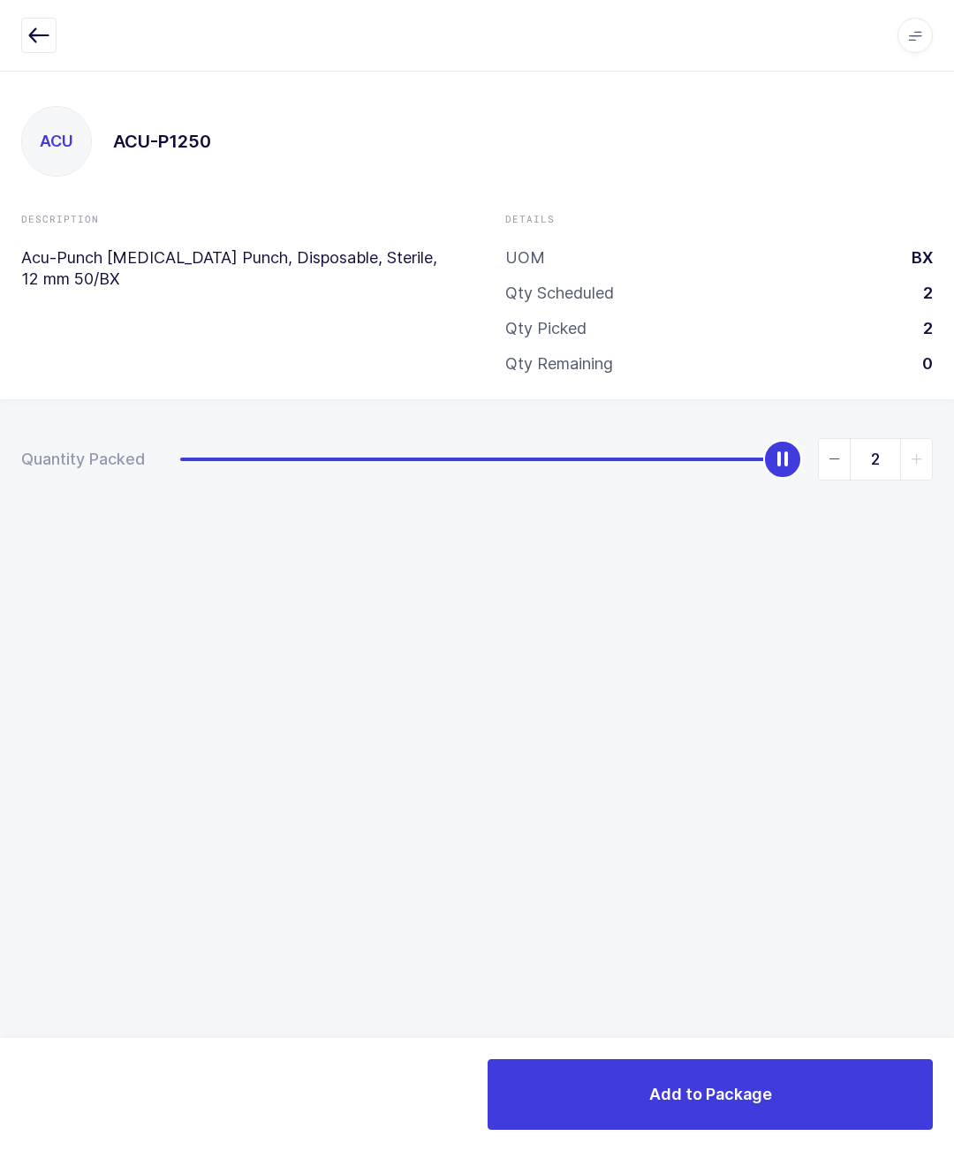
click at [761, 1105] on span "Add to Package" at bounding box center [710, 1094] width 123 height 22
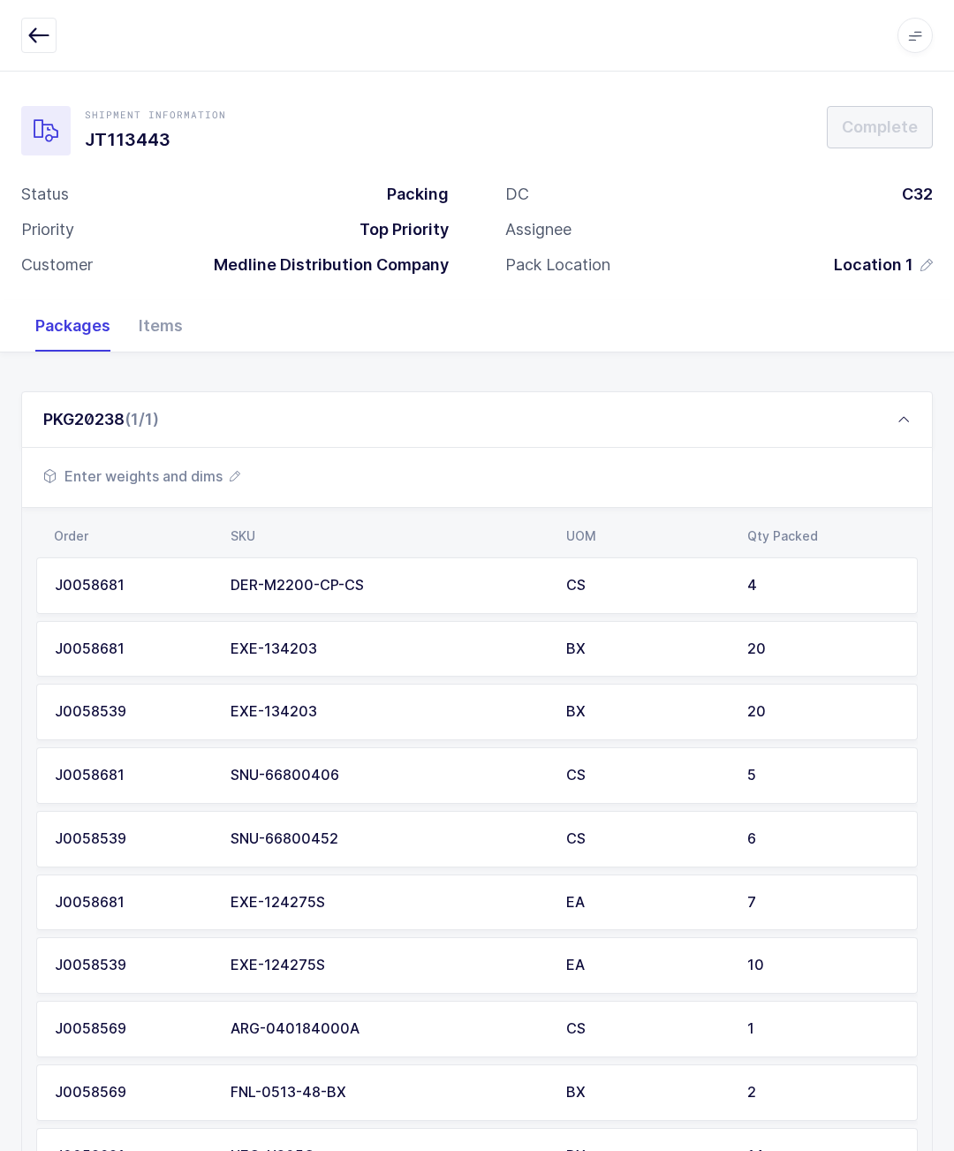
click at [208, 467] on span "Enter weights and dims" at bounding box center [141, 476] width 197 height 21
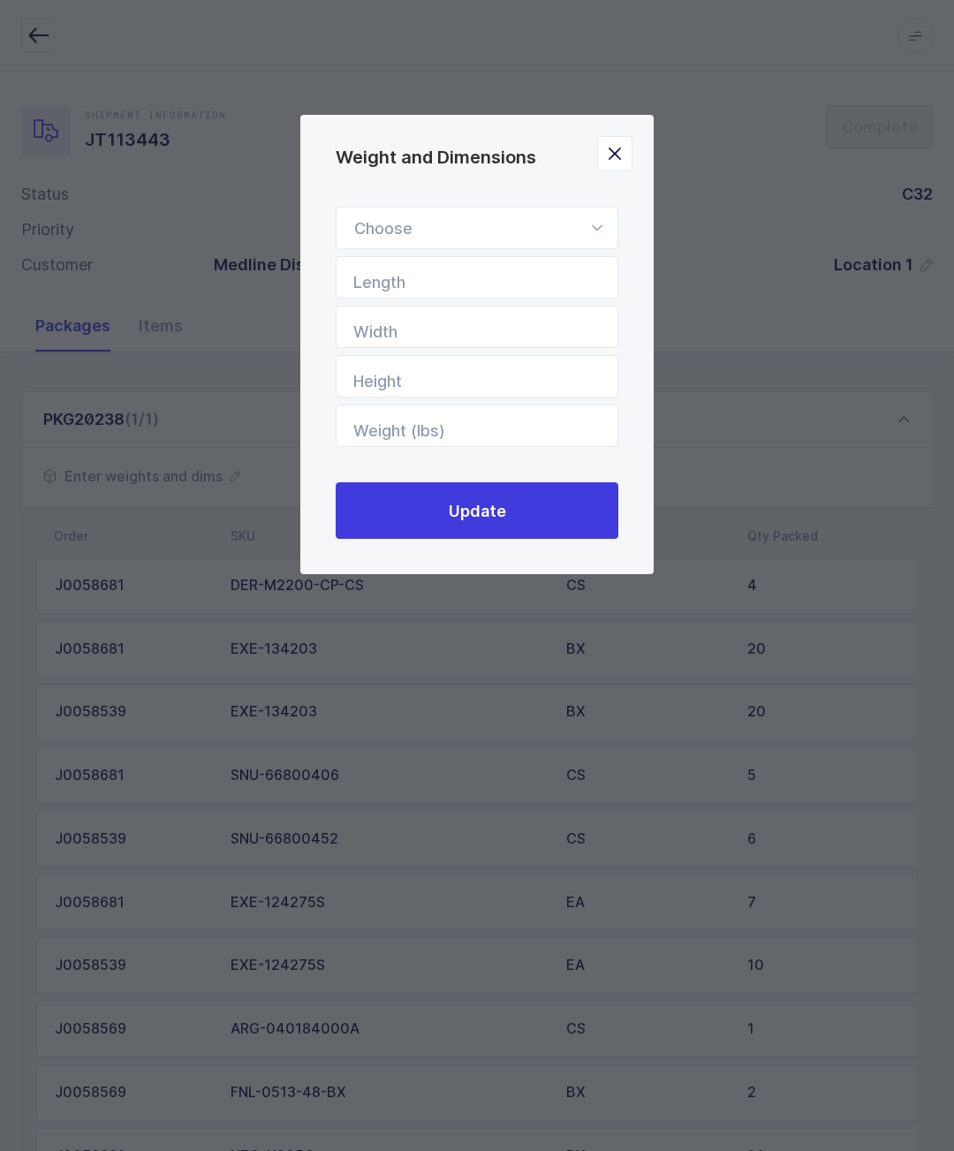
click at [406, 226] on div "Weight and Dimensions" at bounding box center [477, 228] width 283 height 42
click at [385, 285] on span "Standard Pallet" at bounding box center [411, 278] width 114 height 19
type input "Standard Pallet"
type input "48"
type input "40"
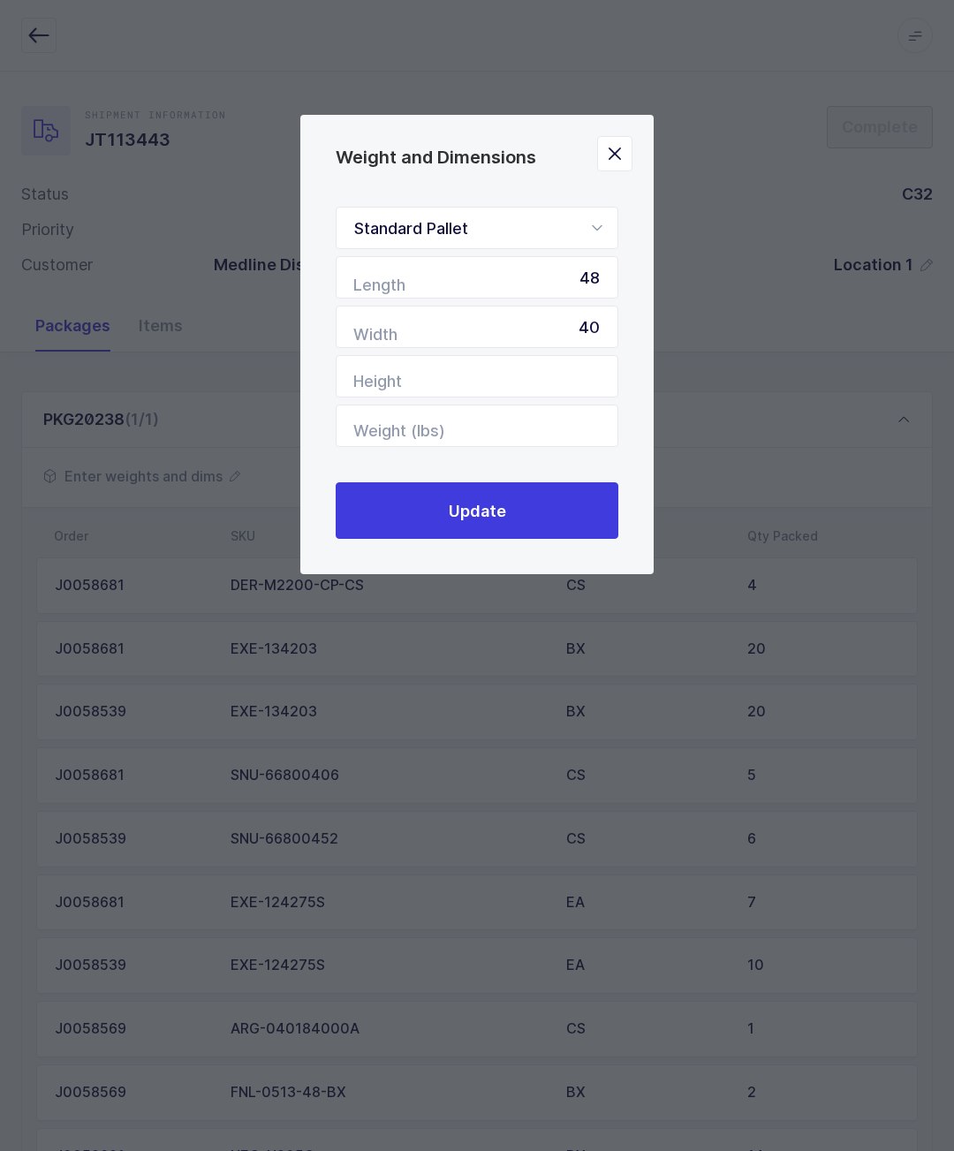
click at [404, 520] on button "Update" at bounding box center [477, 510] width 283 height 57
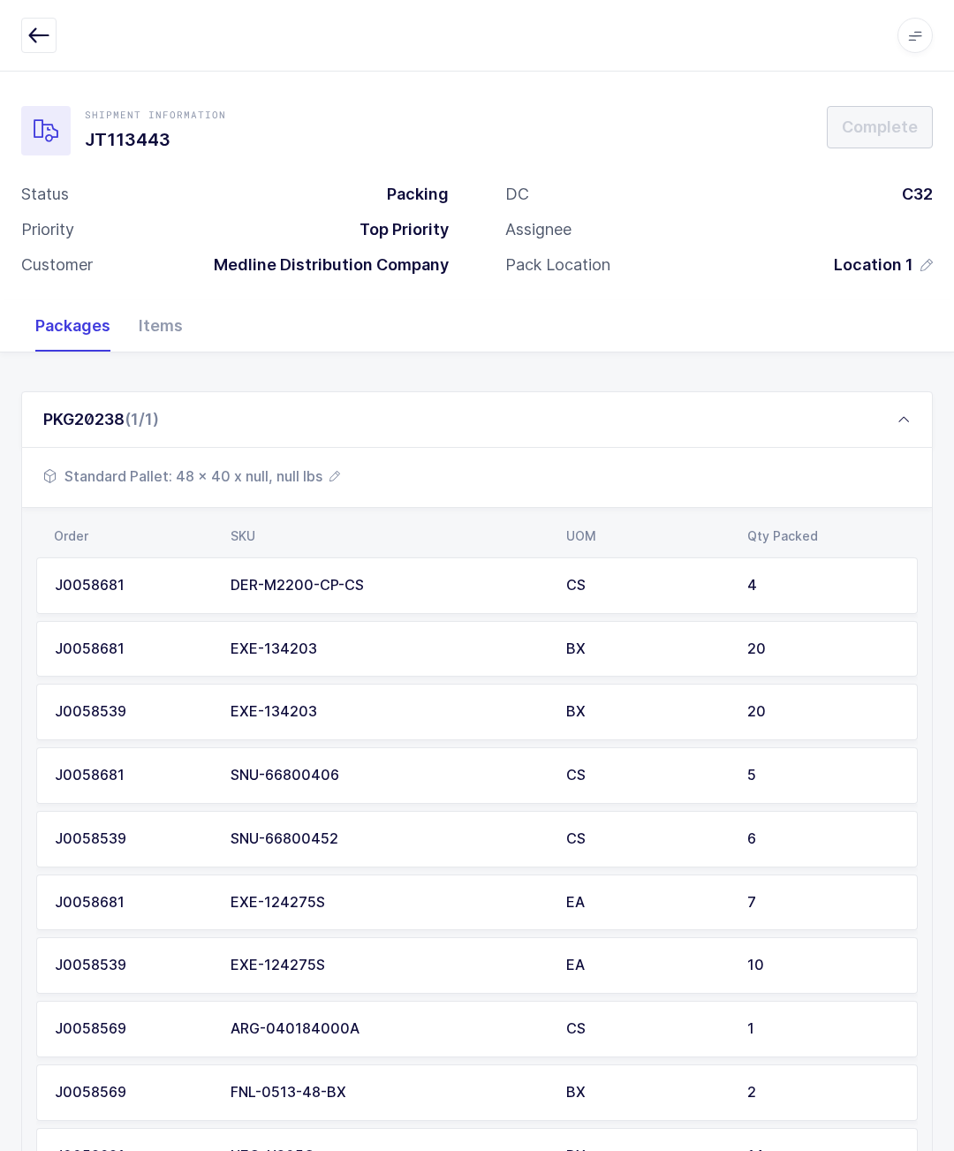
click at [250, 466] on span "Standard Pallet: 48 x 40 x null, null lbs" at bounding box center [191, 476] width 297 height 21
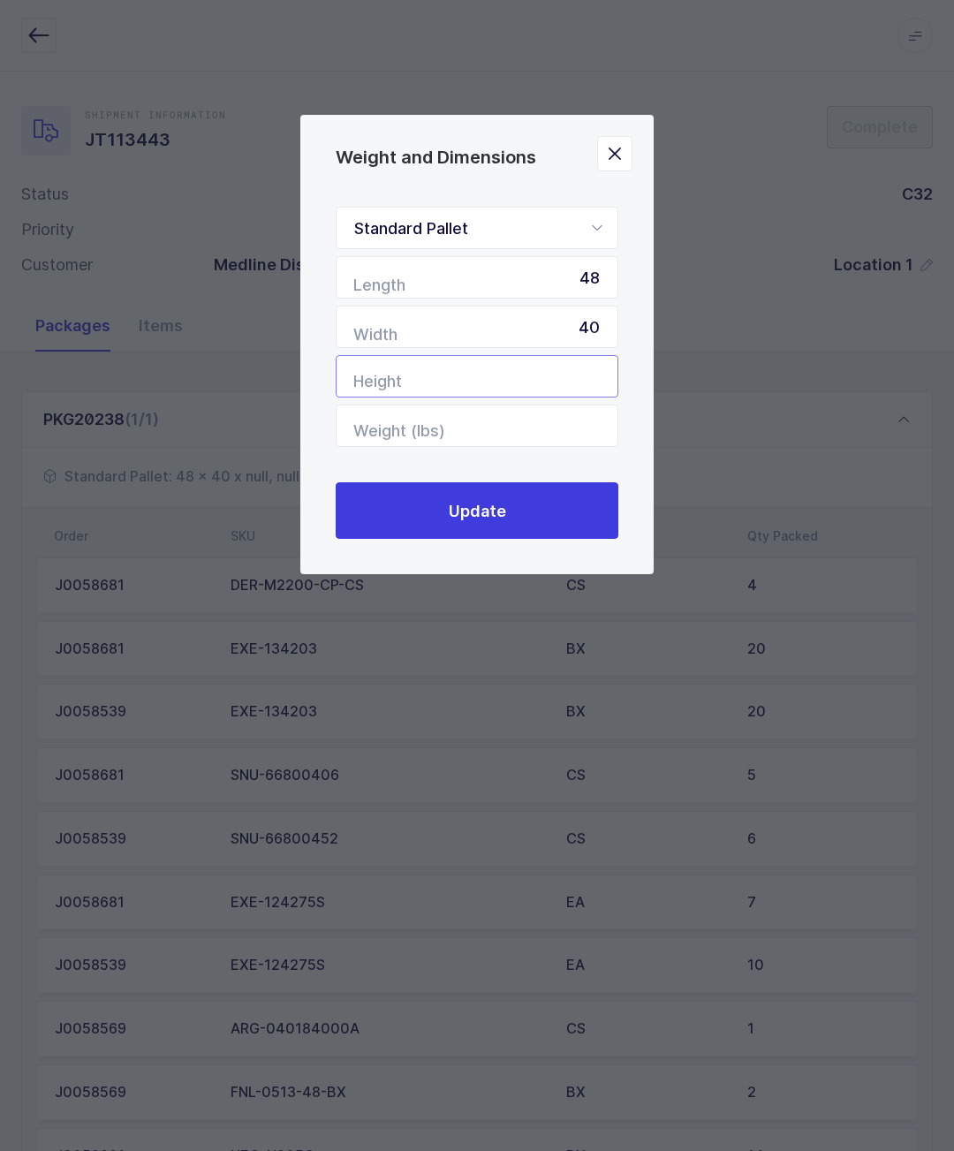
click at [477, 368] on input "Height" at bounding box center [477, 376] width 283 height 42
type input "37"
click at [469, 447] on input "Weight (lbs)" at bounding box center [477, 426] width 283 height 42
click at [467, 420] on input "Weight (lbs)" at bounding box center [477, 426] width 283 height 42
type input "222"
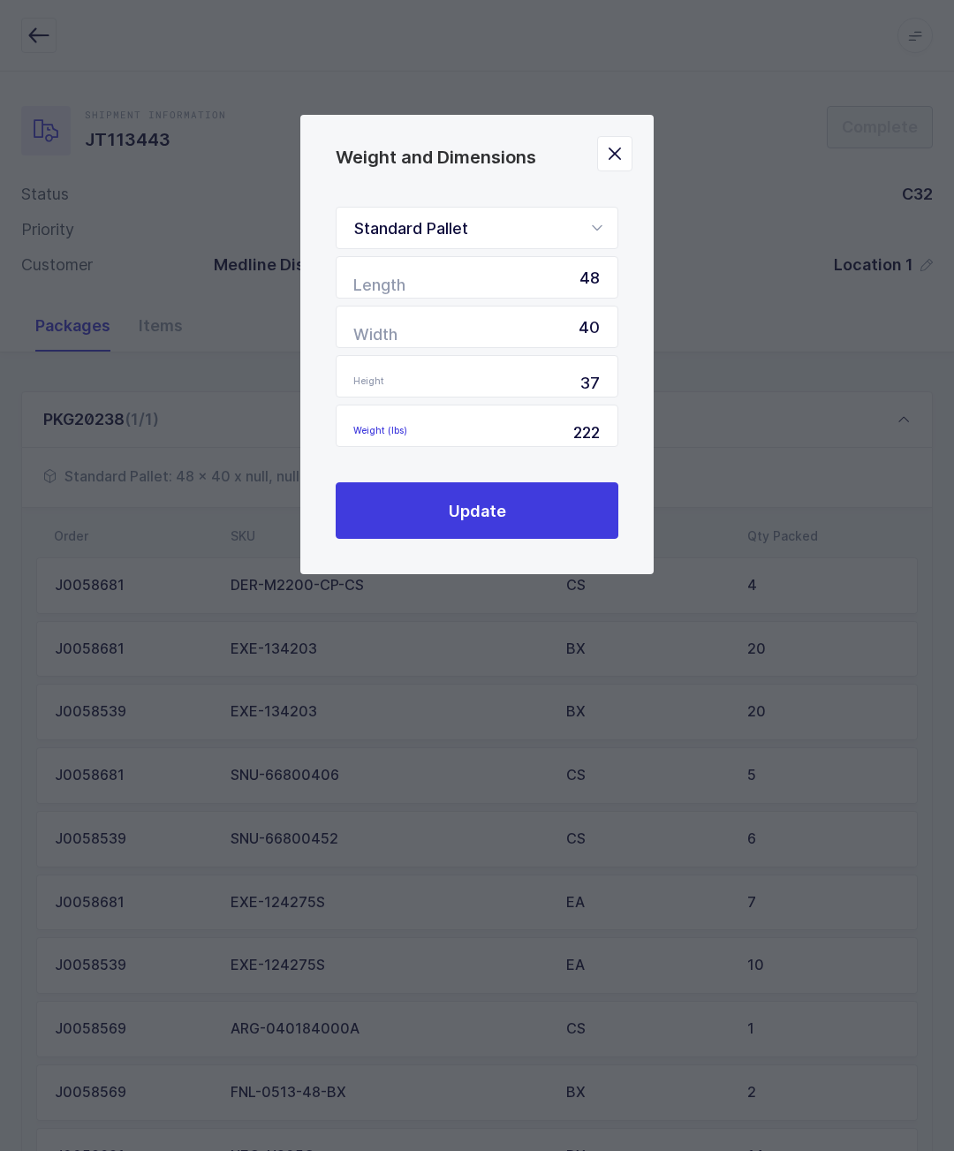
click at [482, 505] on button "Update" at bounding box center [477, 510] width 283 height 57
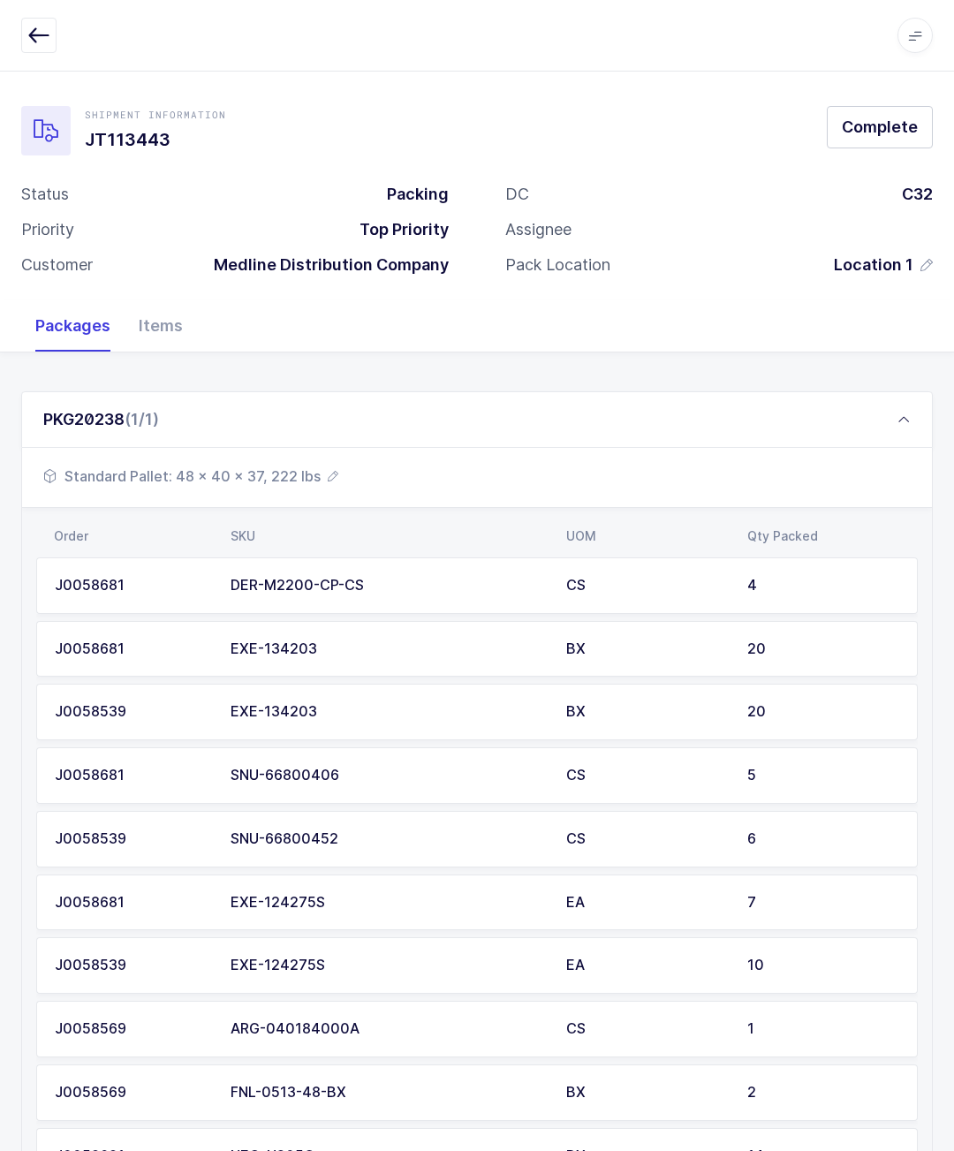
click at [870, 109] on button "Complete" at bounding box center [880, 127] width 106 height 42
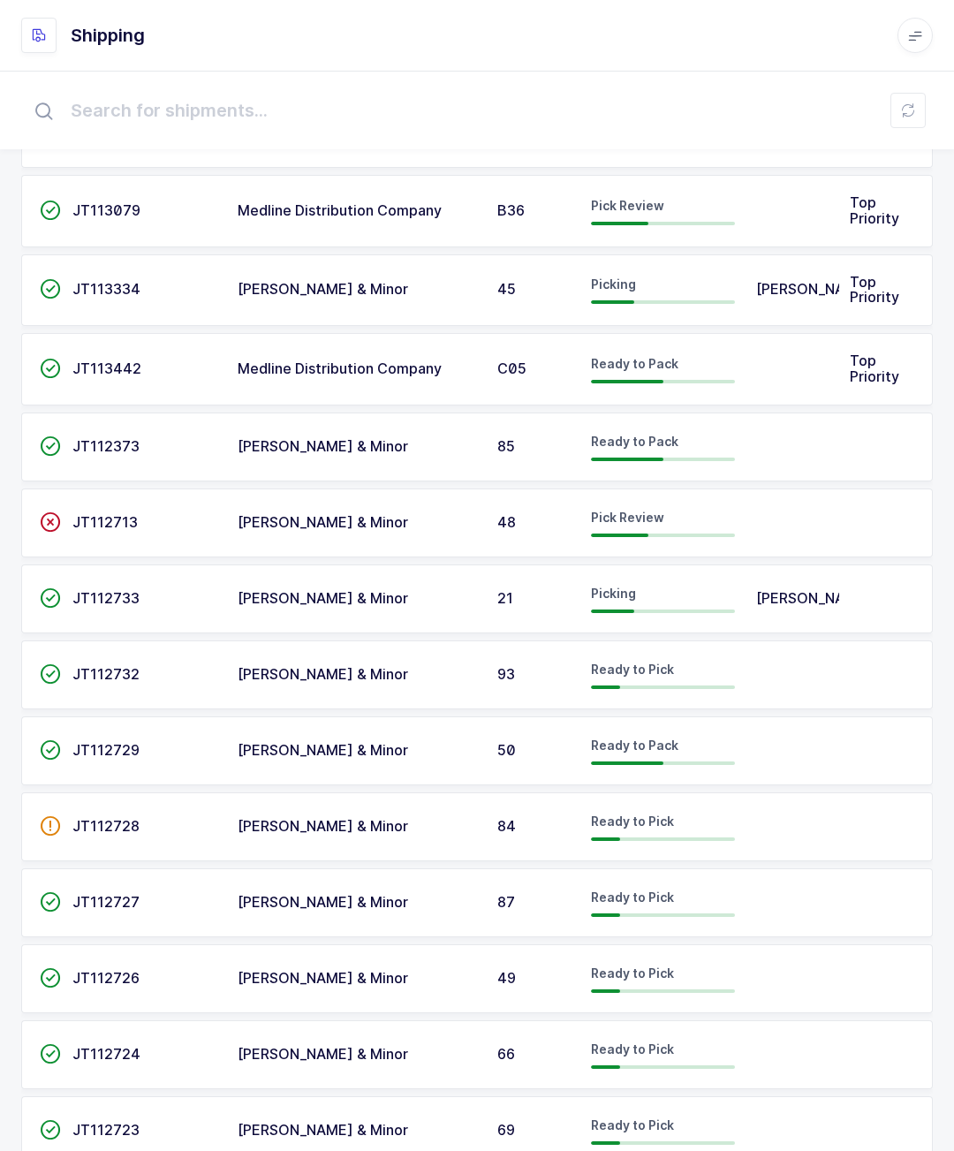
scroll to position [360, 0]
click at [268, 774] on td "[PERSON_NAME] & Minor" at bounding box center [357, 750] width 260 height 69
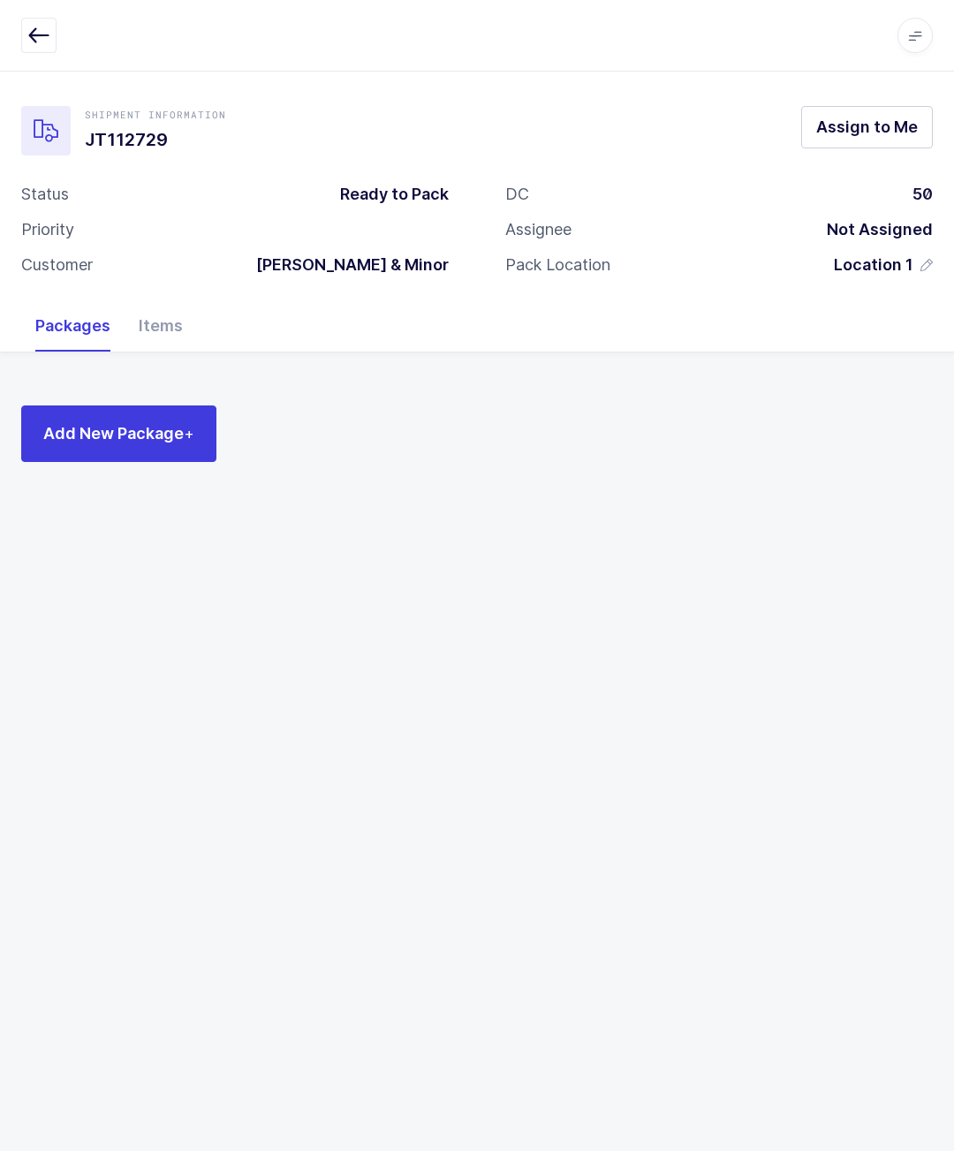
click at [43, 29] on icon "button" at bounding box center [38, 35] width 21 height 21
